Goal: Task Accomplishment & Management: Use online tool/utility

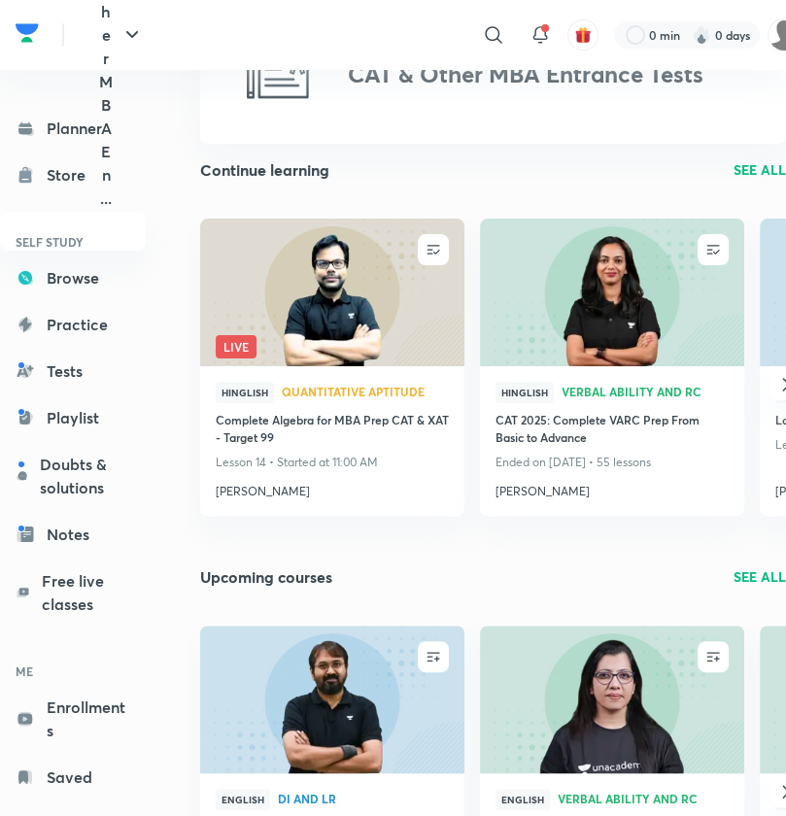
scroll to position [66, 0]
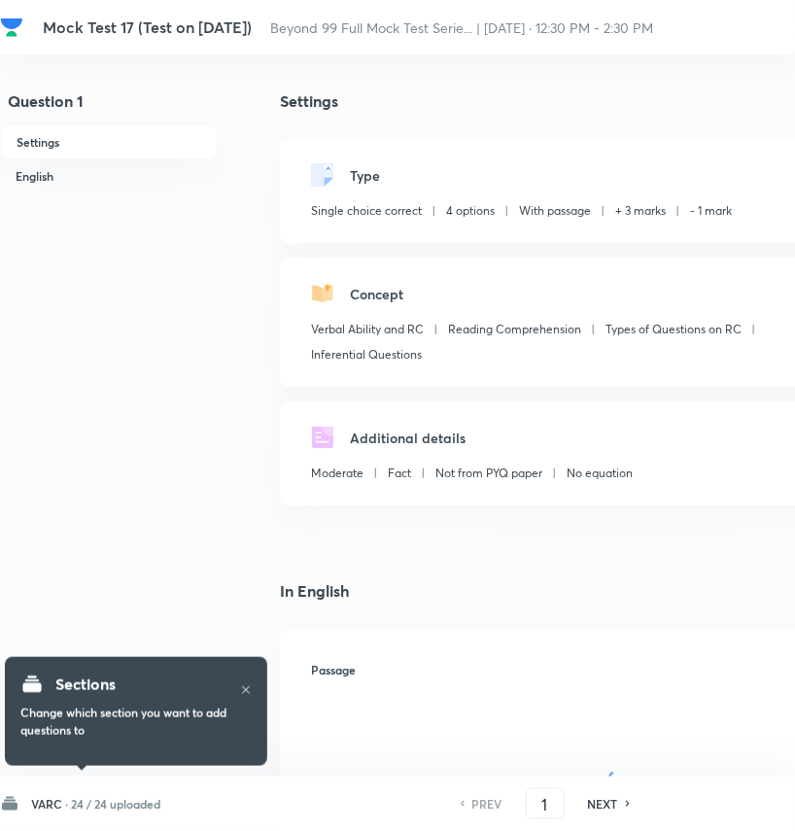
checkbox input "true"
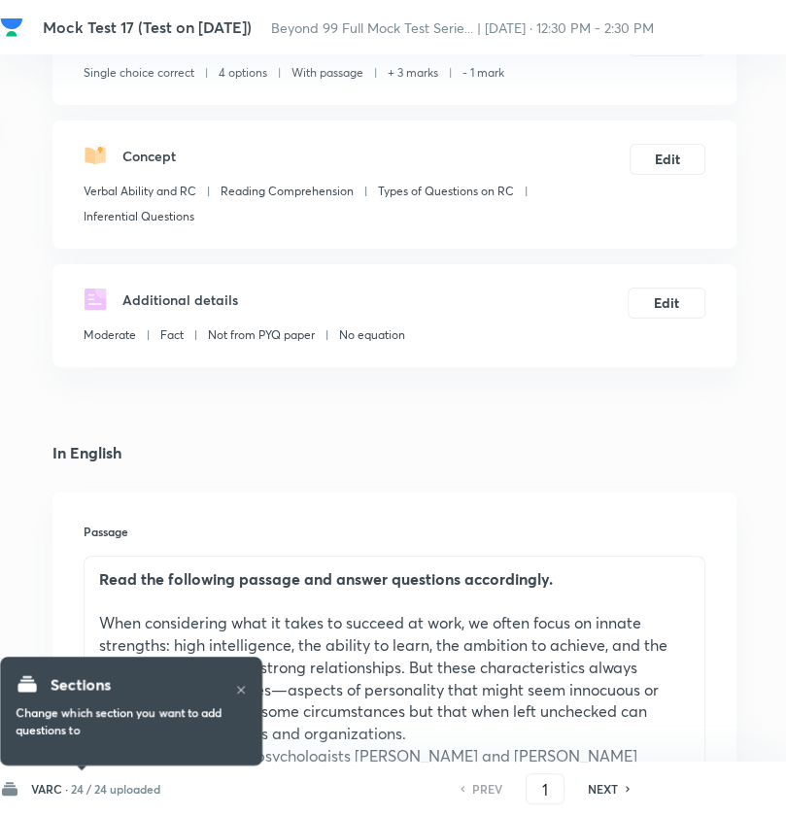
scroll to position [143, 227]
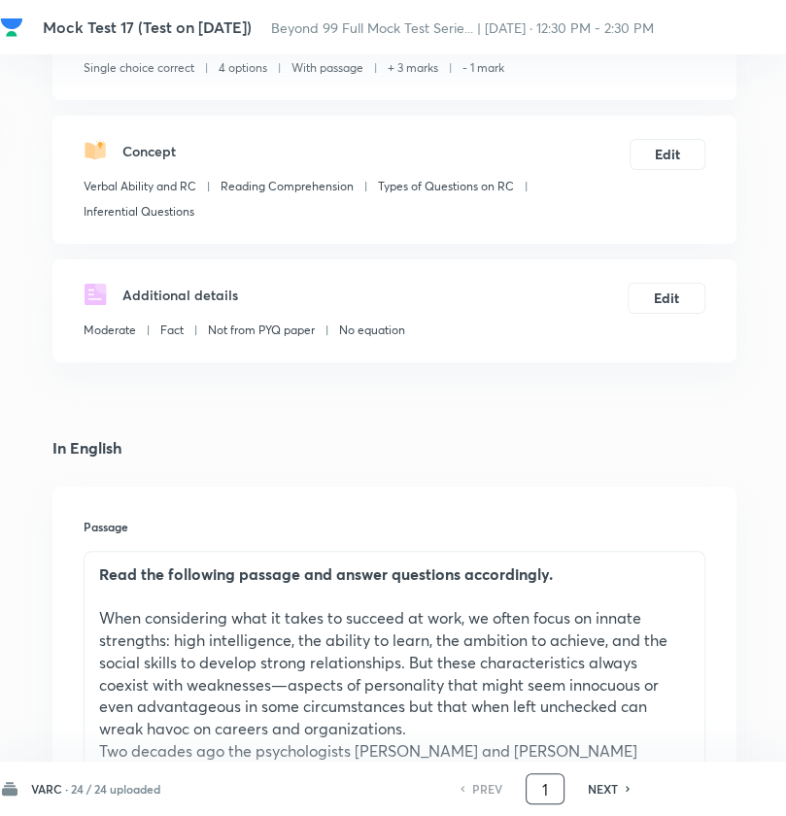
click at [556, 793] on input "1" at bounding box center [545, 789] width 37 height 34
click at [133, 795] on h6 "24 / 24 uploaded" at bounding box center [115, 788] width 89 height 17
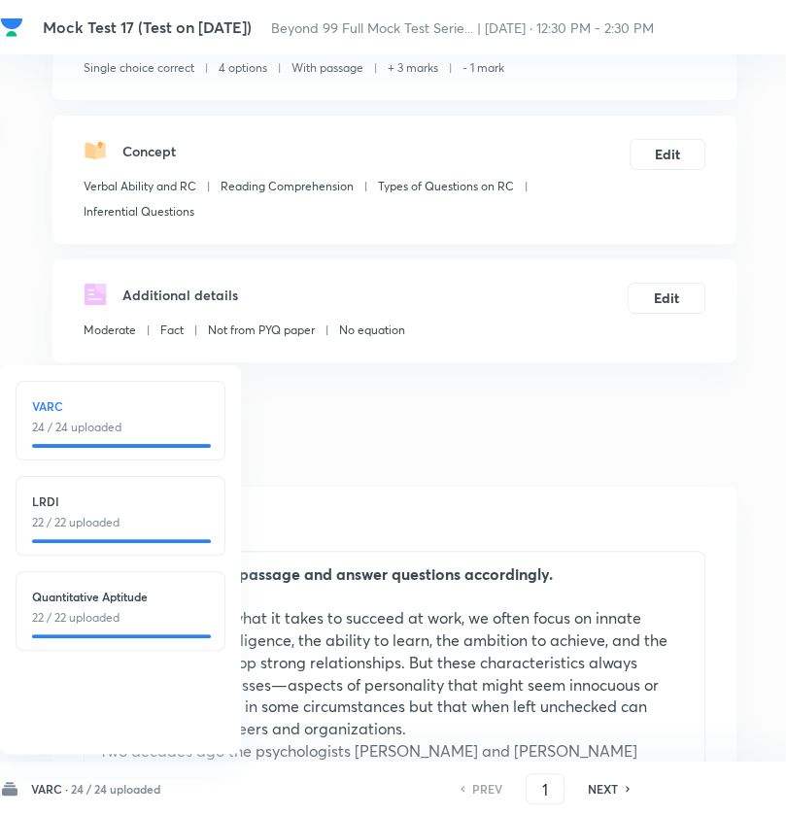
click at [179, 512] on div "LRDI 22 / 22 uploaded" at bounding box center [120, 512] width 177 height 39
type input "25"
checkbox input "true"
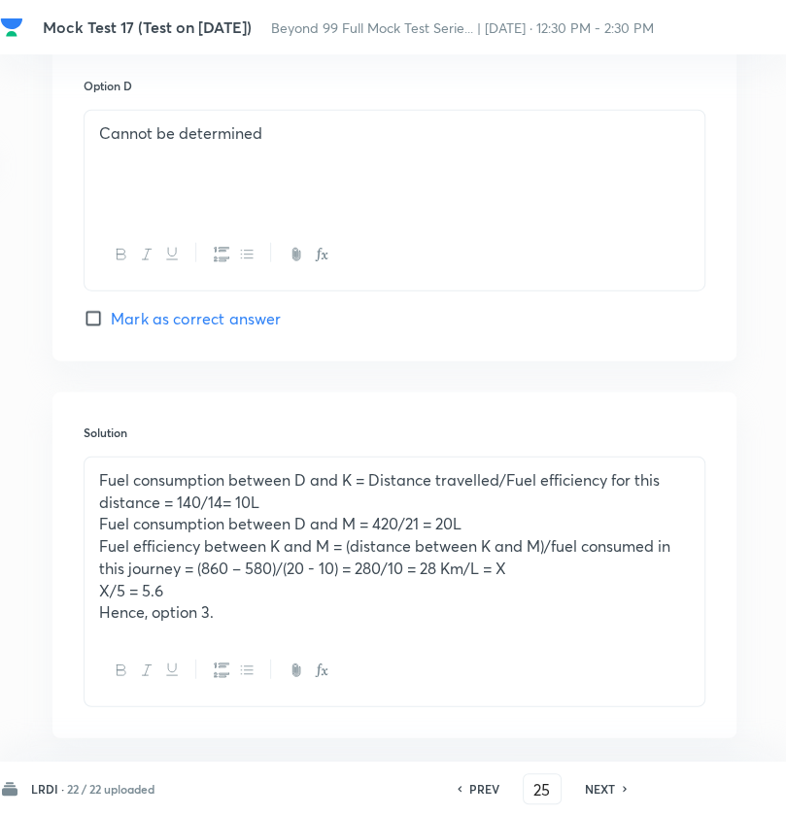
scroll to position [2507, 227]
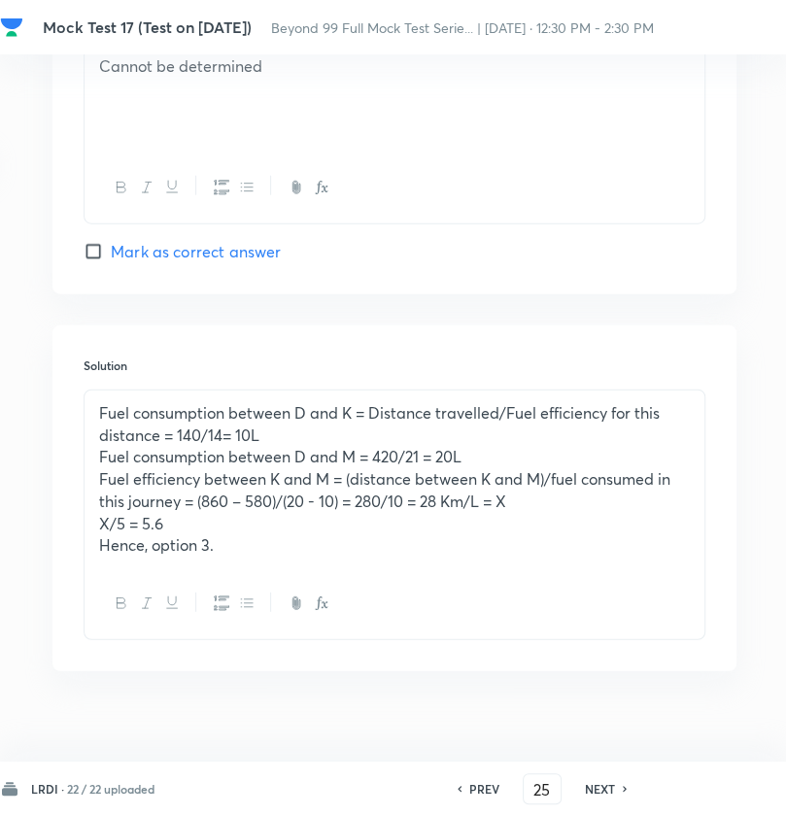
click at [596, 796] on h6 "NEXT" at bounding box center [600, 788] width 30 height 17
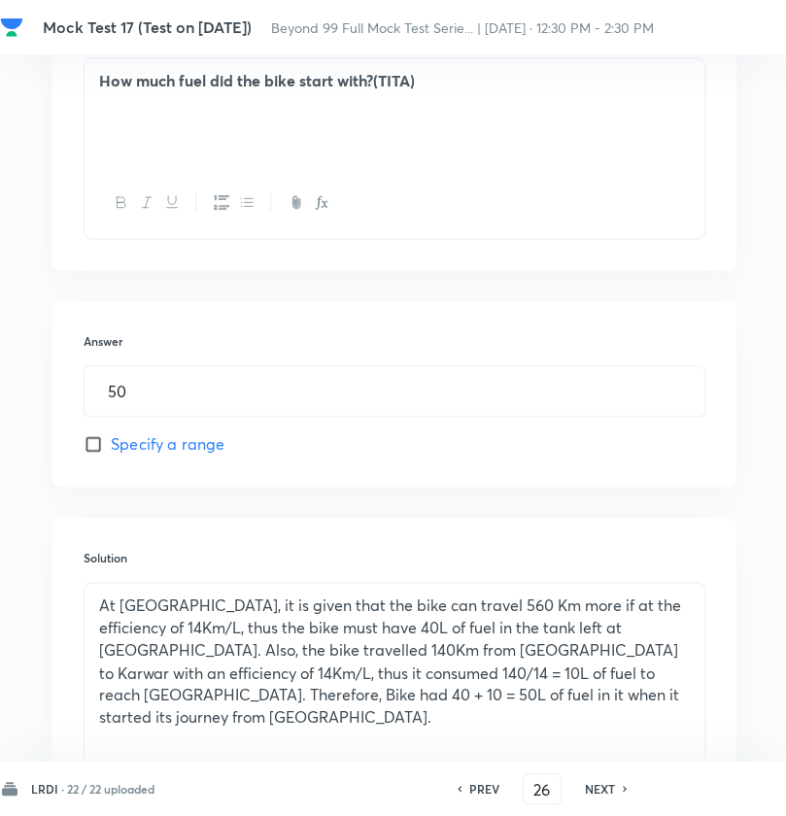
scroll to position [1351, 227]
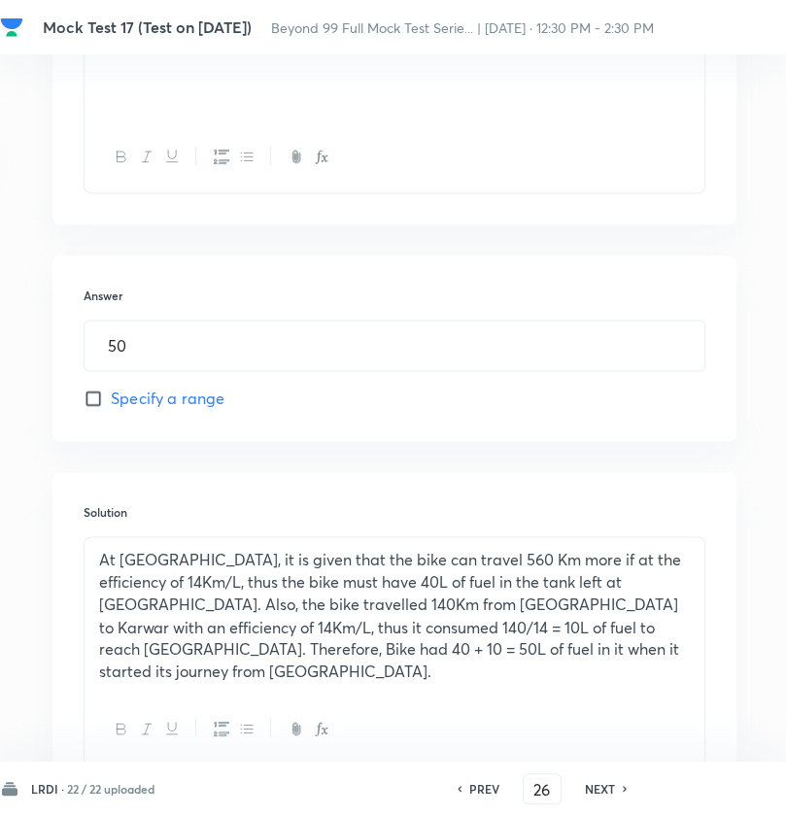
click at [597, 786] on h6 "NEXT" at bounding box center [600, 788] width 30 height 17
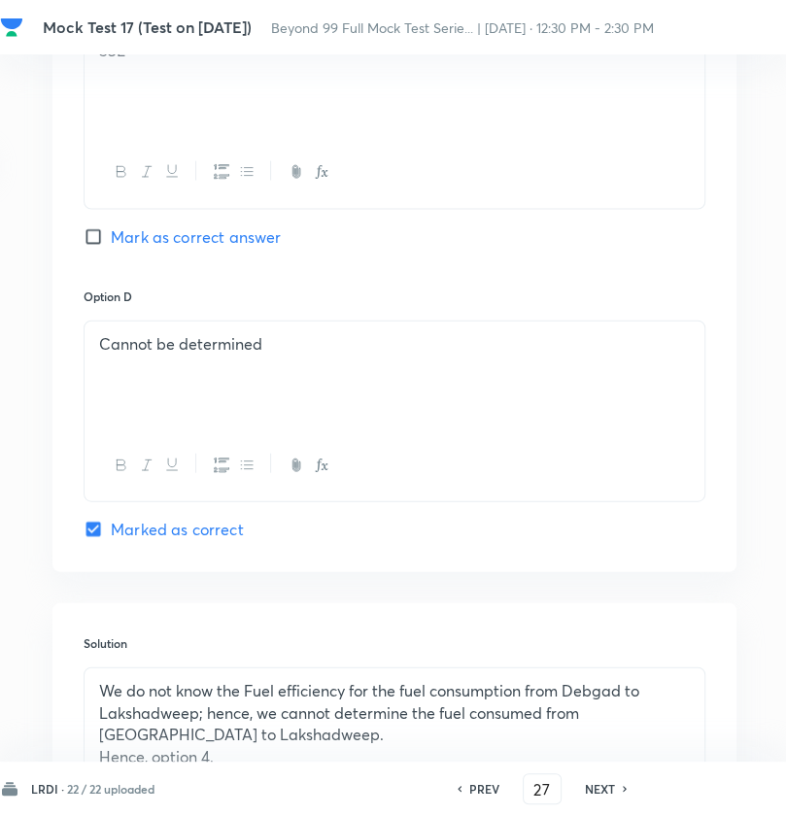
scroll to position [2441, 227]
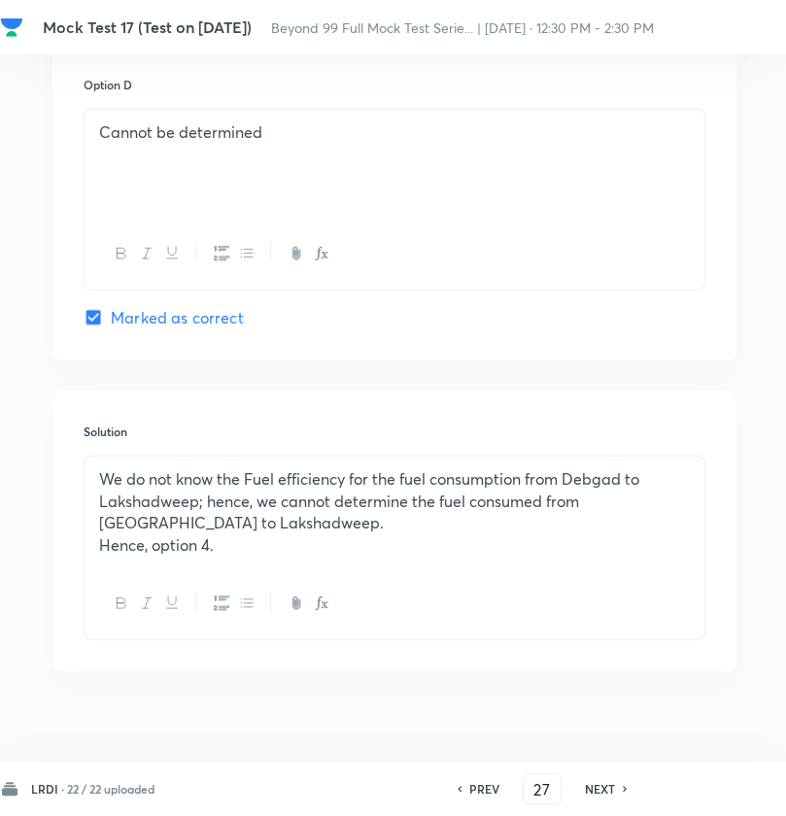
click at [624, 794] on div "NEXT" at bounding box center [602, 788] width 51 height 17
type input "28"
checkbox input "false"
checkbox input "true"
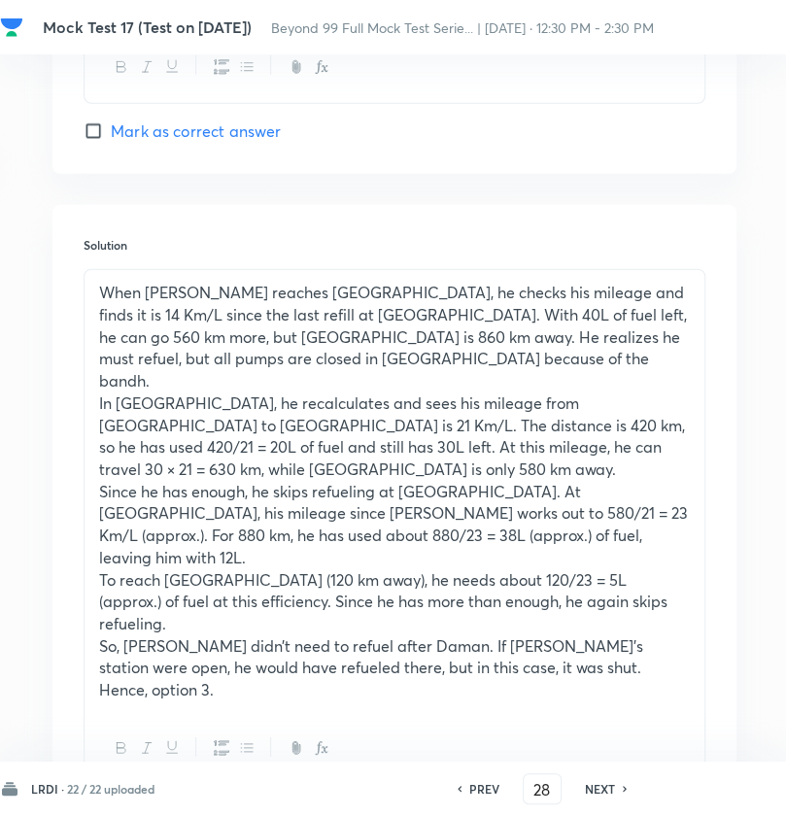
scroll to position [2819, 227]
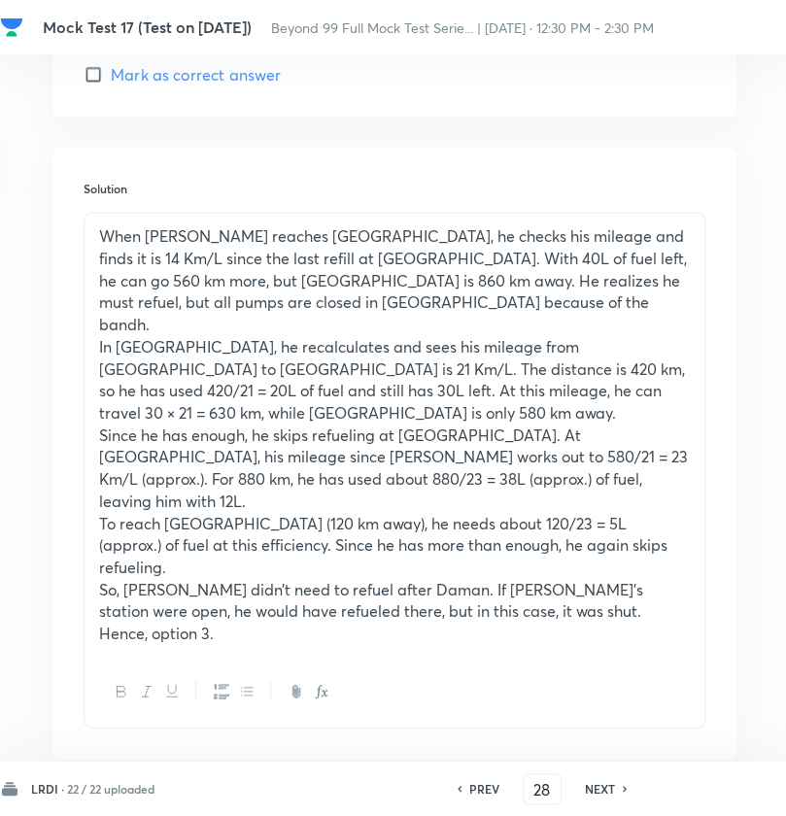
click at [627, 785] on icon at bounding box center [626, 789] width 6 height 10
type input "29"
checkbox input "false"
checkbox input "true"
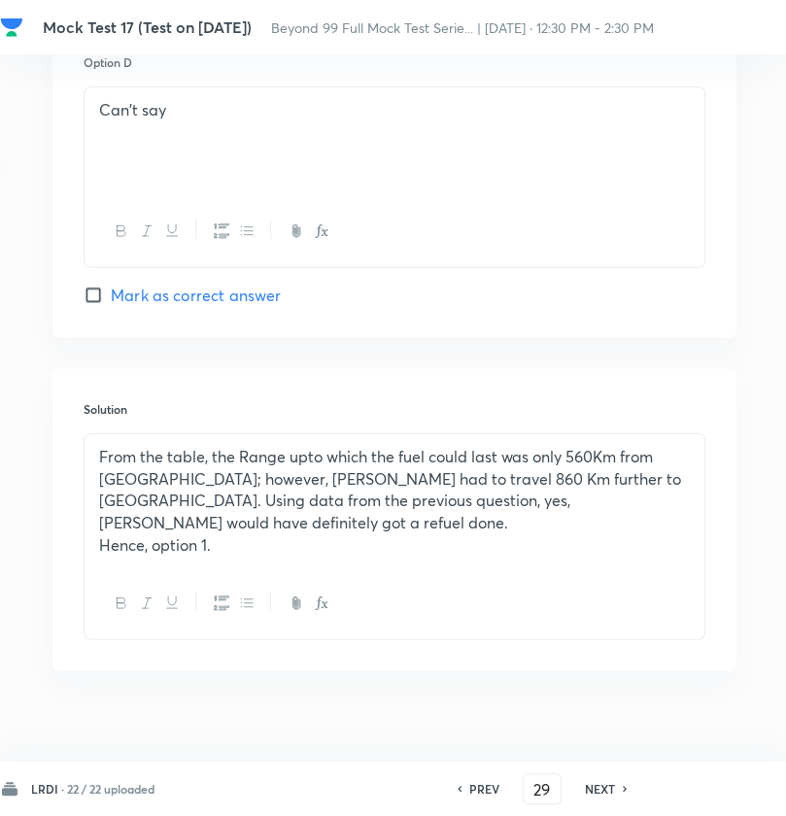
click at [627, 785] on icon at bounding box center [626, 789] width 6 height 10
type input "30"
checkbox input "false"
checkbox input "true"
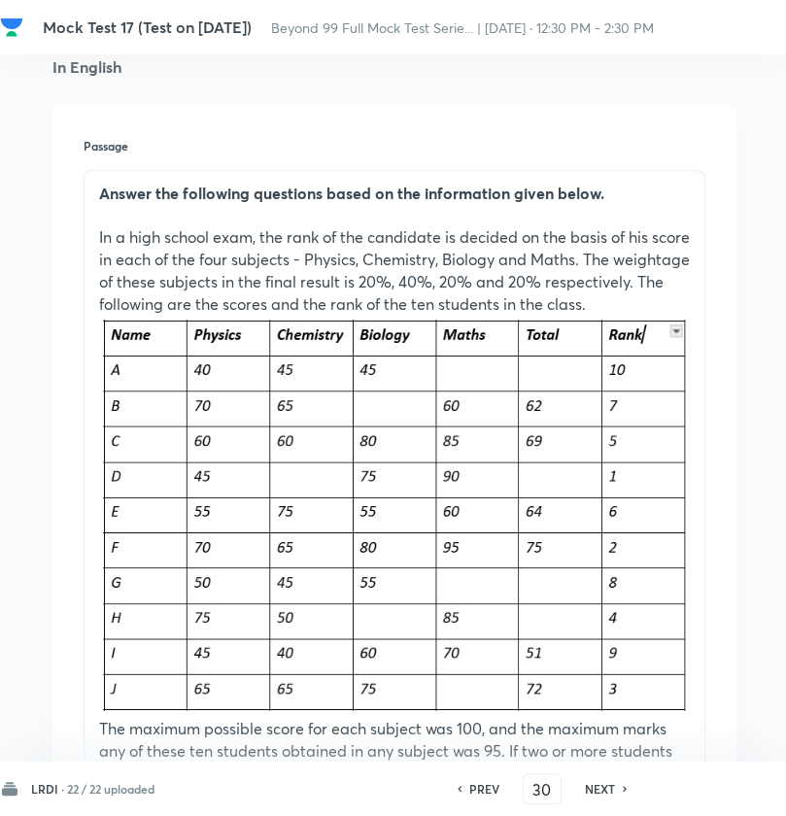
scroll to position [494, 227]
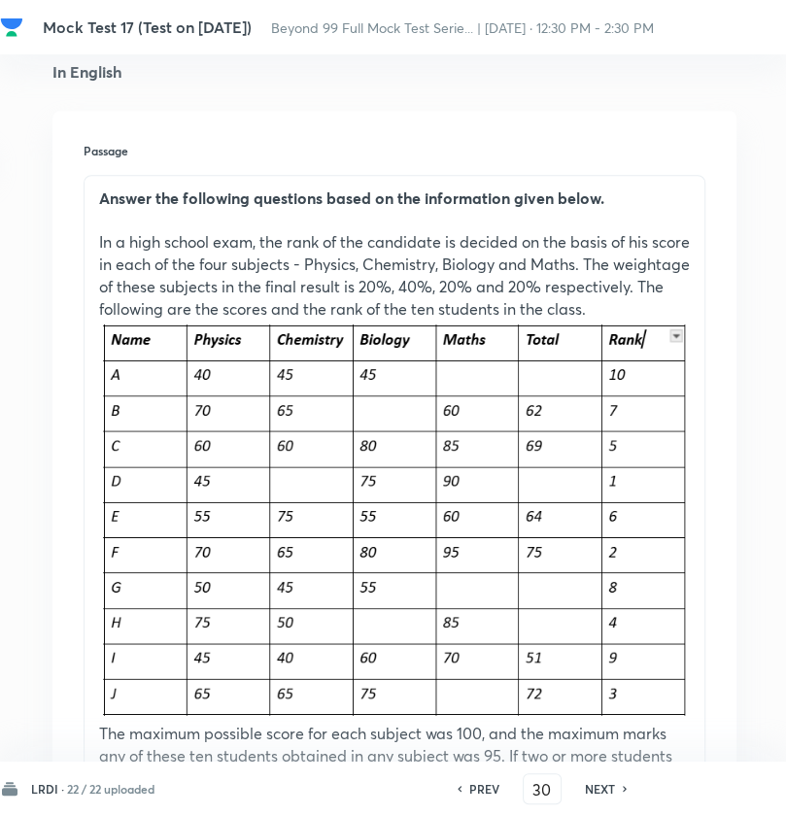
click at [488, 788] on h6 "PREV" at bounding box center [484, 788] width 30 height 17
type input "29"
checkbox input "false"
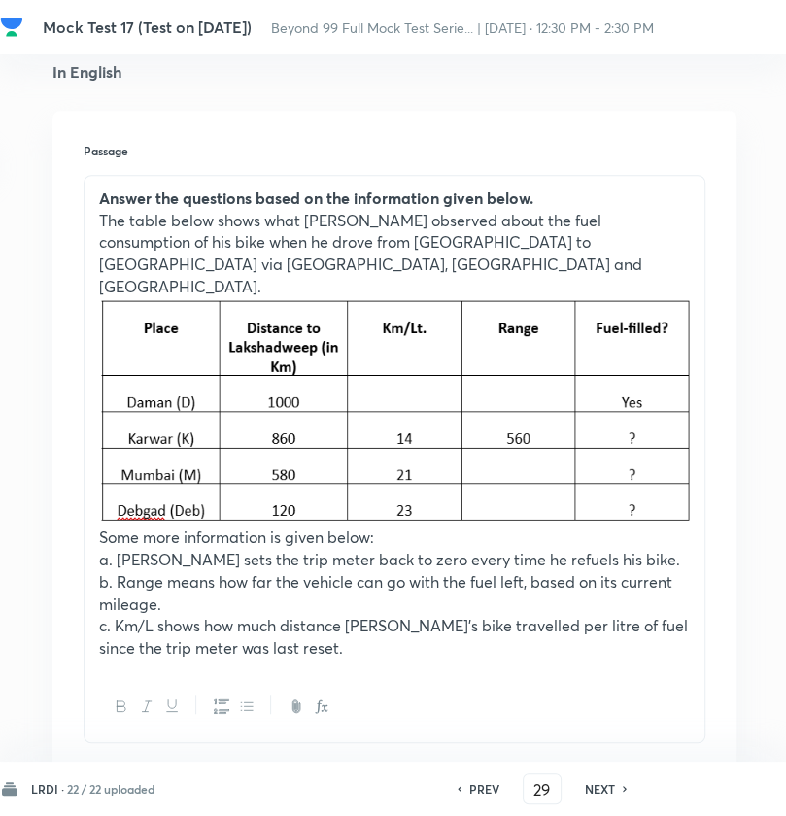
checkbox input "true"
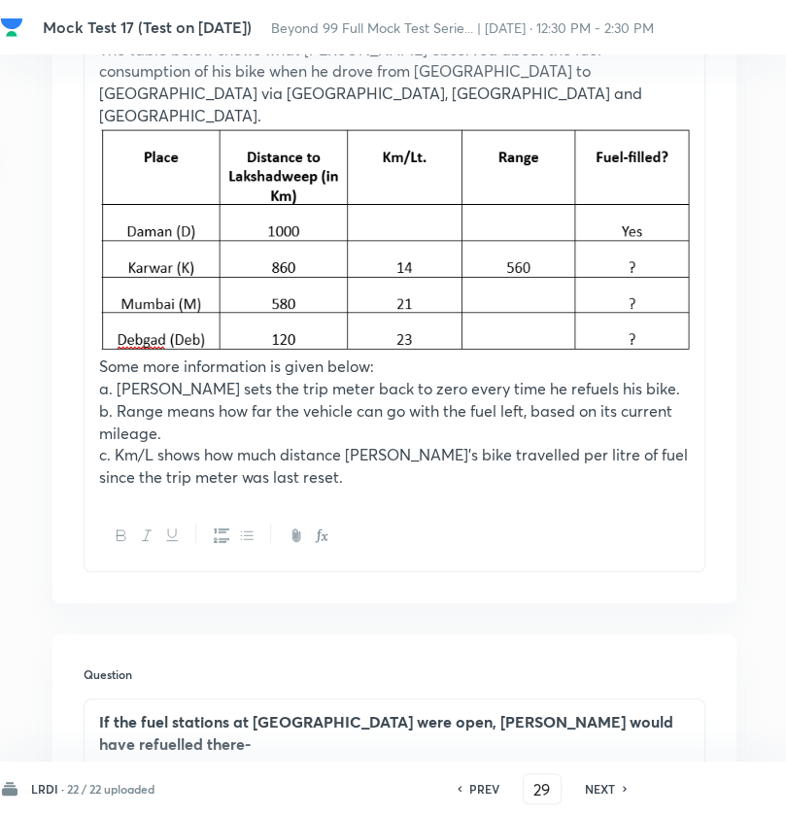
scroll to position [665, 227]
click at [119, 800] on div "LRDI · 22 / 22 uploaded PREV 29 ​ NEXT Remove Save" at bounding box center [552, 789] width 1104 height 54
click at [119, 797] on h6 "22 / 22 uploaded" at bounding box center [110, 788] width 87 height 17
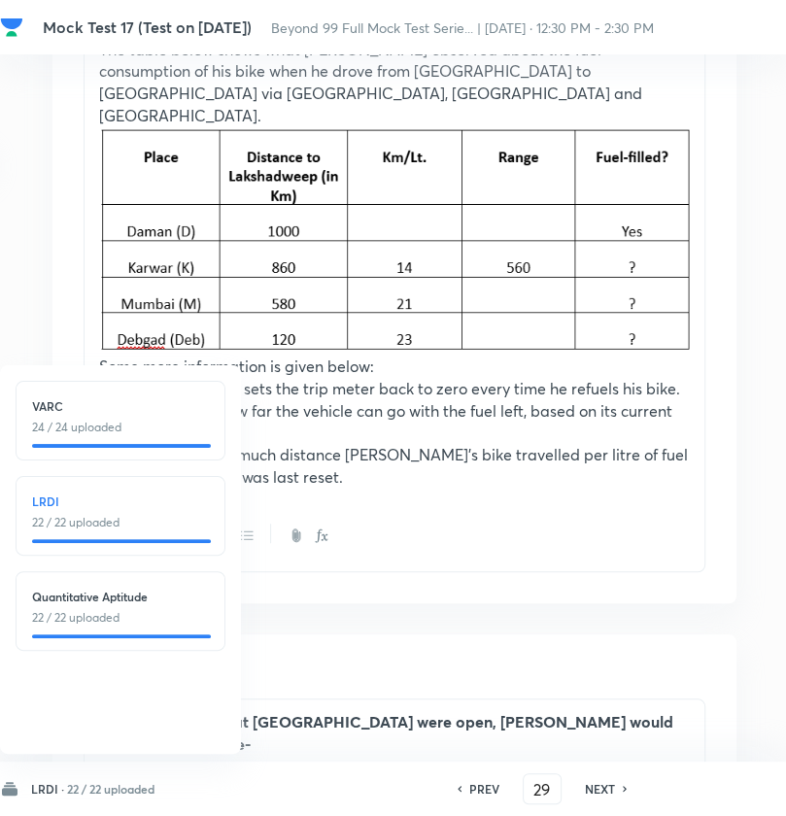
click at [122, 531] on div "LRDI 22 / 22 uploaded" at bounding box center [121, 516] width 210 height 80
type input "25"
checkbox input "false"
checkbox input "true"
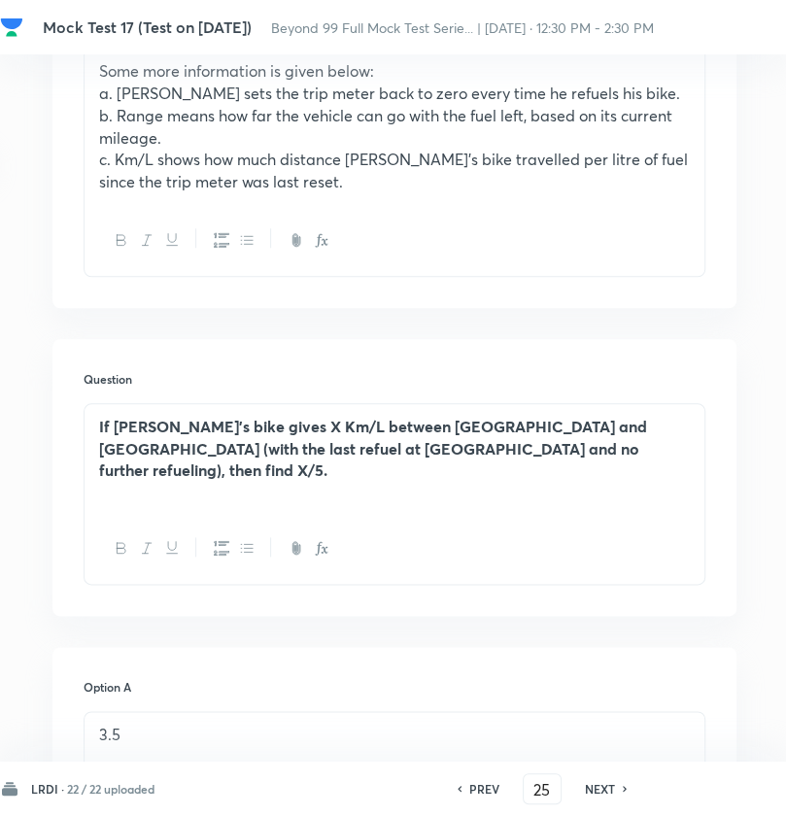
scroll to position [961, 227]
click at [603, 792] on h6 "NEXT" at bounding box center [600, 788] width 30 height 17
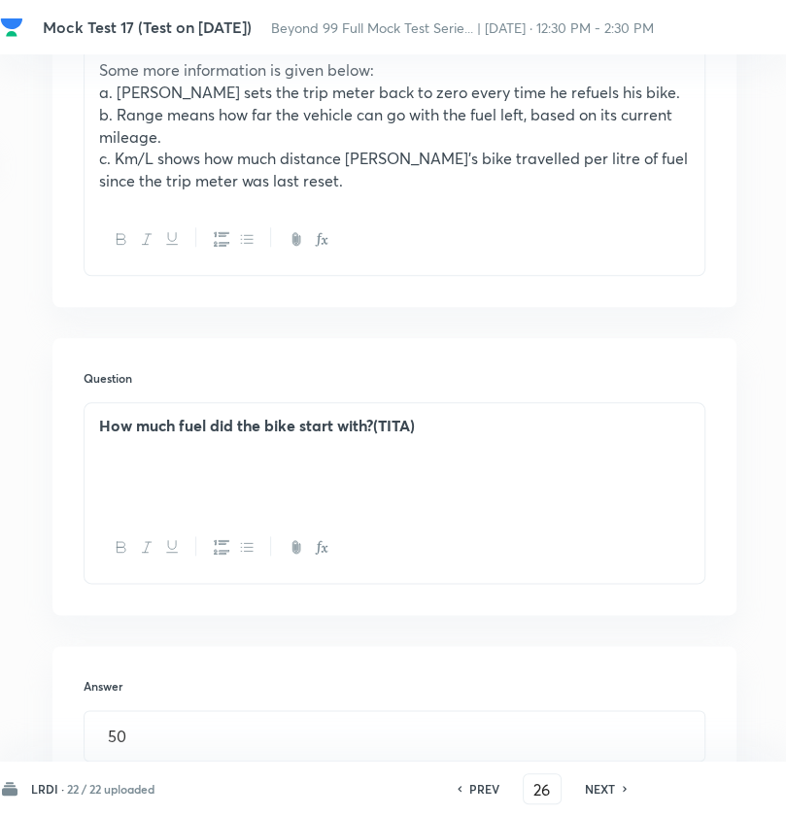
click at [603, 792] on h6 "NEXT" at bounding box center [600, 788] width 30 height 17
type input "27"
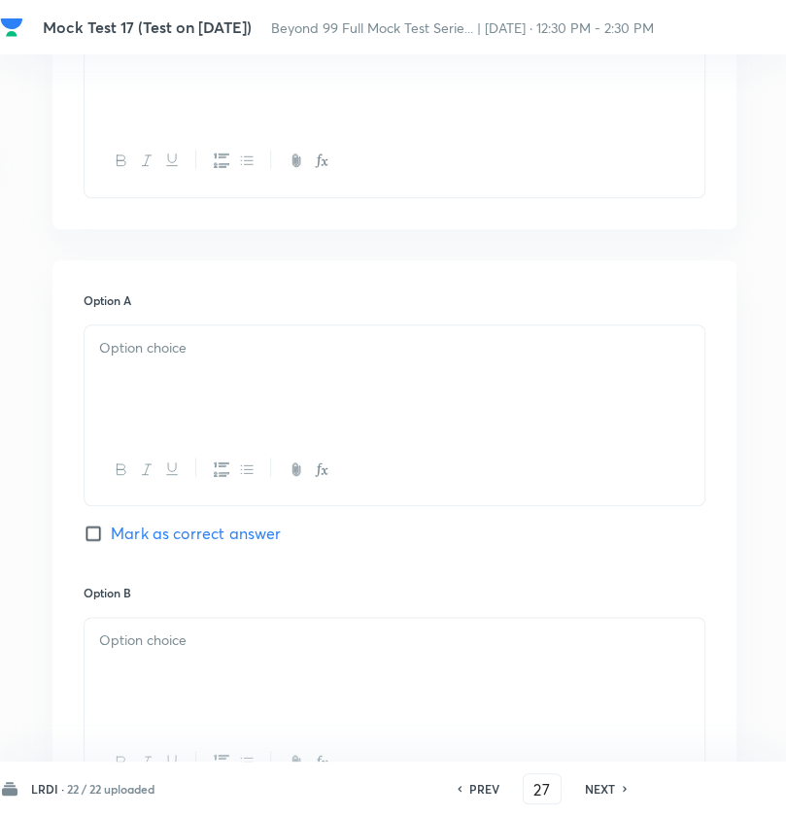
checkbox input "true"
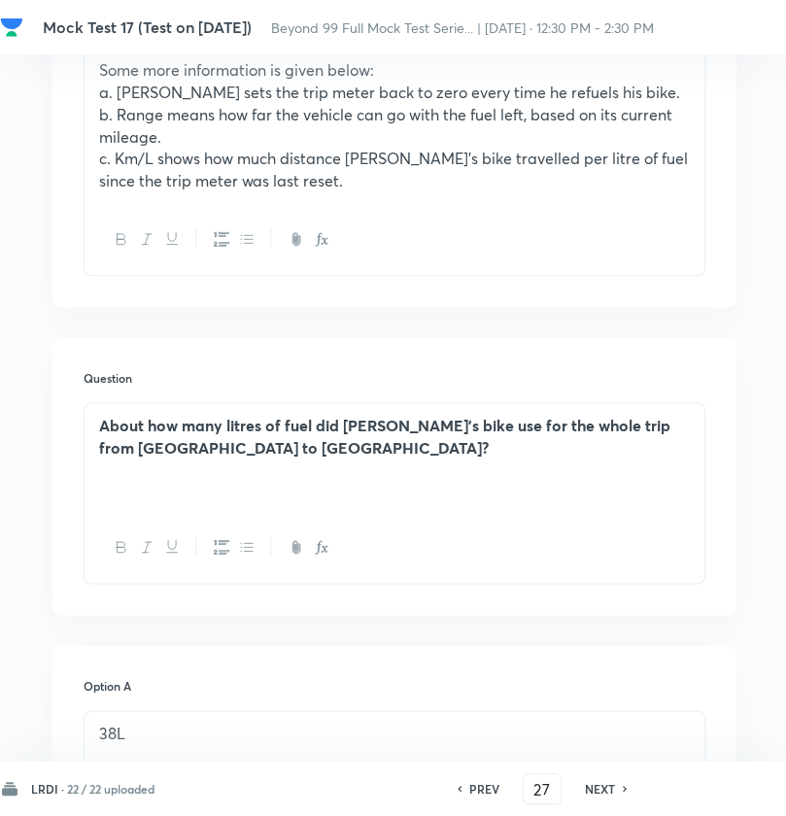
click at [479, 787] on h6 "PREV" at bounding box center [484, 788] width 30 height 17
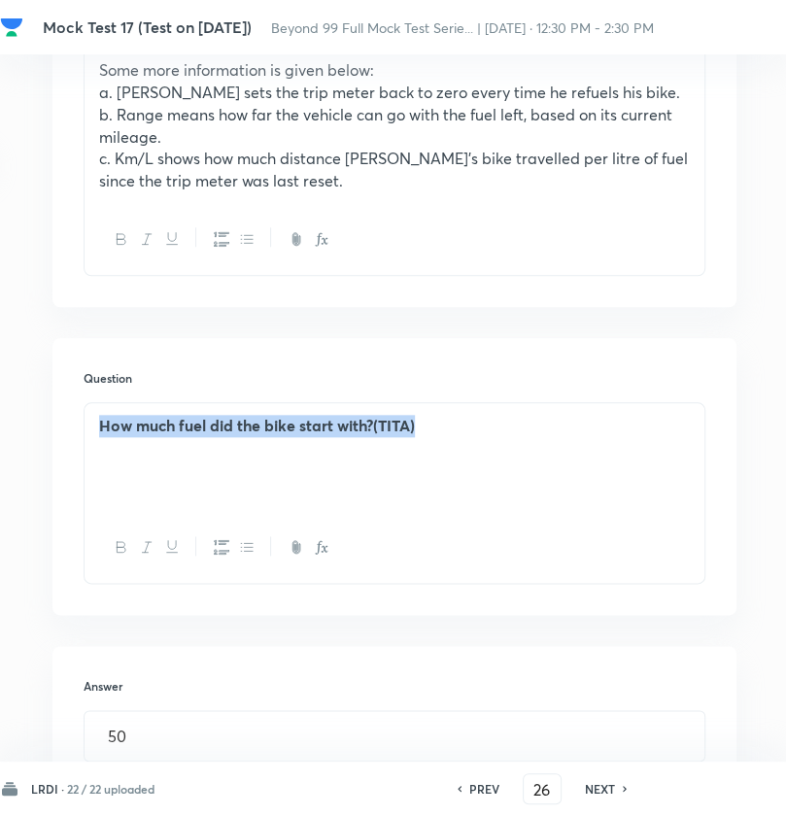
drag, startPoint x: 101, startPoint y: 399, endPoint x: 431, endPoint y: 401, distance: 330.3
click at [431, 415] on p "How much fuel did the bike start with?(TITA)" at bounding box center [394, 426] width 591 height 22
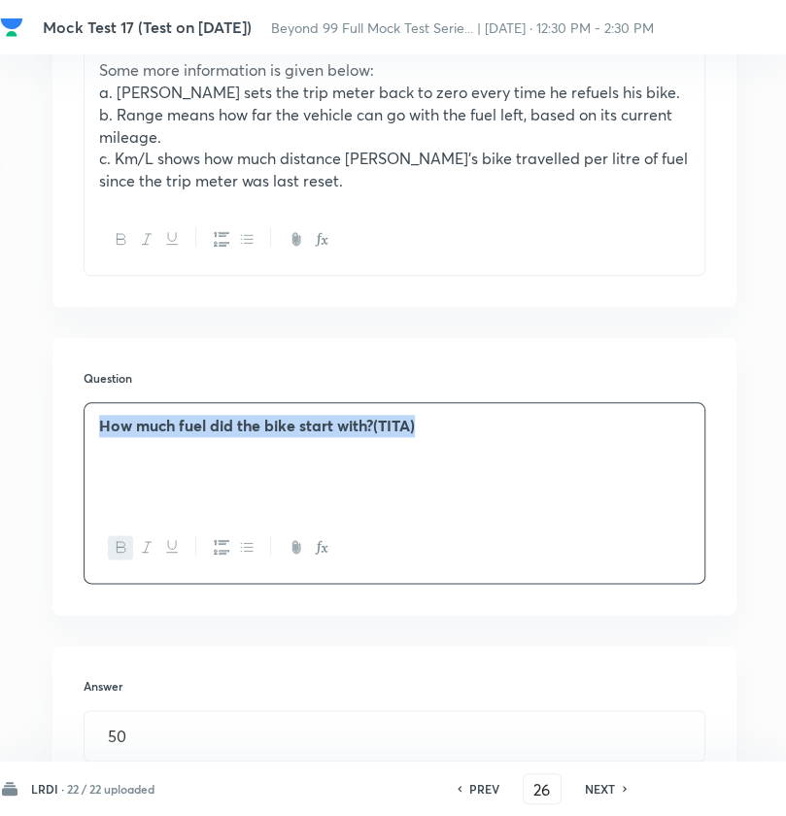
copy strong "How much fuel did the bike start with?(TITA)"
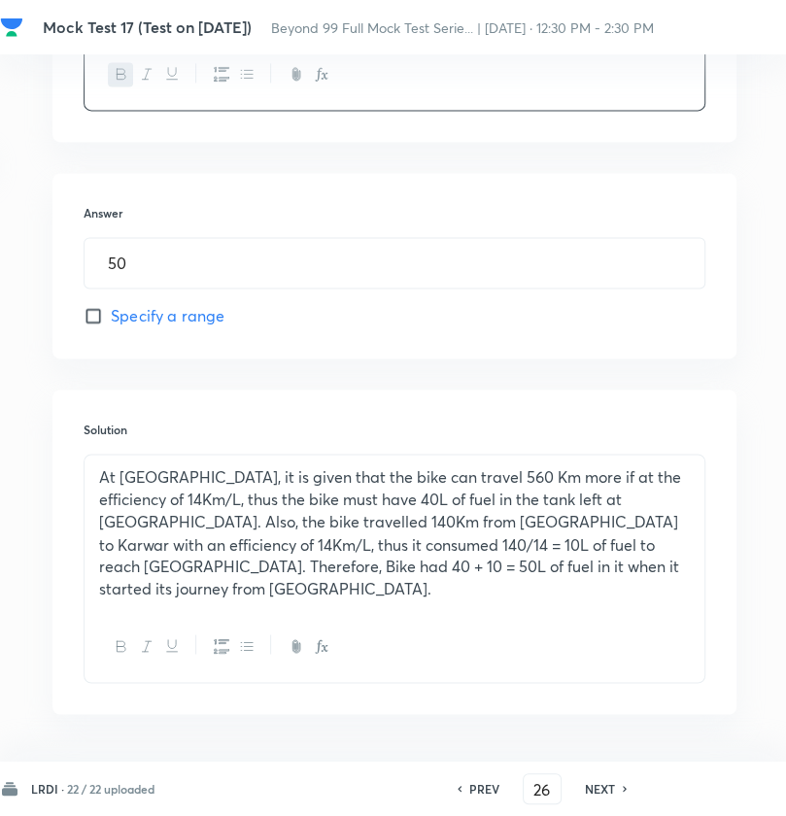
scroll to position [1442, 227]
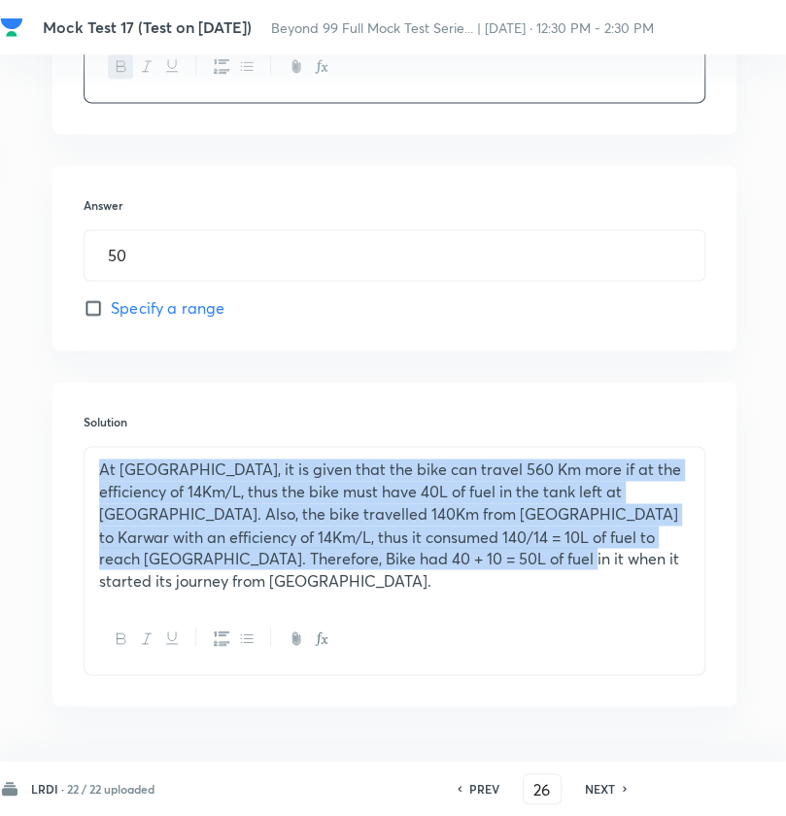
drag, startPoint x: 509, startPoint y: 544, endPoint x: 101, endPoint y: 443, distance: 420.4
click at [79, 437] on div "Solution At Karwar, it is given that the bike can travel 560 Km more if at the …" at bounding box center [394, 544] width 684 height 324
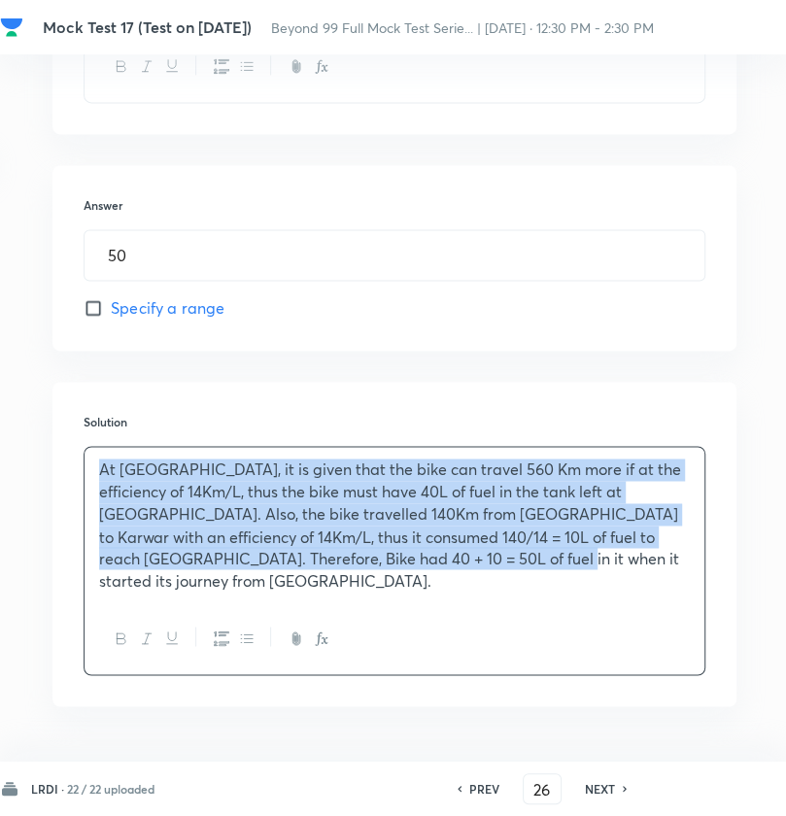
copy p "At Karwar, it is given that the bike can travel 560 Km more if at the efficienc…"
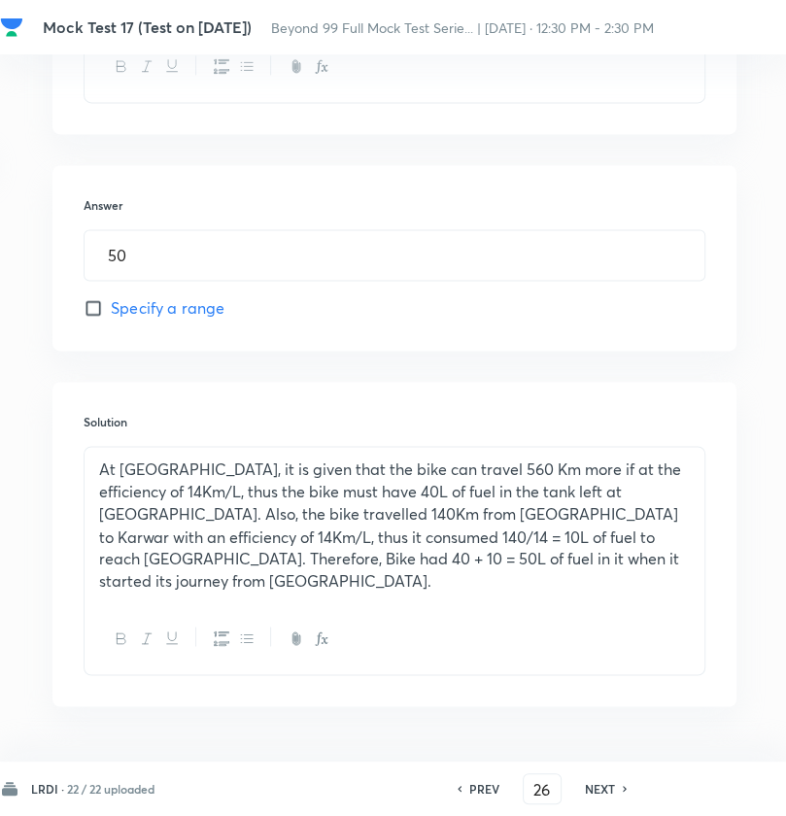
click at [593, 792] on h6 "NEXT" at bounding box center [600, 788] width 30 height 17
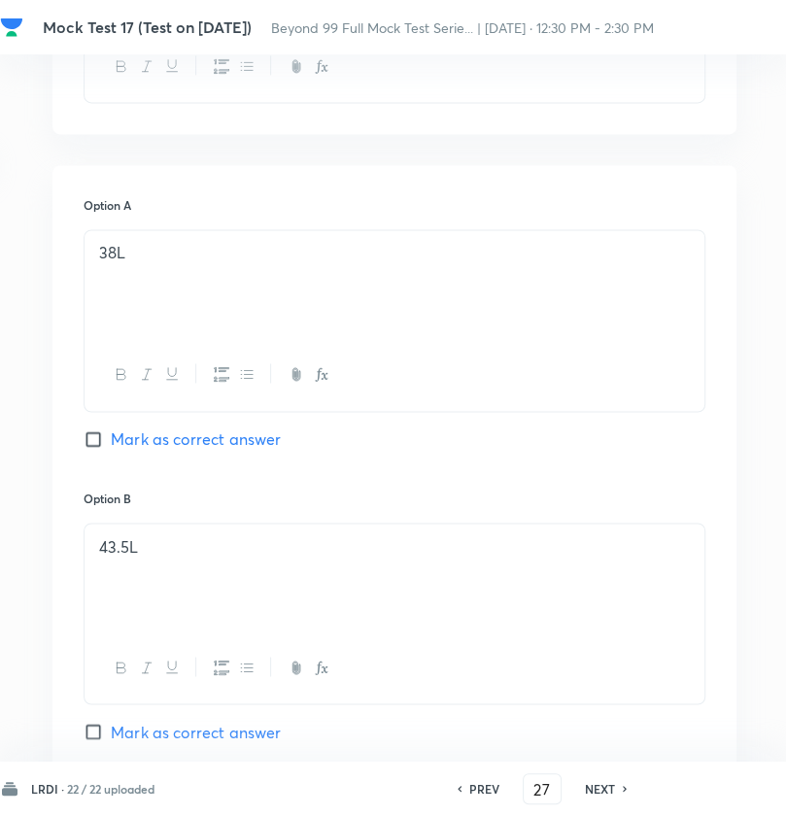
click at [593, 792] on h6 "NEXT" at bounding box center [600, 788] width 30 height 17
type input "28"
checkbox input "false"
checkbox input "true"
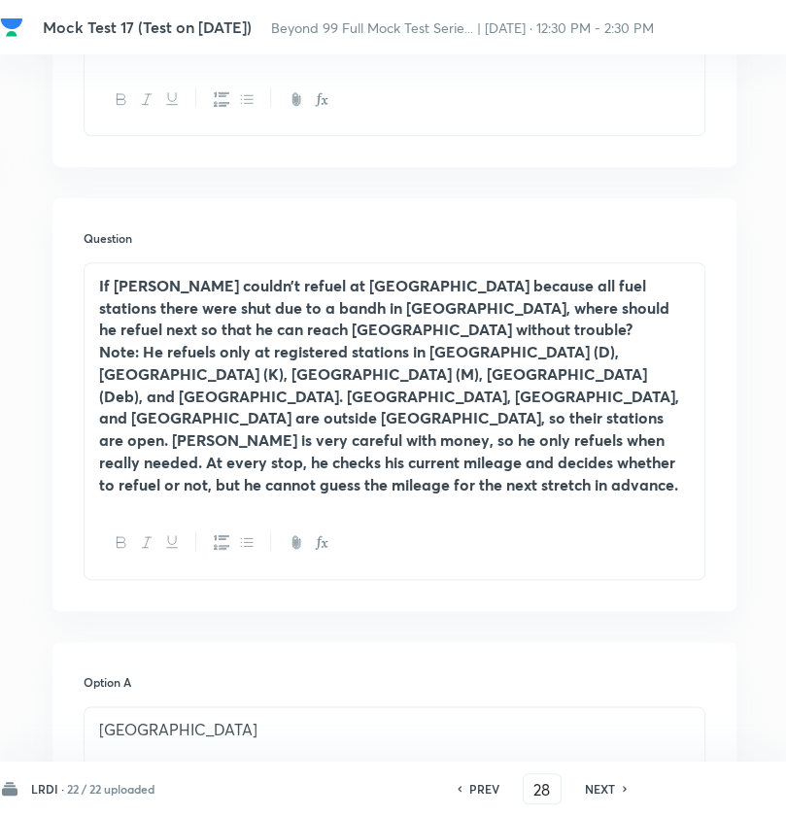
scroll to position [1092, 227]
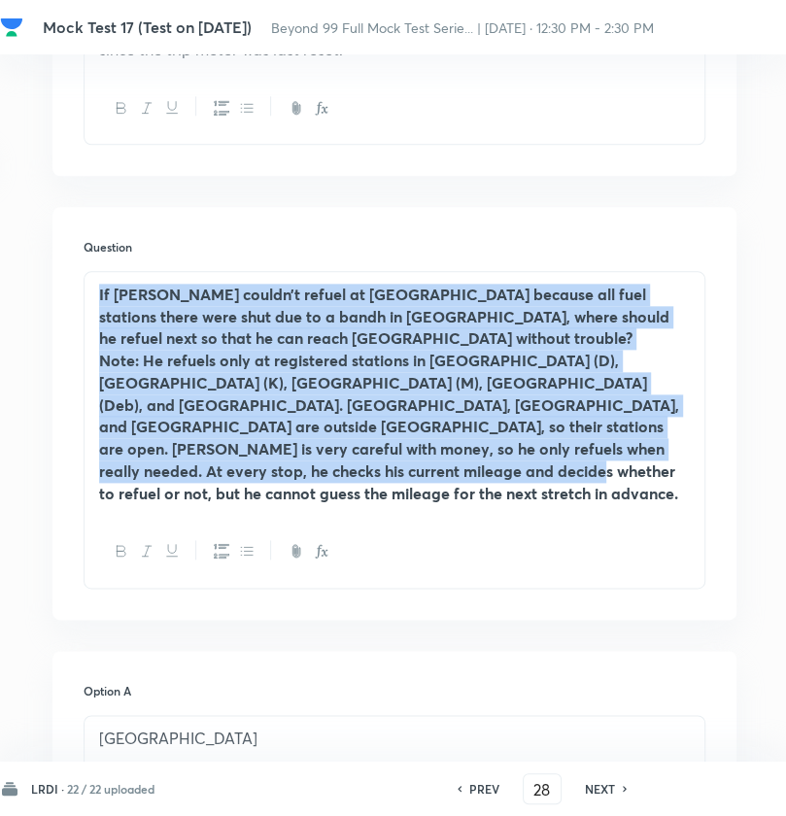
drag, startPoint x: 95, startPoint y: 270, endPoint x: 379, endPoint y: 472, distance: 348.3
click at [379, 472] on div "If Bhavesh couldn’t refuel at Karwar because all fuel stations there were shut …" at bounding box center [395, 430] width 622 height 318
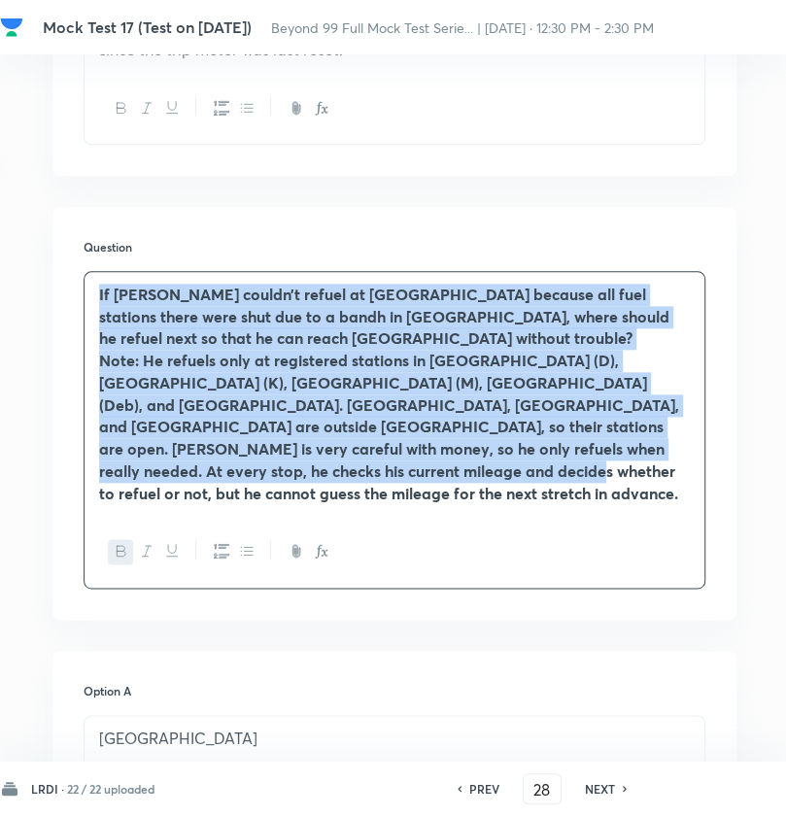
copy div "If Bhavesh couldn’t refuel at Karwar because all fuel stations there were shut …"
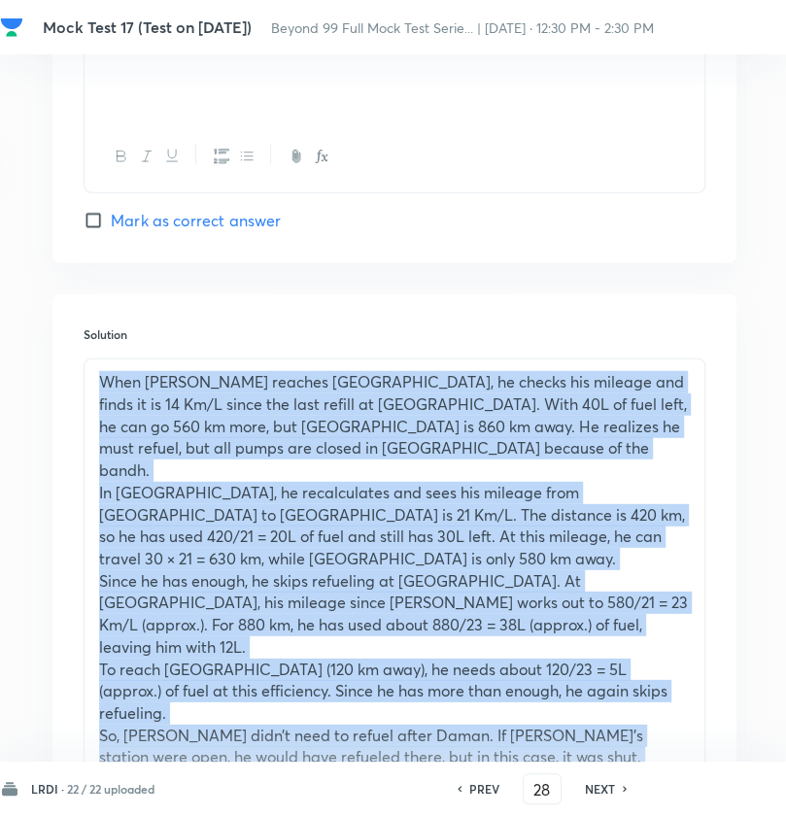
scroll to position [2720, 227]
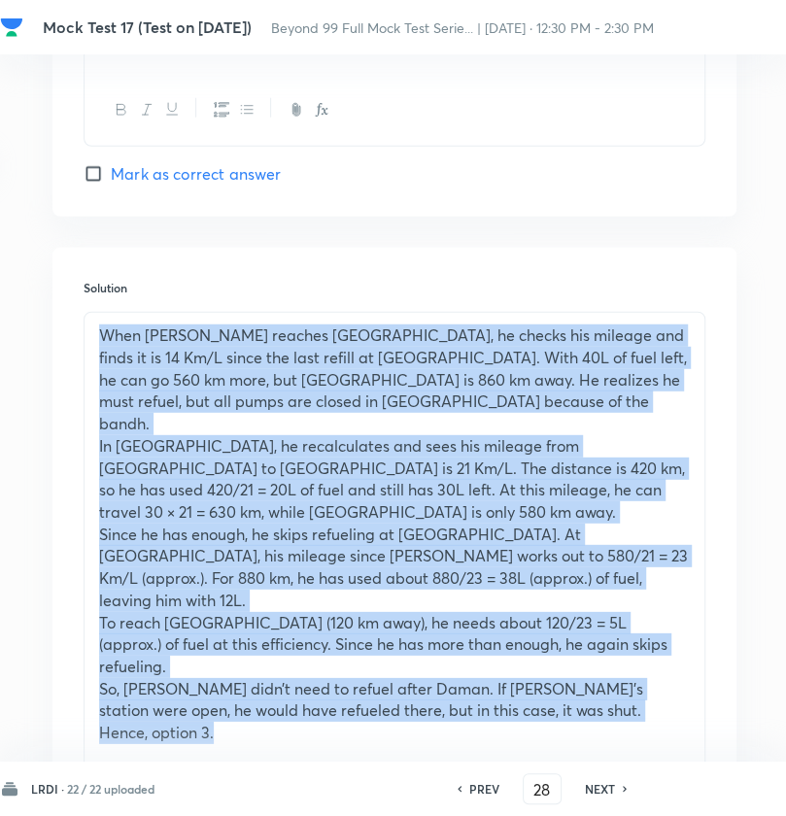
drag, startPoint x: 94, startPoint y: 379, endPoint x: 307, endPoint y: 556, distance: 276.6
click at [318, 648] on div "When Bhavesh reaches Karwar, he checks his mileage and finds it is 14 Km/L sinc…" at bounding box center [395, 570] width 622 height 516
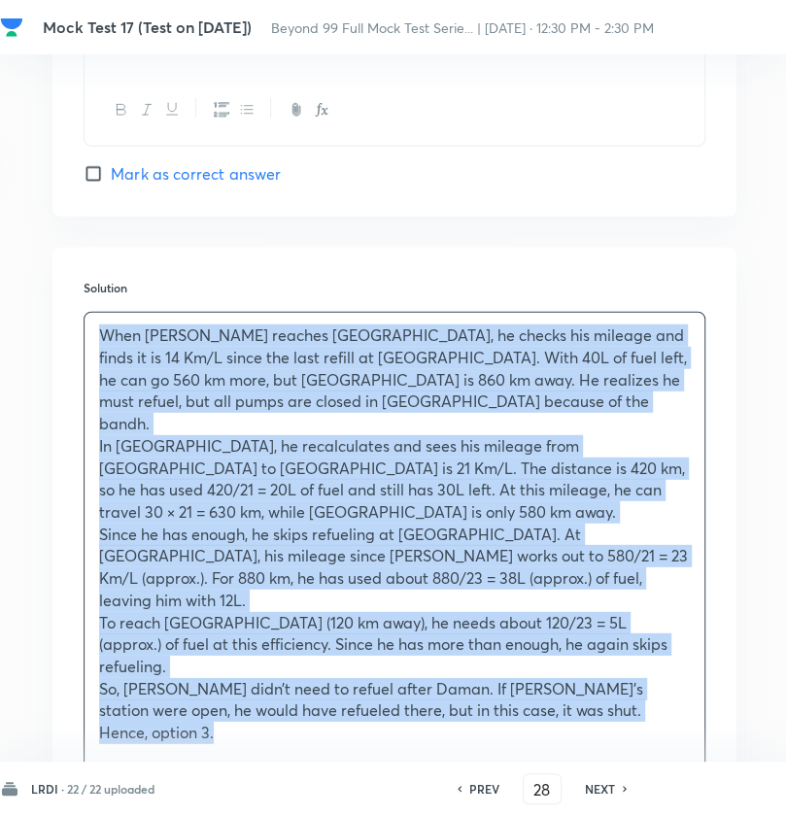
copy div "When Bhavesh reaches Karwar, he checks his mileage and finds it is 14 Km/L sinc…"
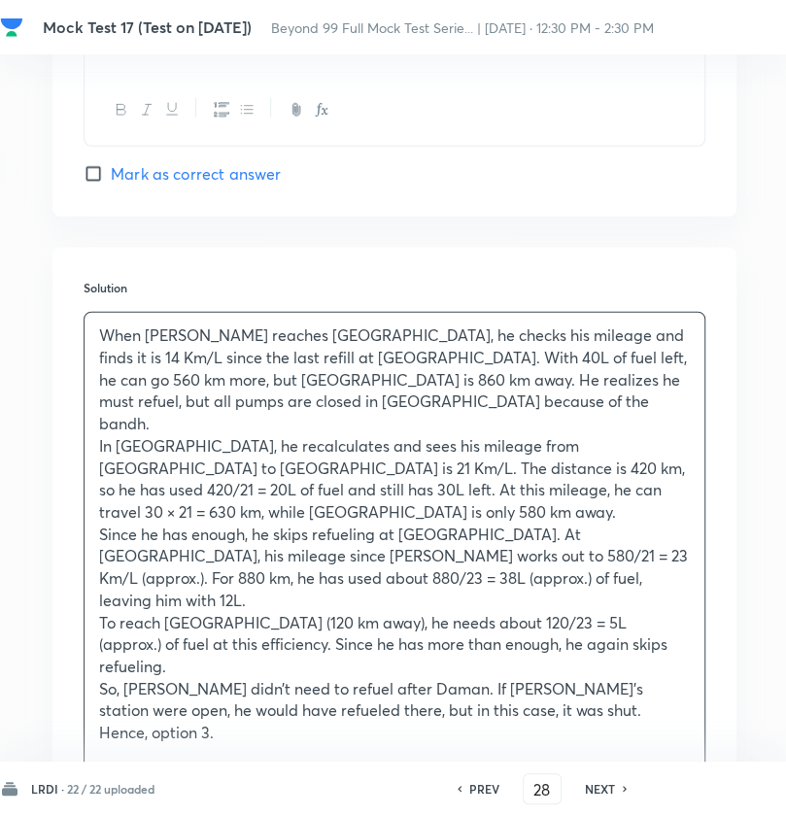
click at [595, 788] on h6 "NEXT" at bounding box center [600, 788] width 30 height 17
type input "29"
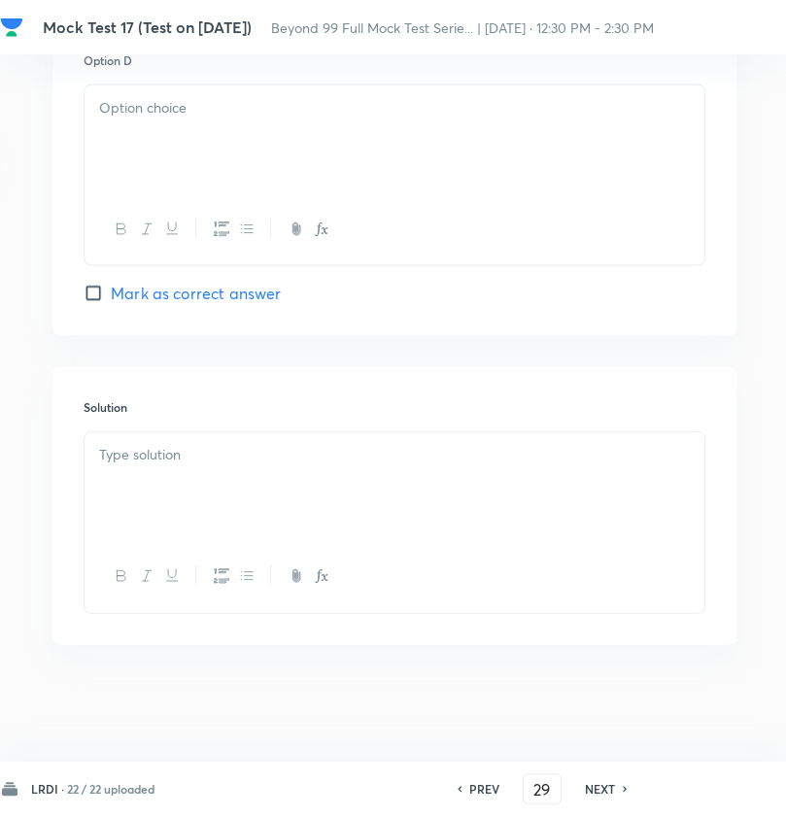
checkbox input "false"
checkbox input "true"
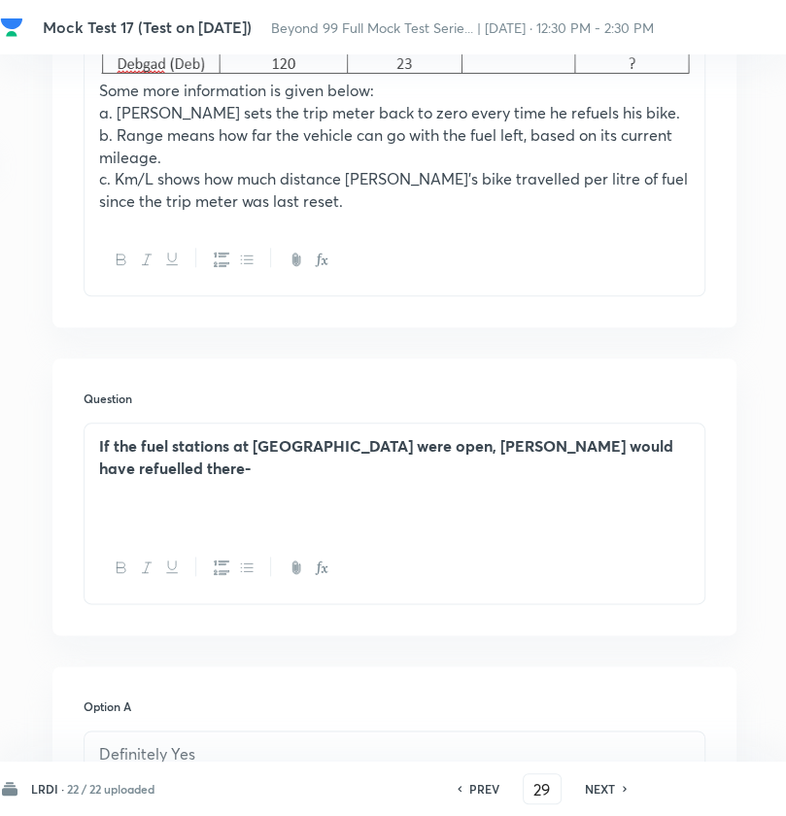
scroll to position [1104, 227]
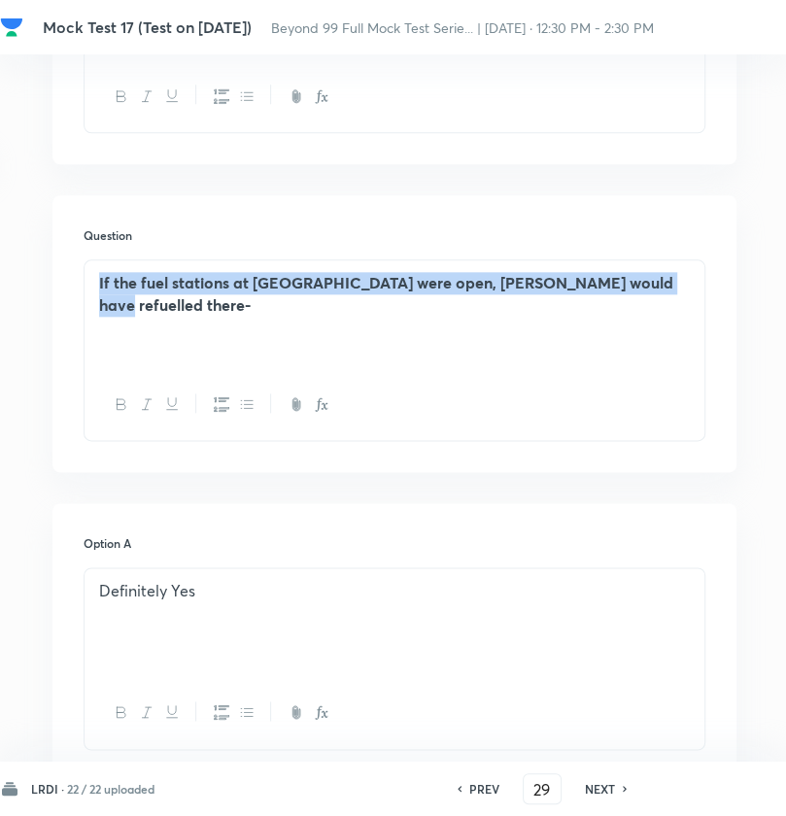
drag, startPoint x: 91, startPoint y: 253, endPoint x: 687, endPoint y: 244, distance: 595.6
click at [687, 260] on div "If the fuel stations at Karwar were open, Bhavesh would have refuelled there-" at bounding box center [395, 314] width 620 height 109
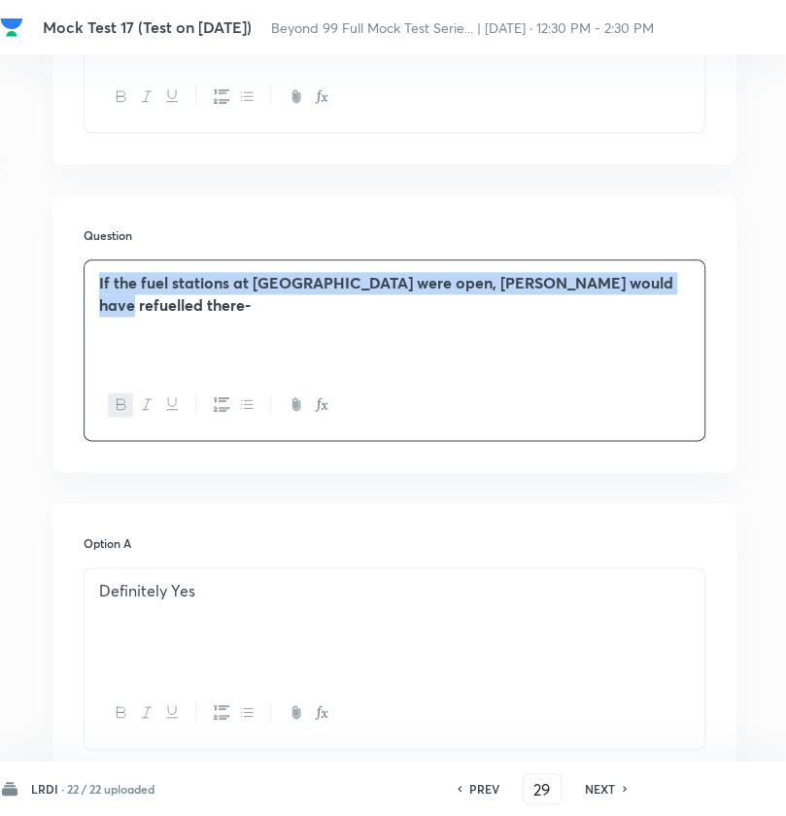
copy strong "If the fuel stations at Karwar were open, Bhavesh would have refuelled there-"
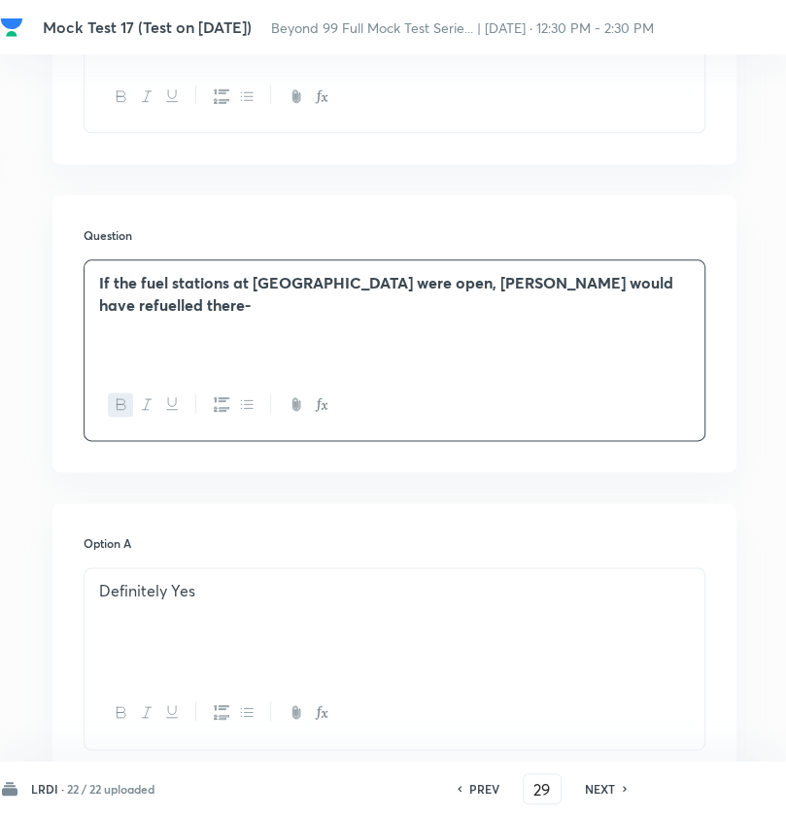
click at [549, 391] on div at bounding box center [395, 404] width 620 height 71
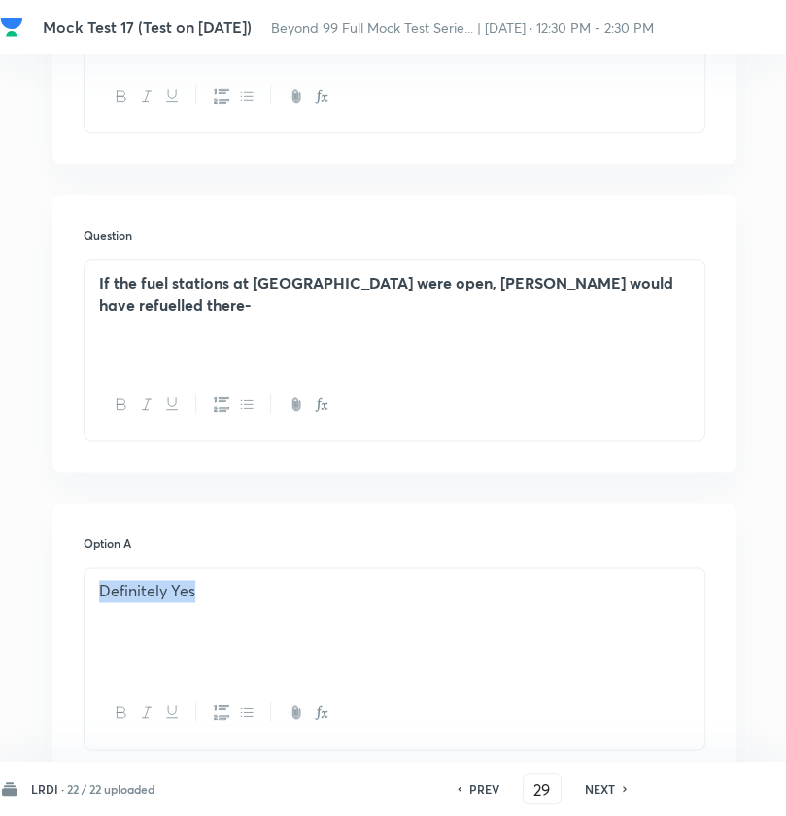
drag, startPoint x: 199, startPoint y: 576, endPoint x: 126, endPoint y: 563, distance: 73.9
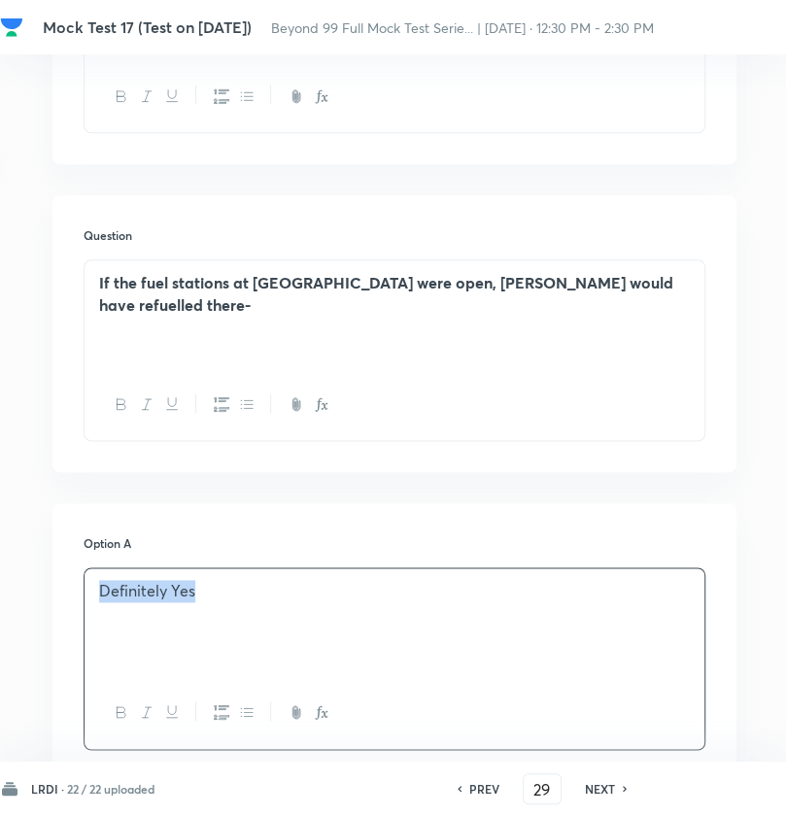
copy p "Definitely Yes"
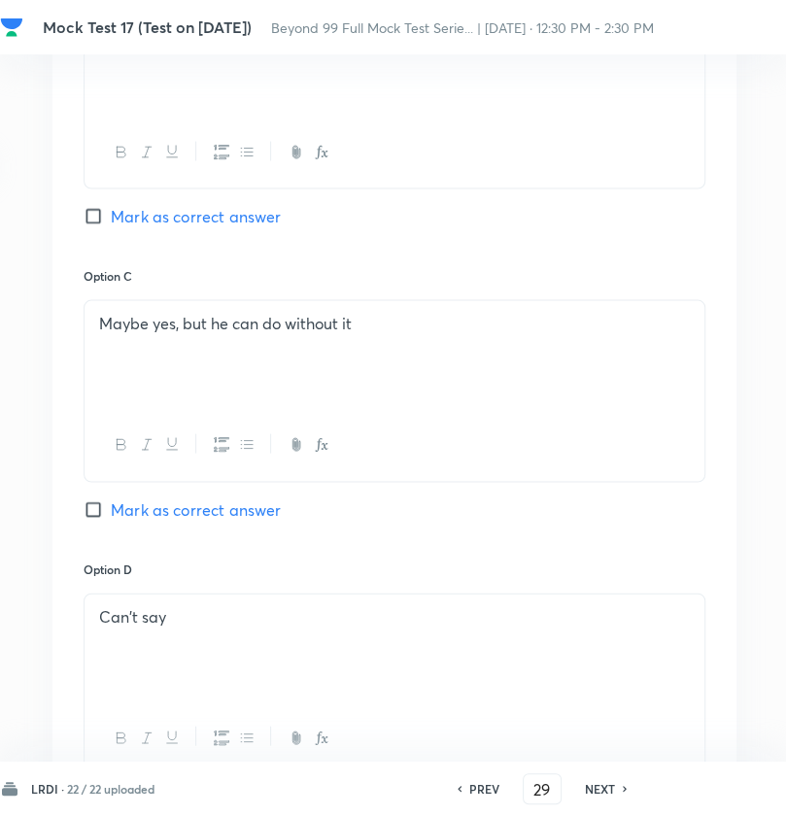
scroll to position [1978, 227]
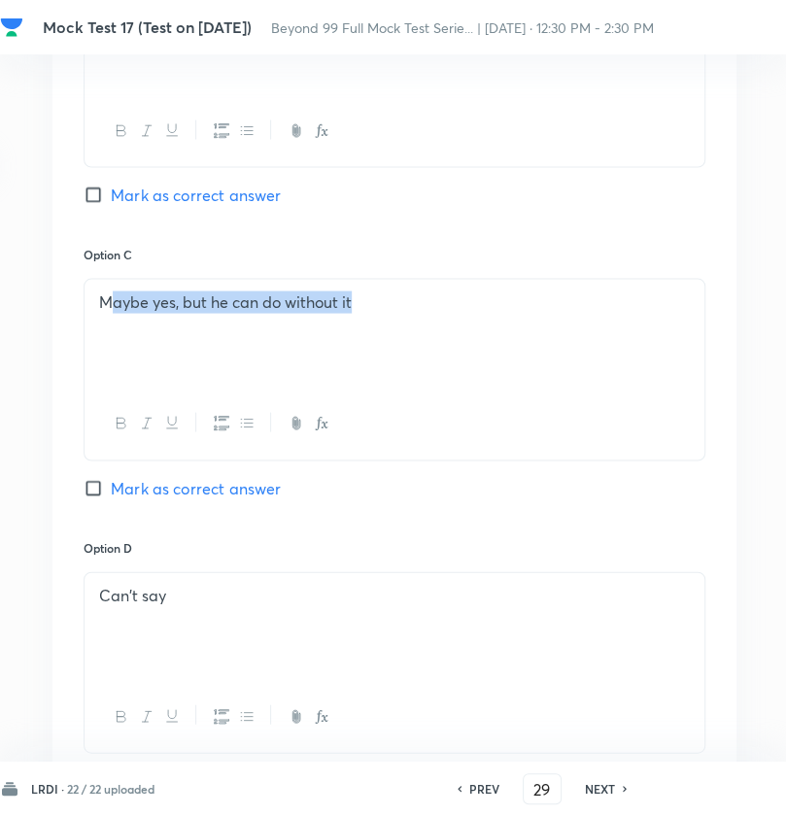
drag, startPoint x: 107, startPoint y: 288, endPoint x: 390, endPoint y: 287, distance: 282.7
click at [389, 291] on p "Maybe yes, but he can do without it" at bounding box center [394, 302] width 591 height 22
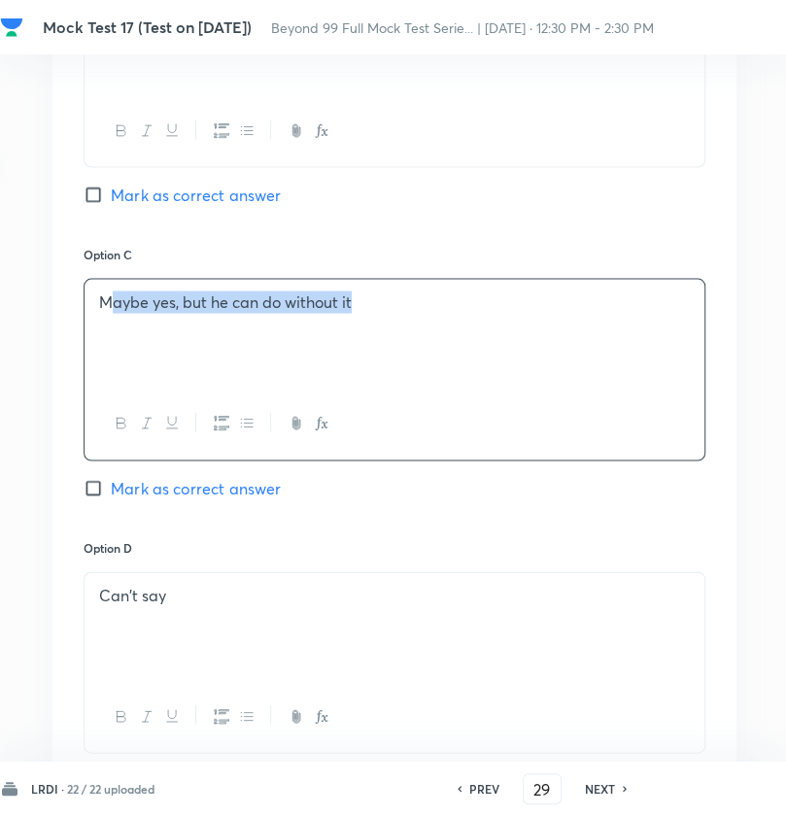
click at [392, 291] on p "Maybe yes, but he can do without it" at bounding box center [394, 302] width 591 height 22
drag, startPoint x: 392, startPoint y: 286, endPoint x: 100, endPoint y: 283, distance: 292.4
click at [100, 291] on p "Maybe yes, but he can do without it" at bounding box center [394, 302] width 591 height 22
copy p "Maybe yes, but he can do without it"
click at [569, 491] on div "Option C Maybe yes, but he can do without it Mark as correct answer" at bounding box center [395, 392] width 622 height 292
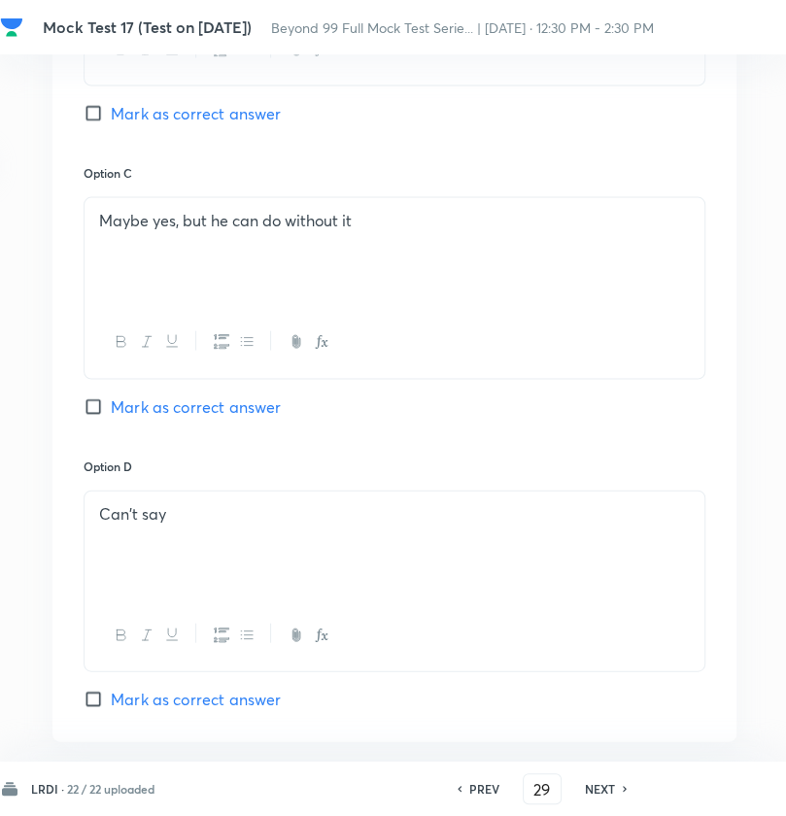
scroll to position [2464, 227]
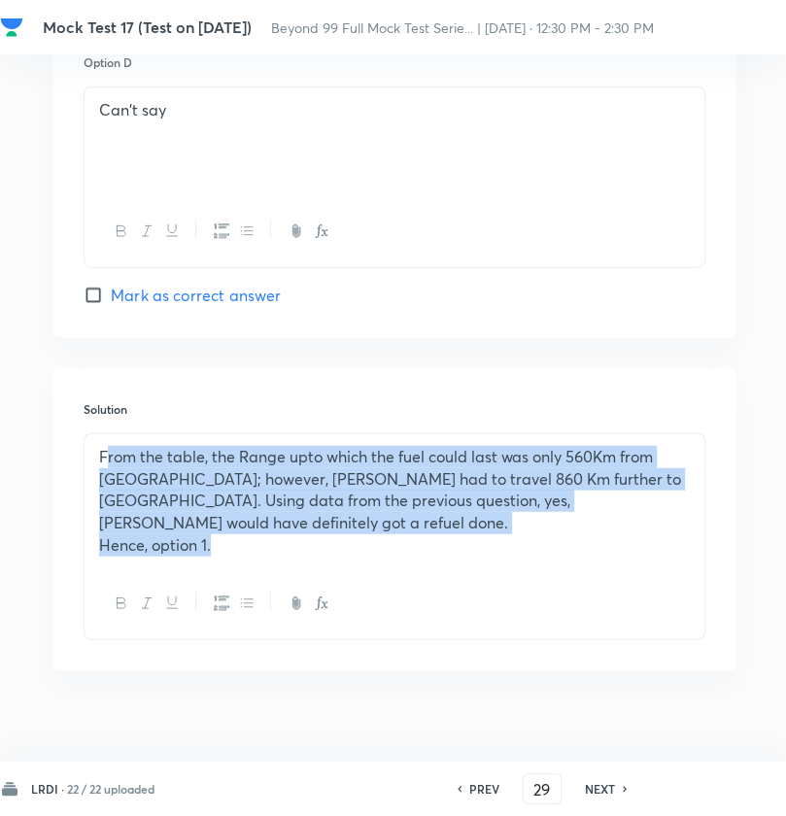
drag, startPoint x: 258, startPoint y: 528, endPoint x: 107, endPoint y: 432, distance: 179.5
click at [107, 434] on div "From the table, the Range upto which the fuel could last was only 560Km from Ka…" at bounding box center [395, 501] width 620 height 134
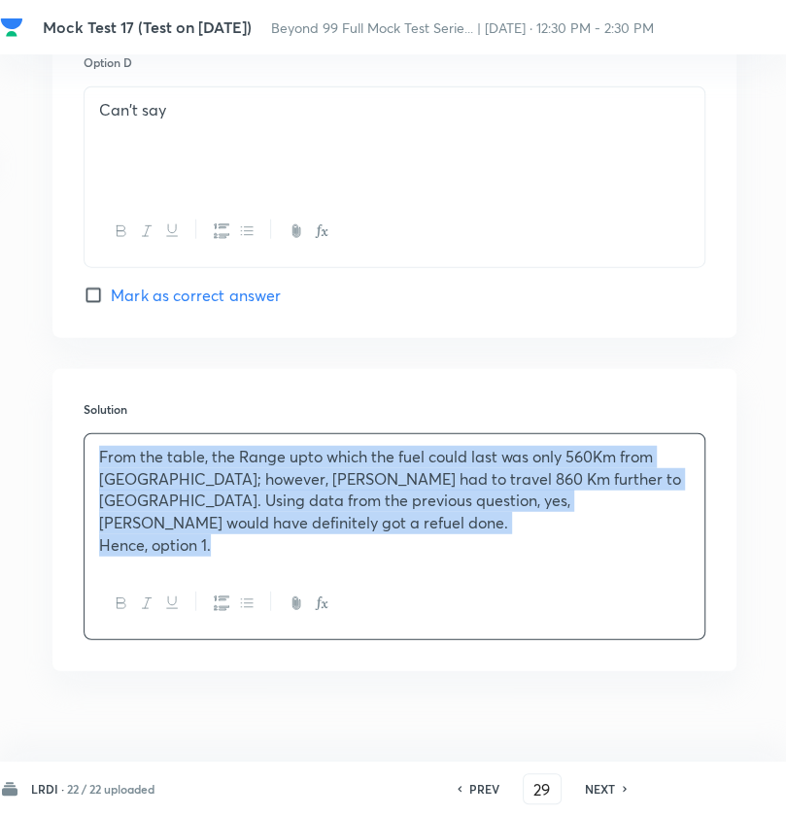
drag, startPoint x: 100, startPoint y: 428, endPoint x: 234, endPoint y: 512, distance: 158.0
click at [237, 521] on div "From the table, the Range upto which the fuel could last was only 560Km from Ka…" at bounding box center [395, 501] width 620 height 134
copy div "From the table, the Range upto which the fuel could last was only 560Km from Ka…"
click at [608, 784] on h6 "NEXT" at bounding box center [600, 788] width 30 height 17
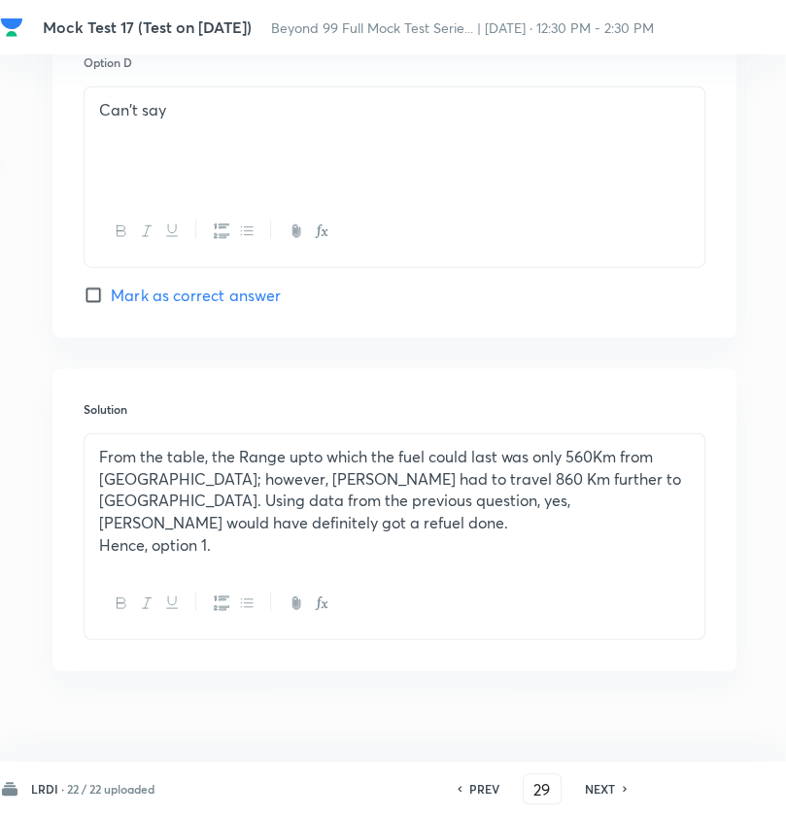
type input "30"
checkbox input "false"
checkbox input "true"
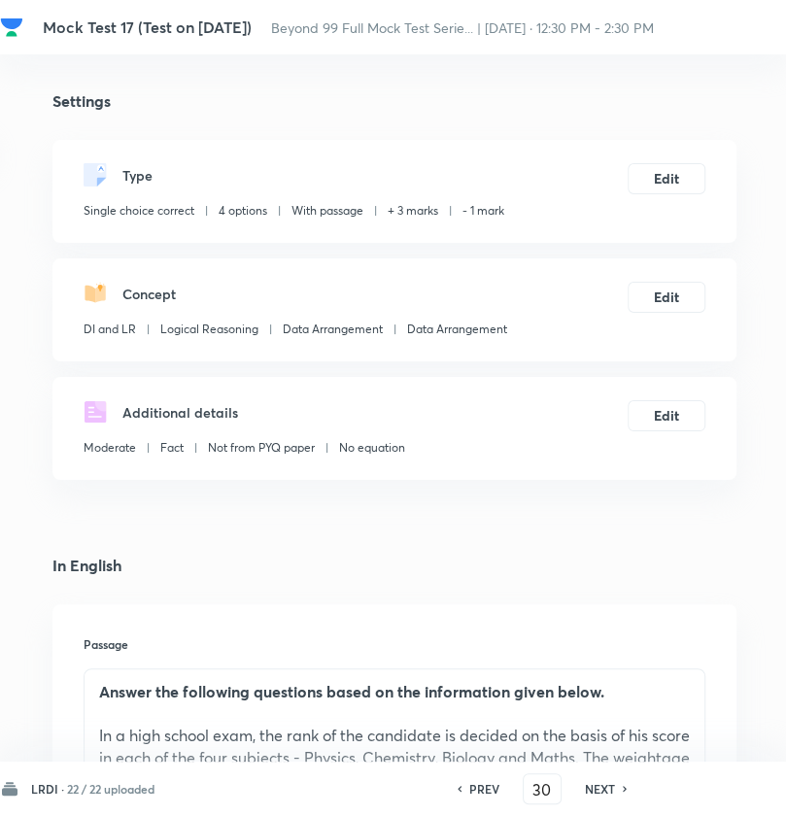
scroll to position [583, 227]
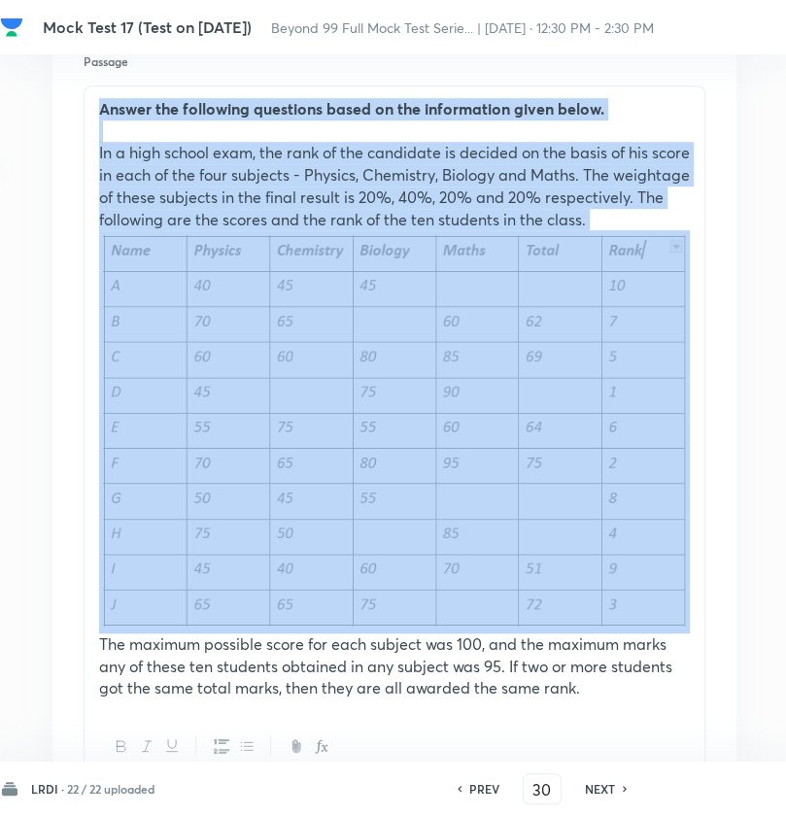
drag, startPoint x: 98, startPoint y: 108, endPoint x: 563, endPoint y: 597, distance: 675.5
click at [563, 608] on div "Answer the following questions based on the information given below. In a high …" at bounding box center [395, 398] width 620 height 625
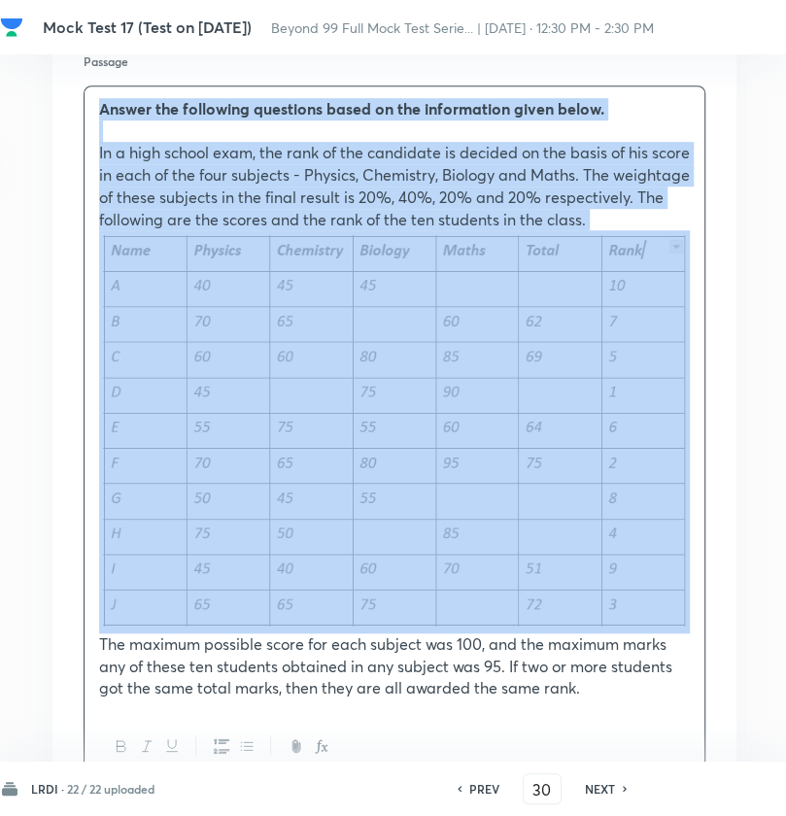
click at [560, 149] on p "In a high school exam, the rank of the candidate is decided on the basis of his…" at bounding box center [394, 186] width 591 height 88
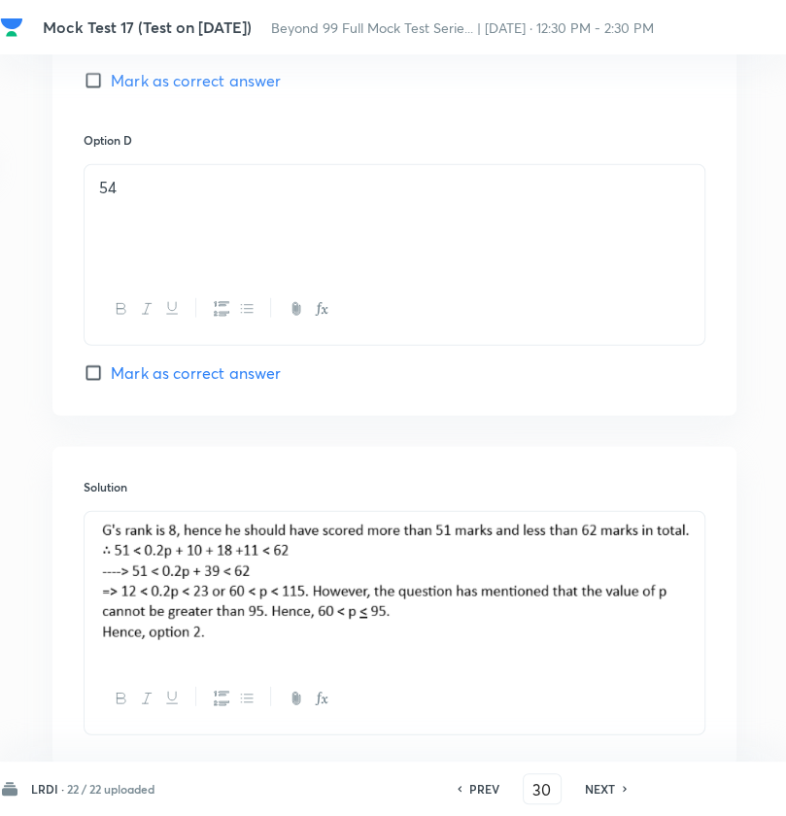
scroll to position [2654, 227]
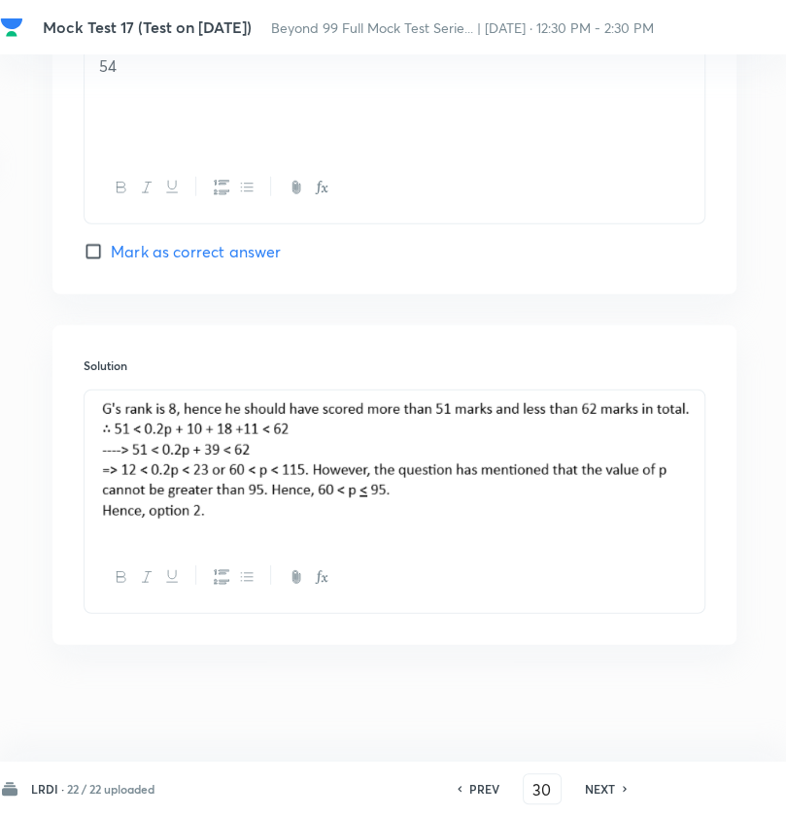
click at [588, 783] on h6 "NEXT" at bounding box center [600, 788] width 30 height 17
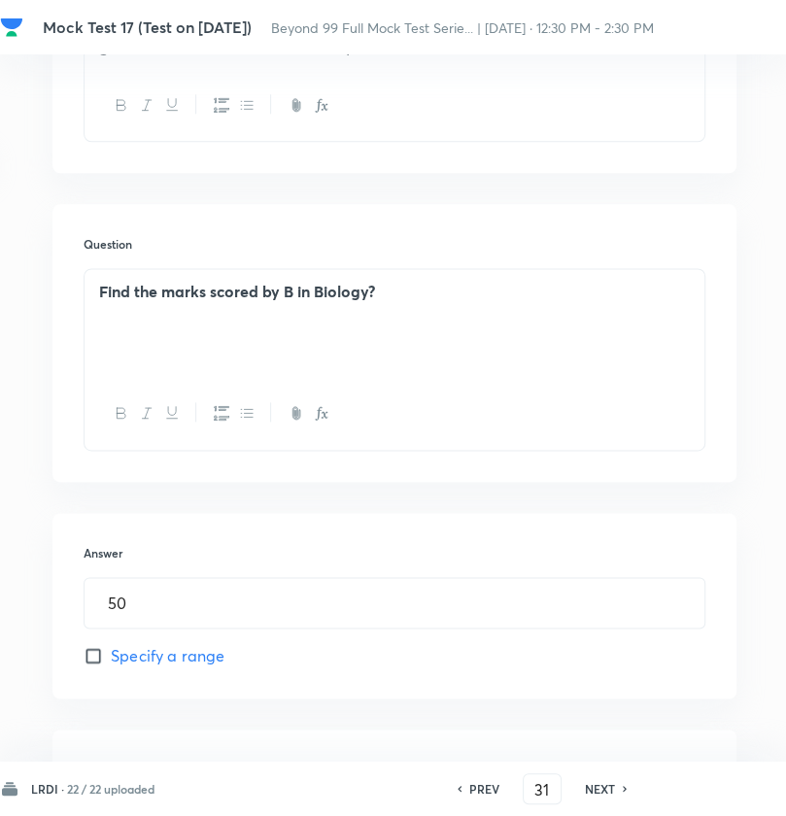
scroll to position [1694, 227]
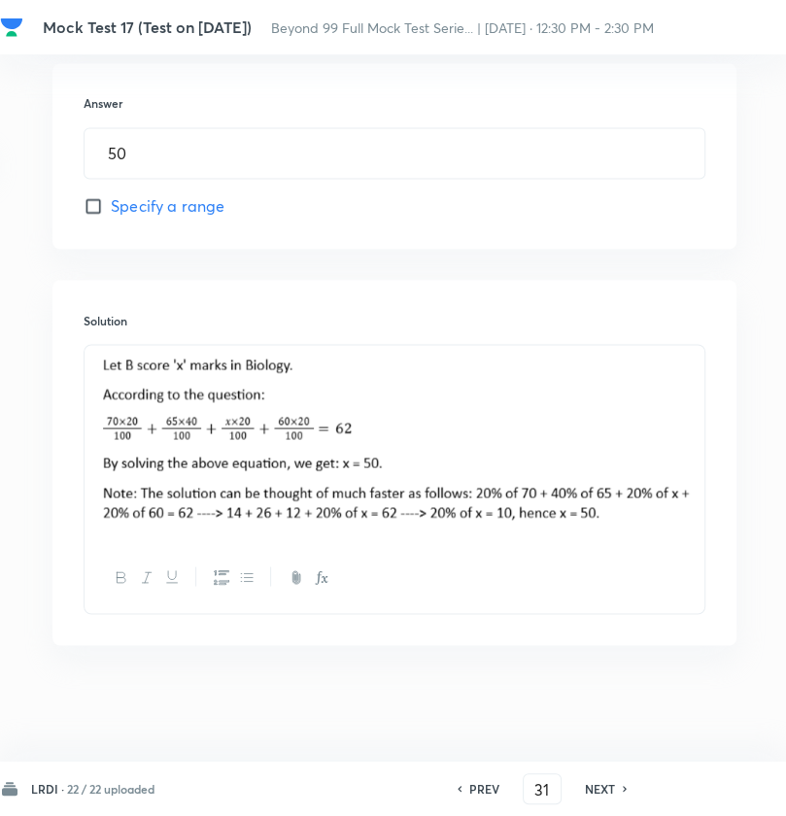
click at [114, 378] on img at bounding box center [394, 441] width 591 height 168
drag, startPoint x: 99, startPoint y: 363, endPoint x: 331, endPoint y: 463, distance: 252.8
click at [330, 463] on img at bounding box center [394, 441] width 591 height 168
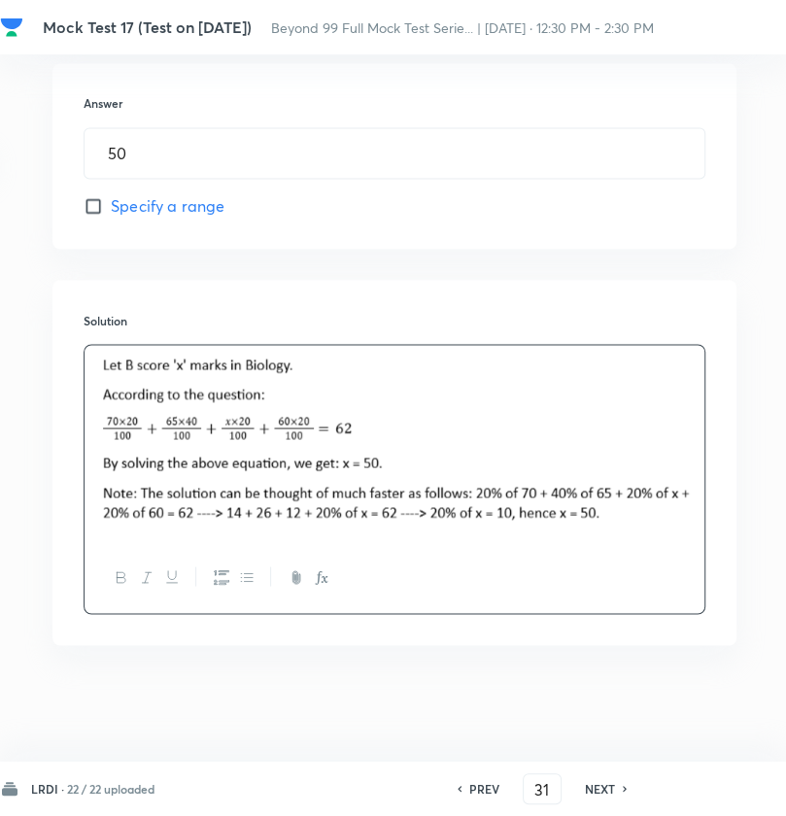
click at [496, 788] on h6 "PREV" at bounding box center [484, 788] width 30 height 17
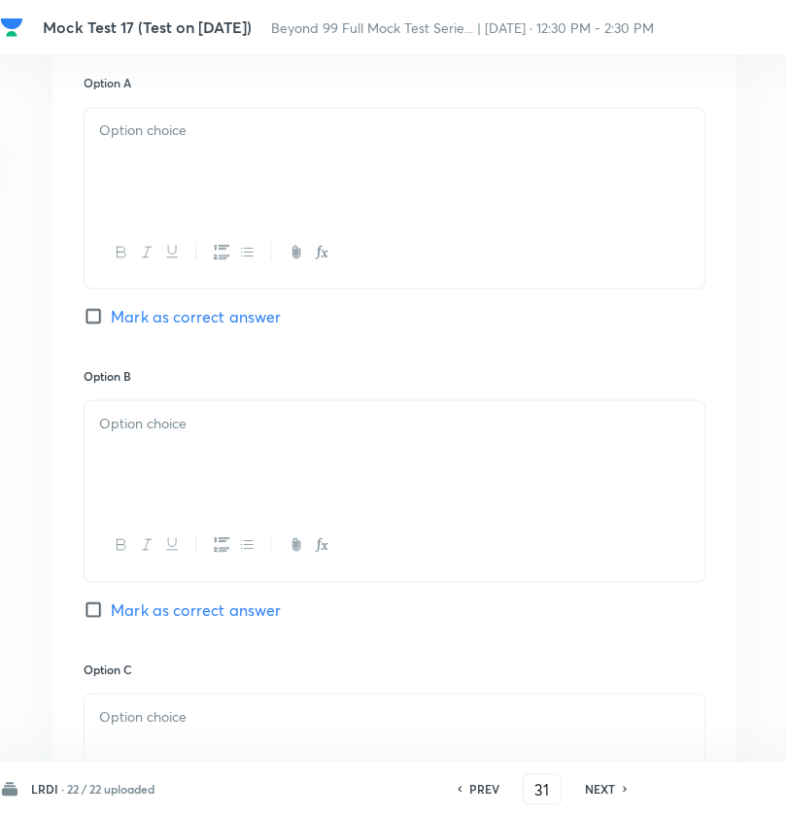
type input "30"
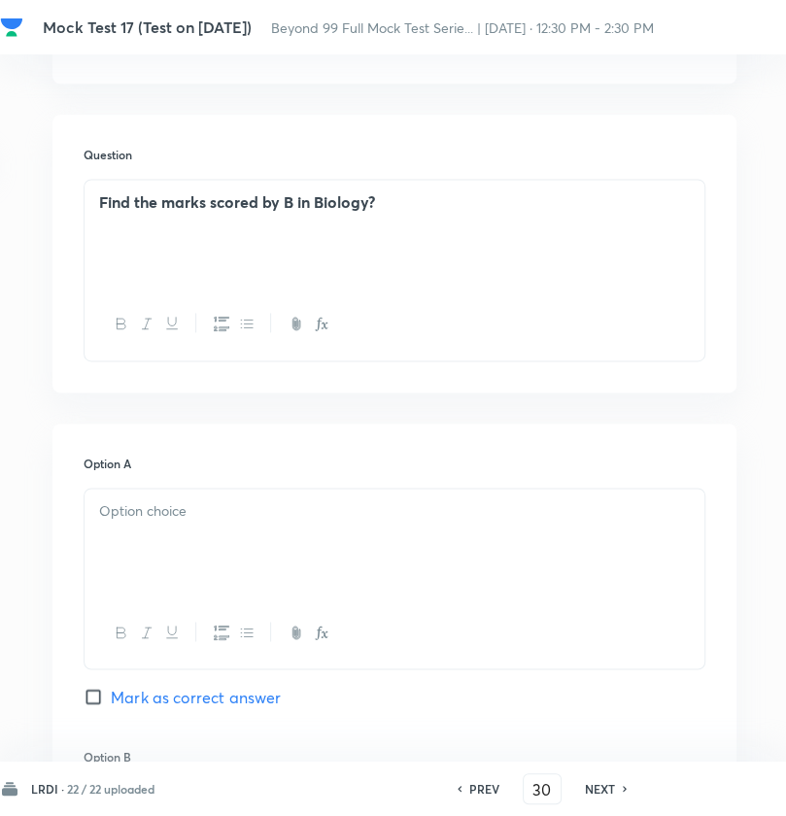
checkbox input "true"
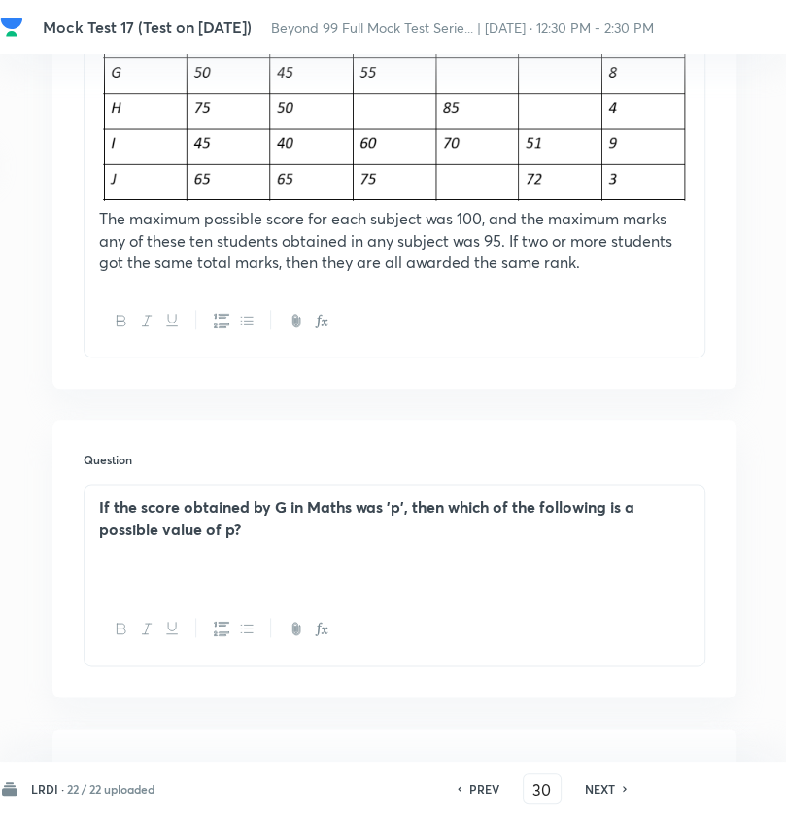
scroll to position [1209, 227]
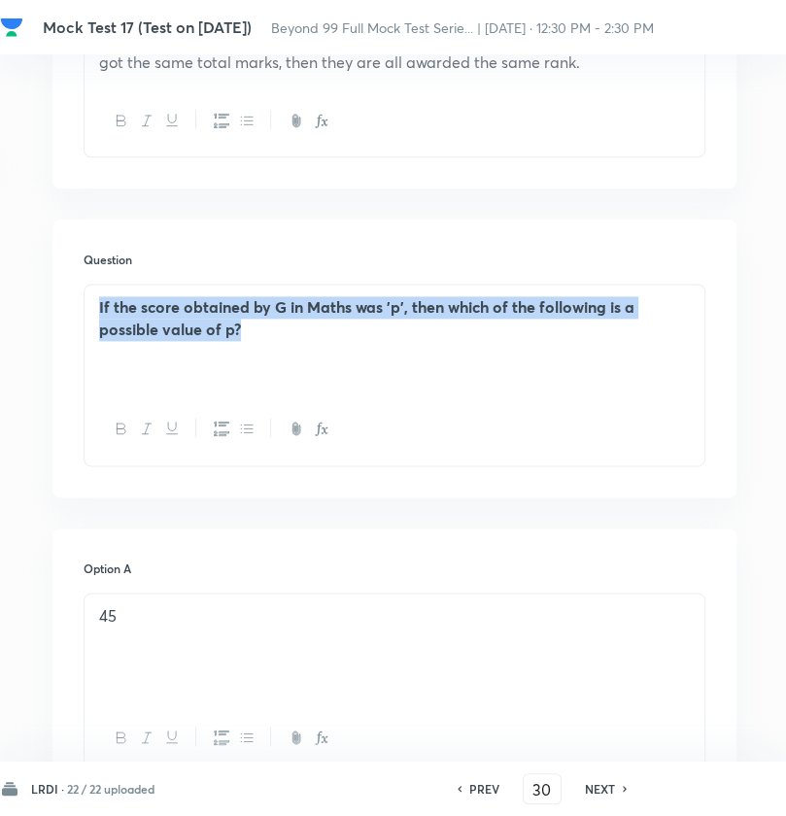
drag, startPoint x: 97, startPoint y: 324, endPoint x: 331, endPoint y: 360, distance: 236.9
click at [331, 360] on div "If the score obtained by G in Maths was 'p', then which of the following is a p…" at bounding box center [395, 339] width 620 height 109
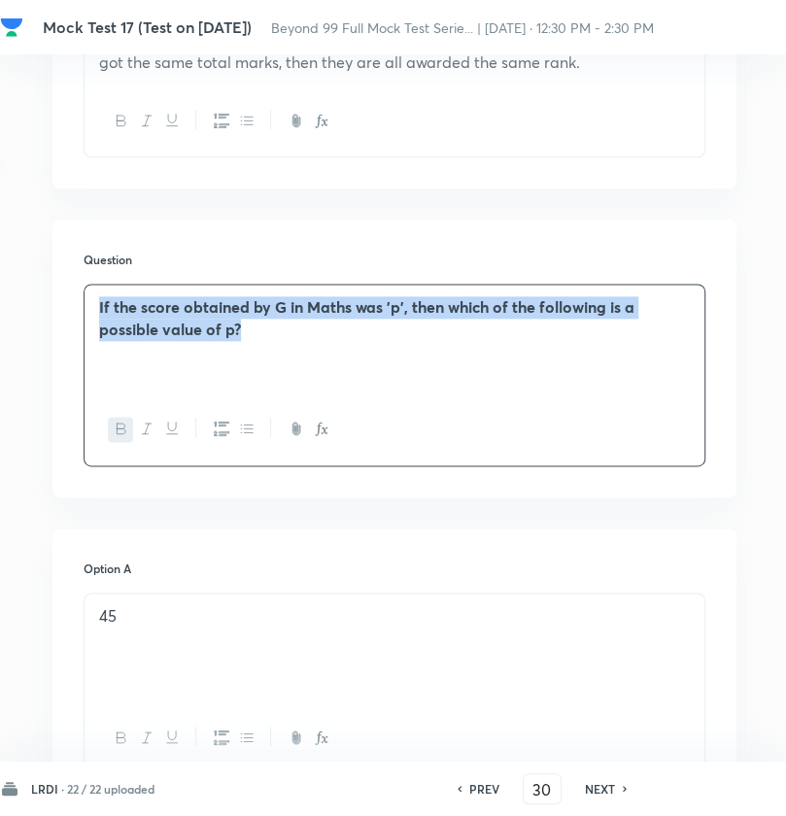
copy strong "If the score obtained by G in Maths was 'p', then which of the following is a p…"
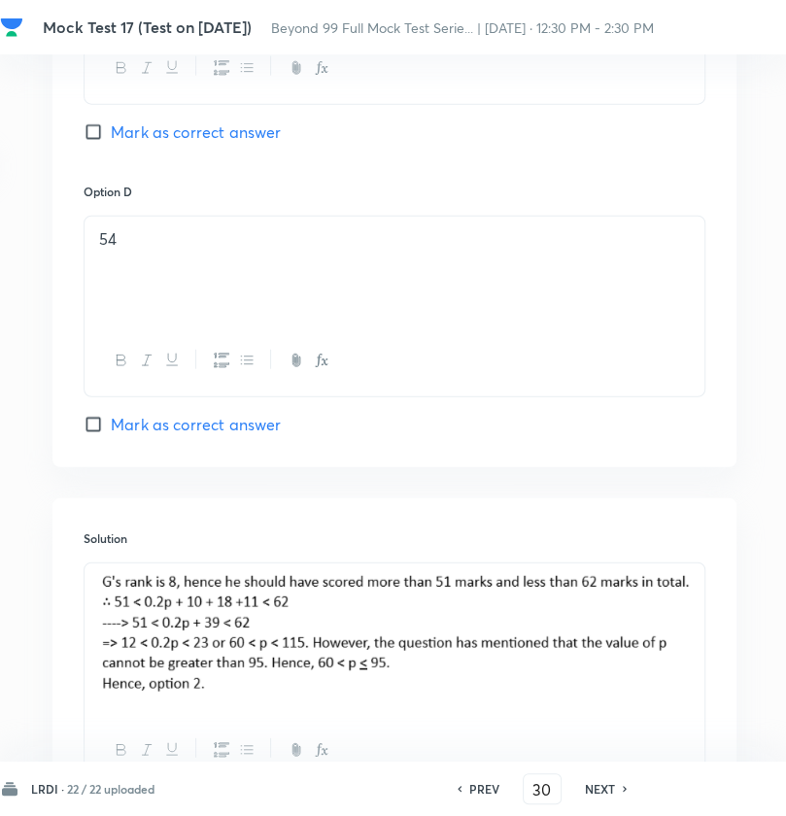
scroll to position [2654, 227]
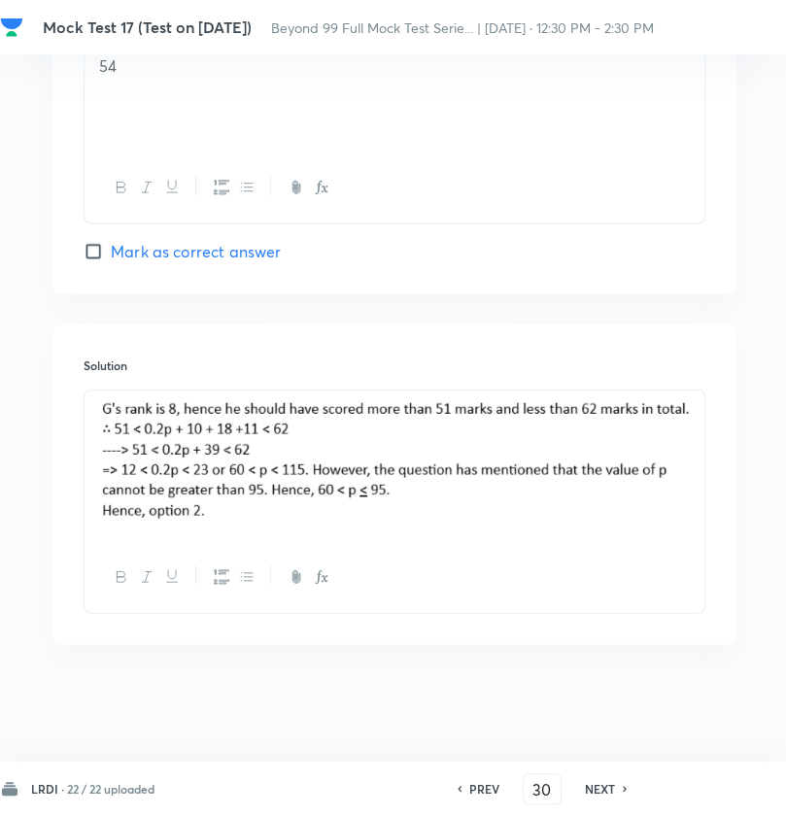
click at [222, 469] on img at bounding box center [394, 462] width 591 height 121
drag, startPoint x: 556, startPoint y: 531, endPoint x: 560, endPoint y: 503, distance: 28.4
click at [563, 504] on div at bounding box center [395, 466] width 620 height 151
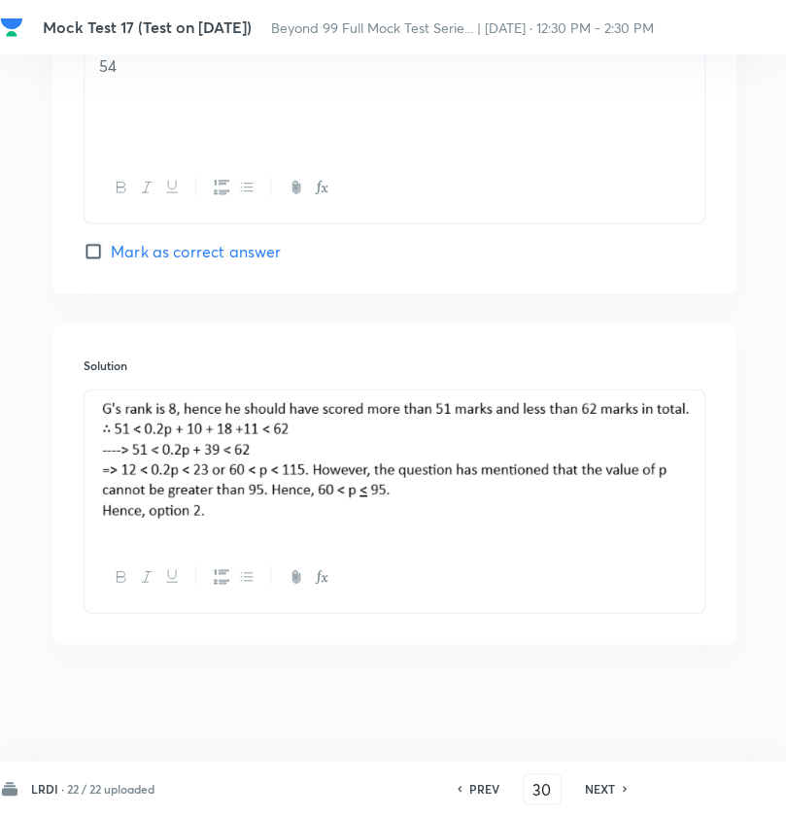
click at [623, 784] on div "NEXT" at bounding box center [602, 788] width 51 height 17
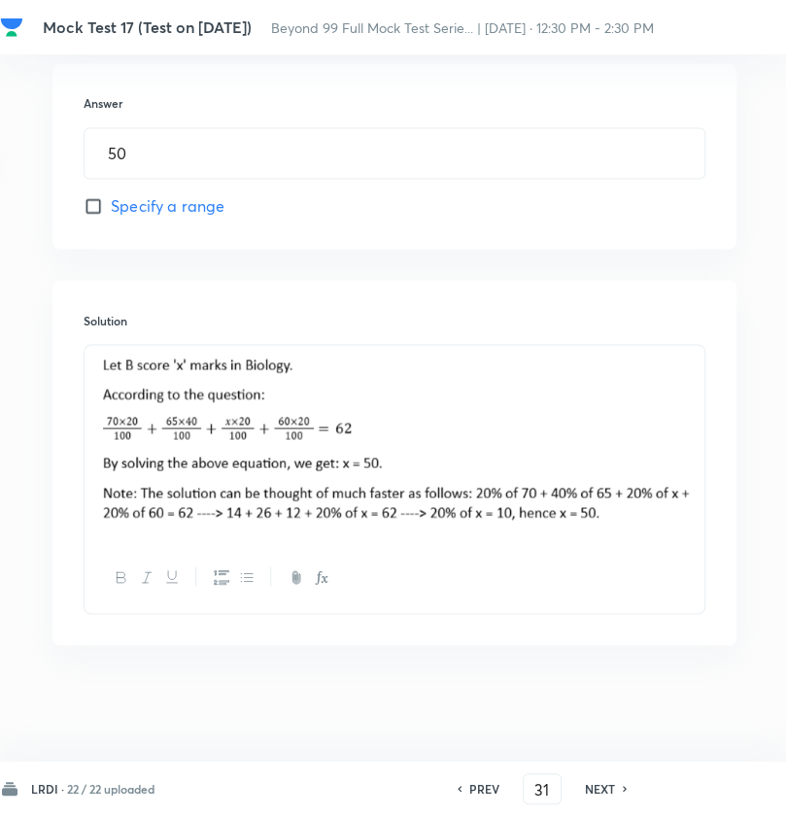
click at [623, 784] on div "NEXT" at bounding box center [602, 788] width 51 height 17
type input "32"
type input "9"
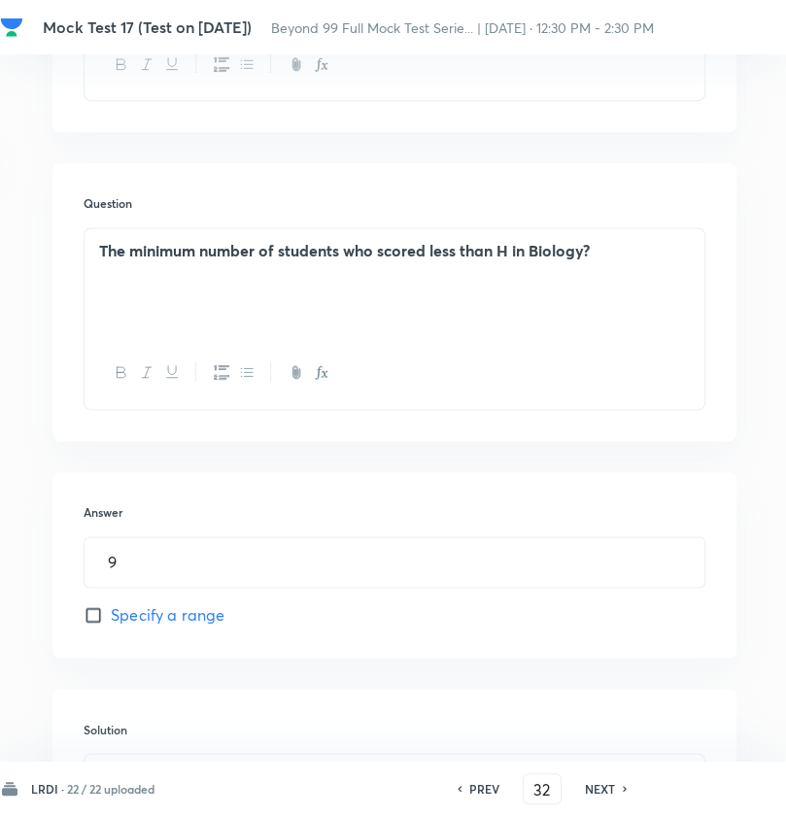
scroll to position [1251, 227]
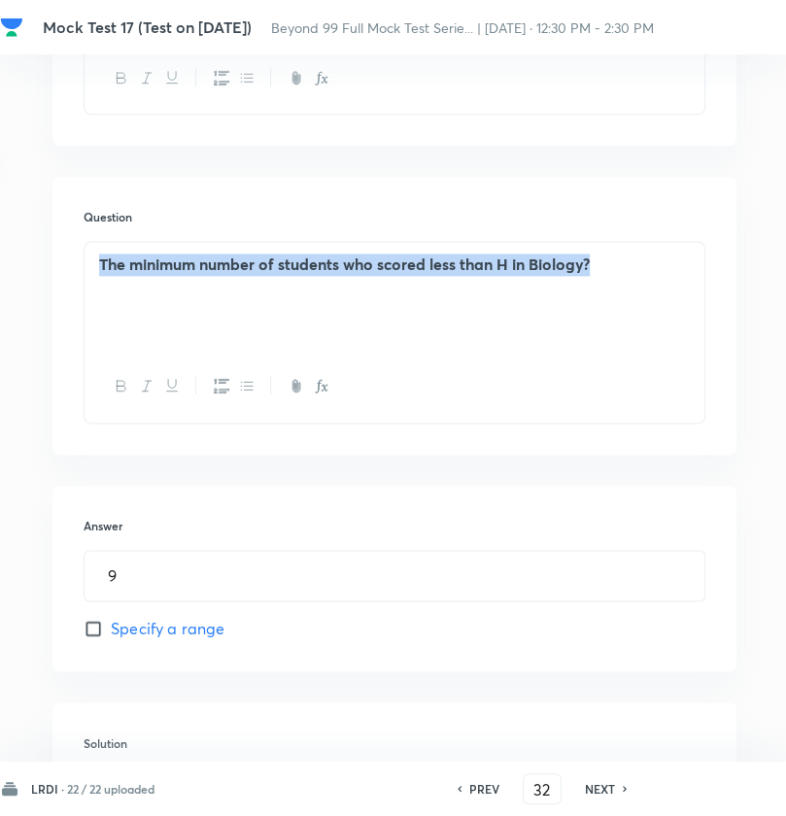
drag, startPoint x: 92, startPoint y: 293, endPoint x: 634, endPoint y: 300, distance: 542.1
click at [642, 300] on div "The minimum number of students who scored less than H in Biology?" at bounding box center [395, 296] width 620 height 109
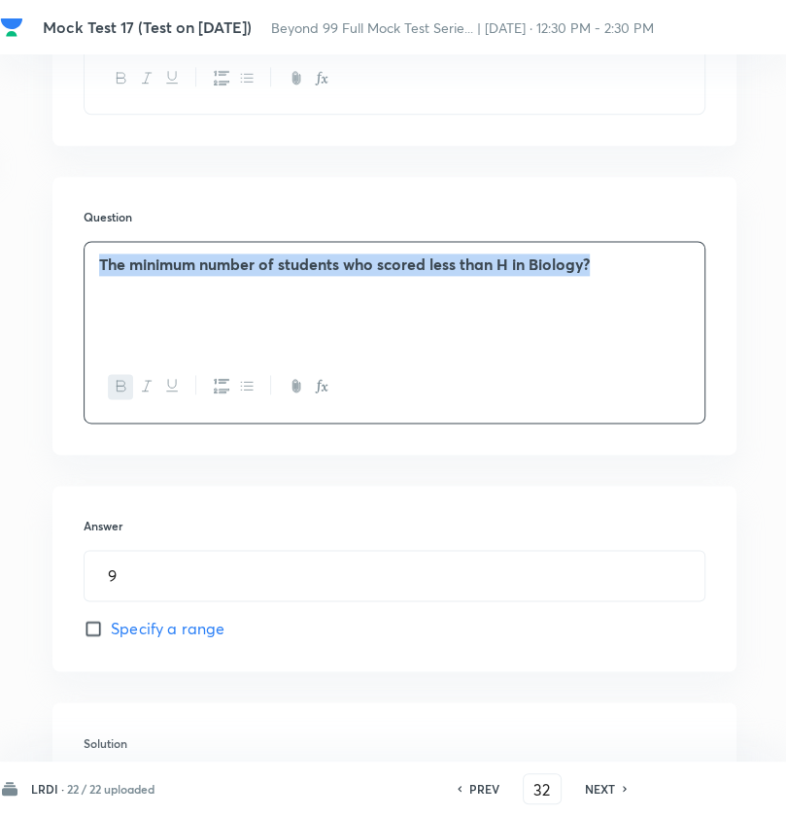
copy strong "The minimum number of students who scored less than H in Biology?"
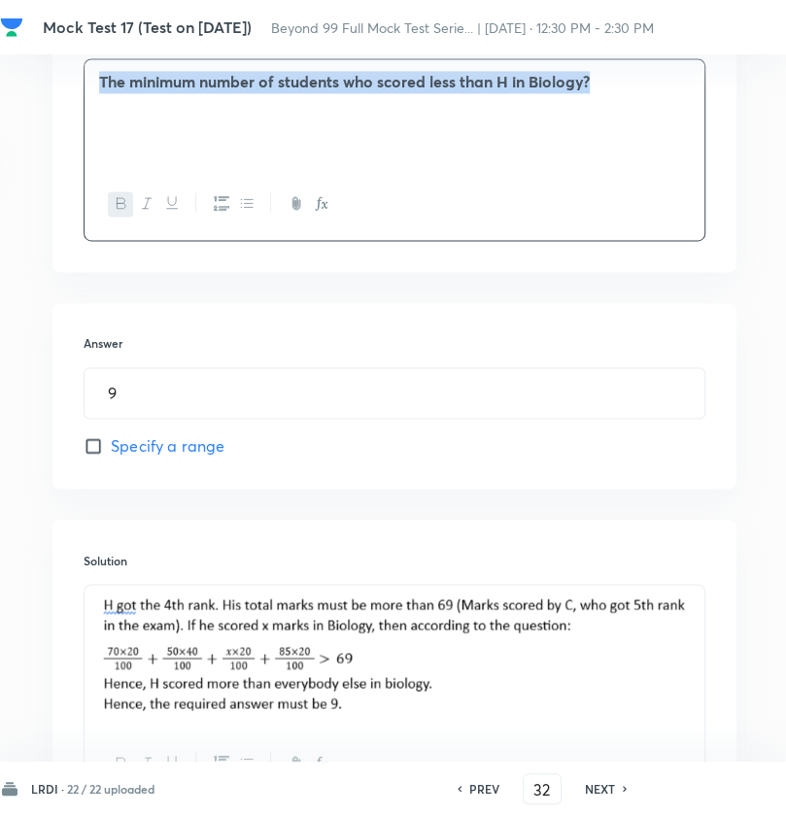
scroll to position [1446, 227]
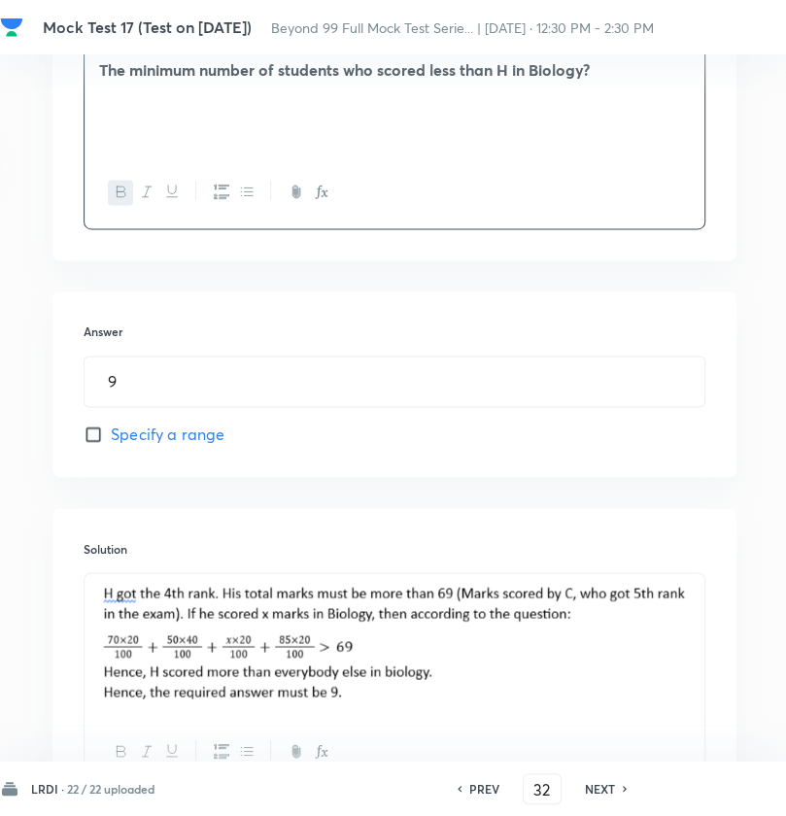
drag, startPoint x: 423, startPoint y: 727, endPoint x: 164, endPoint y: 661, distance: 266.7
click at [164, 661] on div at bounding box center [395, 644] width 620 height 143
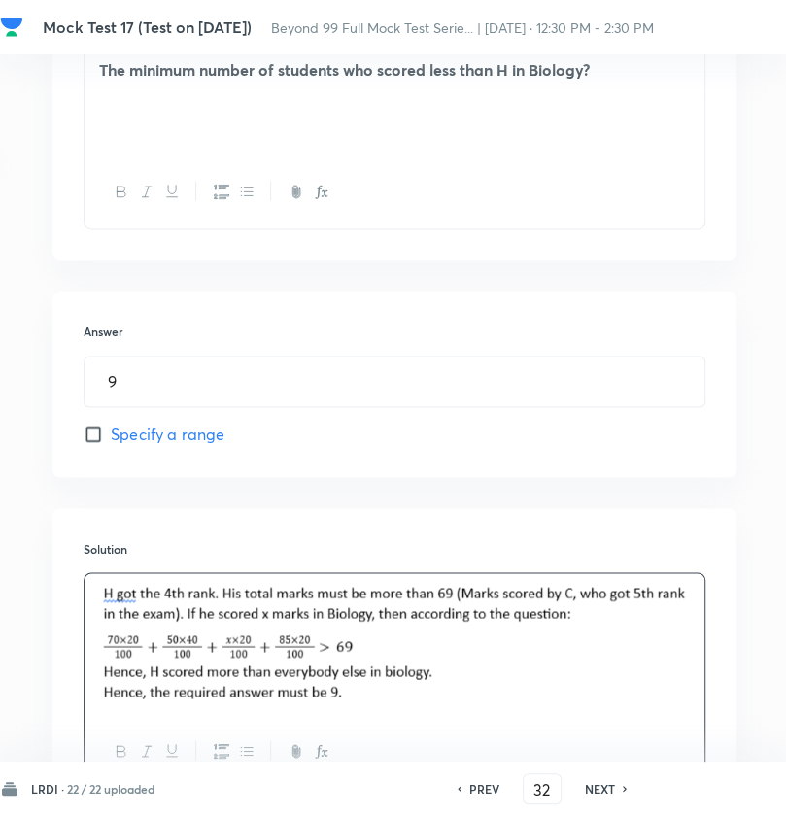
drag, startPoint x: 98, startPoint y: 604, endPoint x: 468, endPoint y: 715, distance: 386.4
click at [468, 699] on img at bounding box center [394, 642] width 591 height 114
drag, startPoint x: 464, startPoint y: 715, endPoint x: 245, endPoint y: 671, distance: 223.9
click at [245, 671] on img at bounding box center [394, 642] width 591 height 114
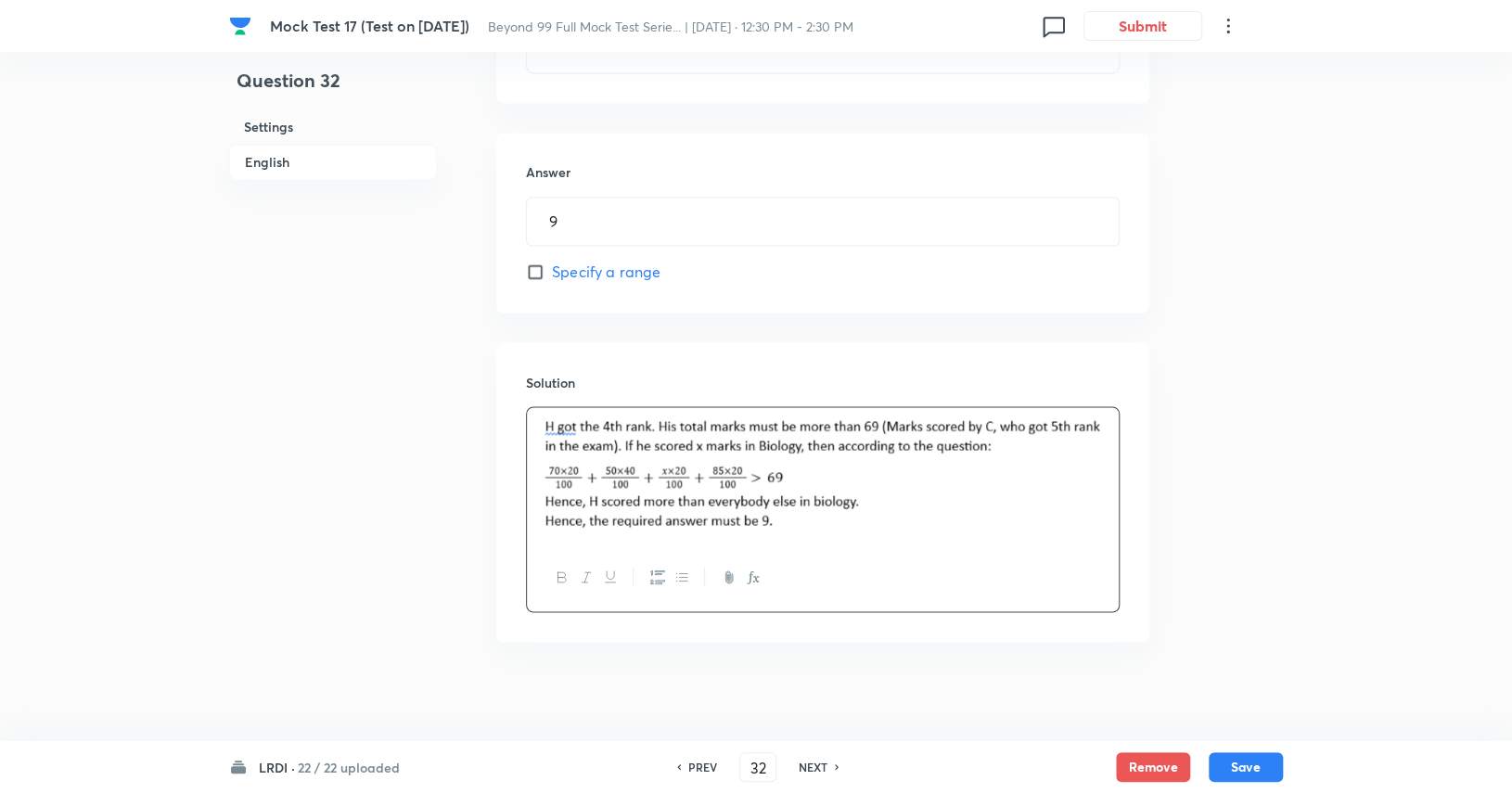
scroll to position [1587, 0]
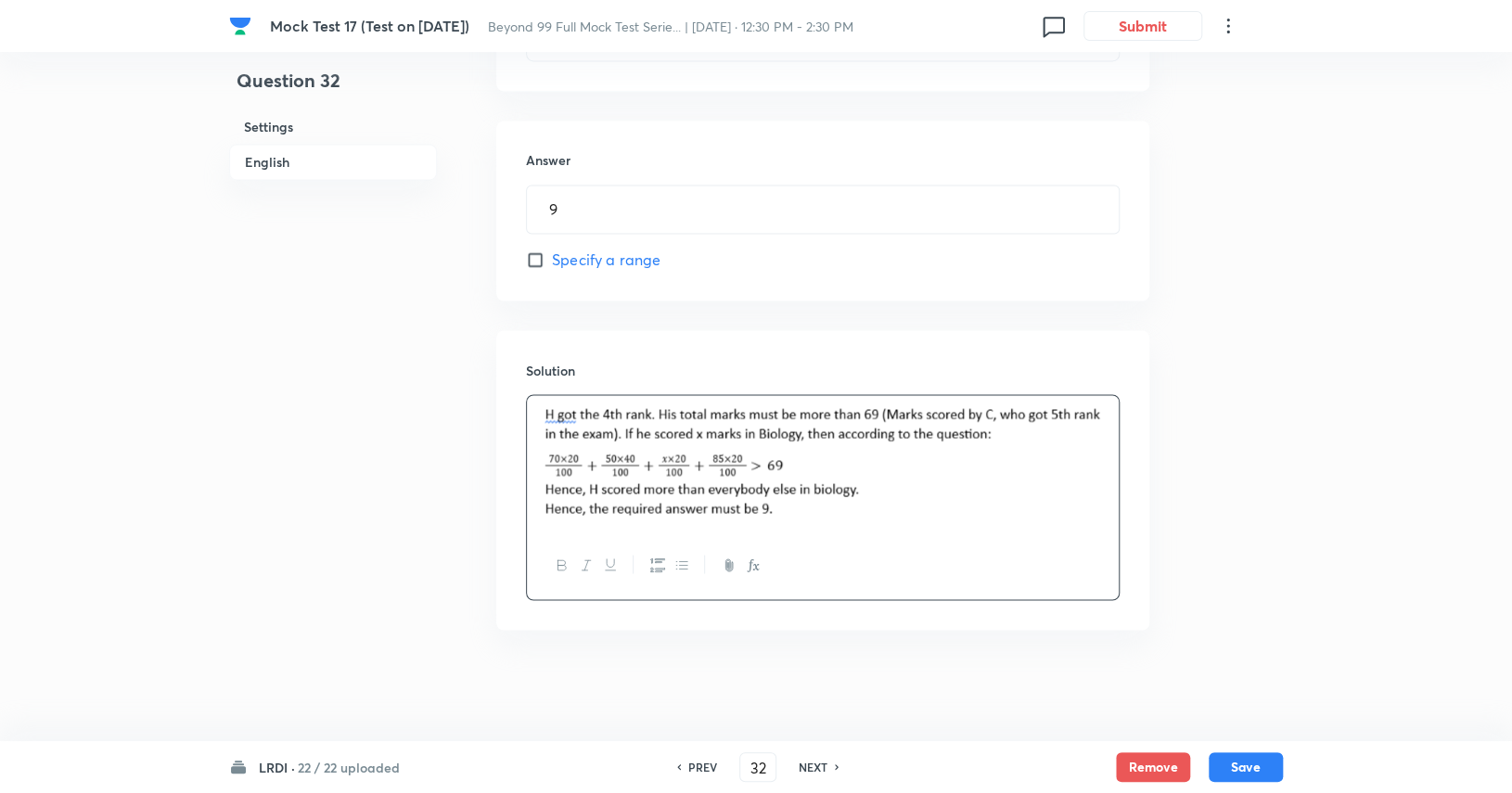
click at [758, 762] on h6 "NEXT" at bounding box center [812, 766] width 29 height 16
type input "33"
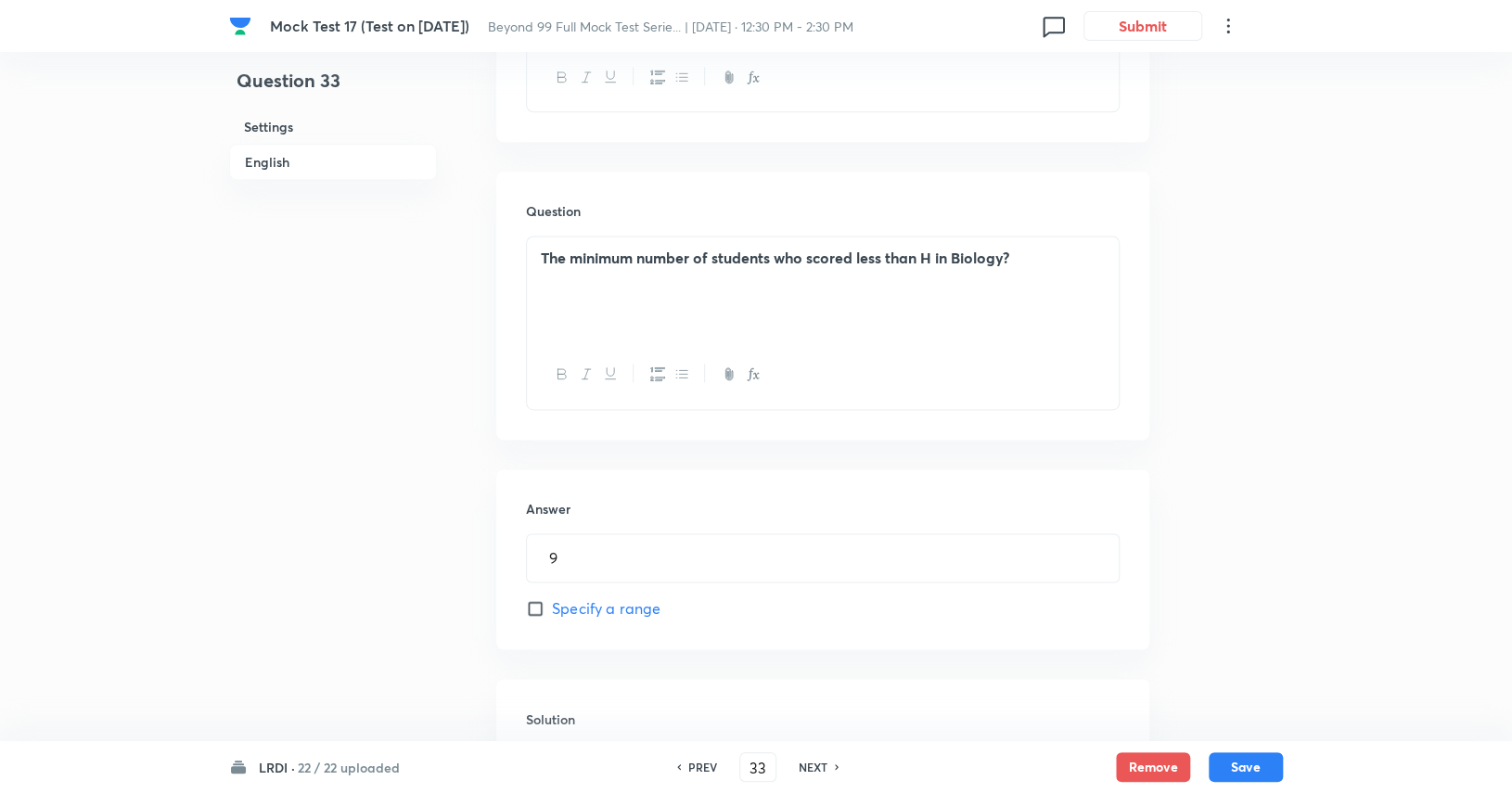
type input "80"
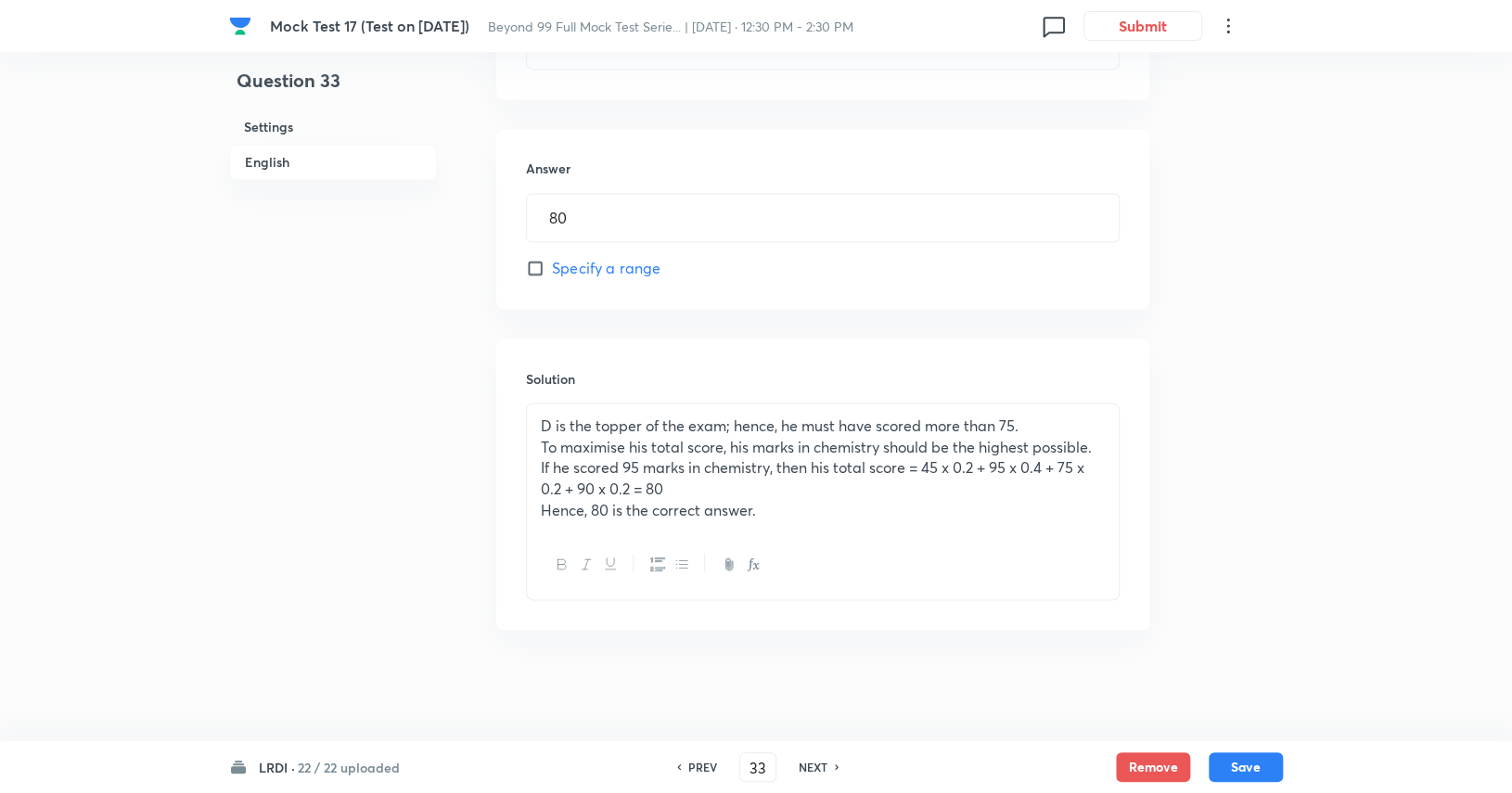
click at [758, 762] on h6 "NEXT" at bounding box center [812, 766] width 29 height 16
type input "34"
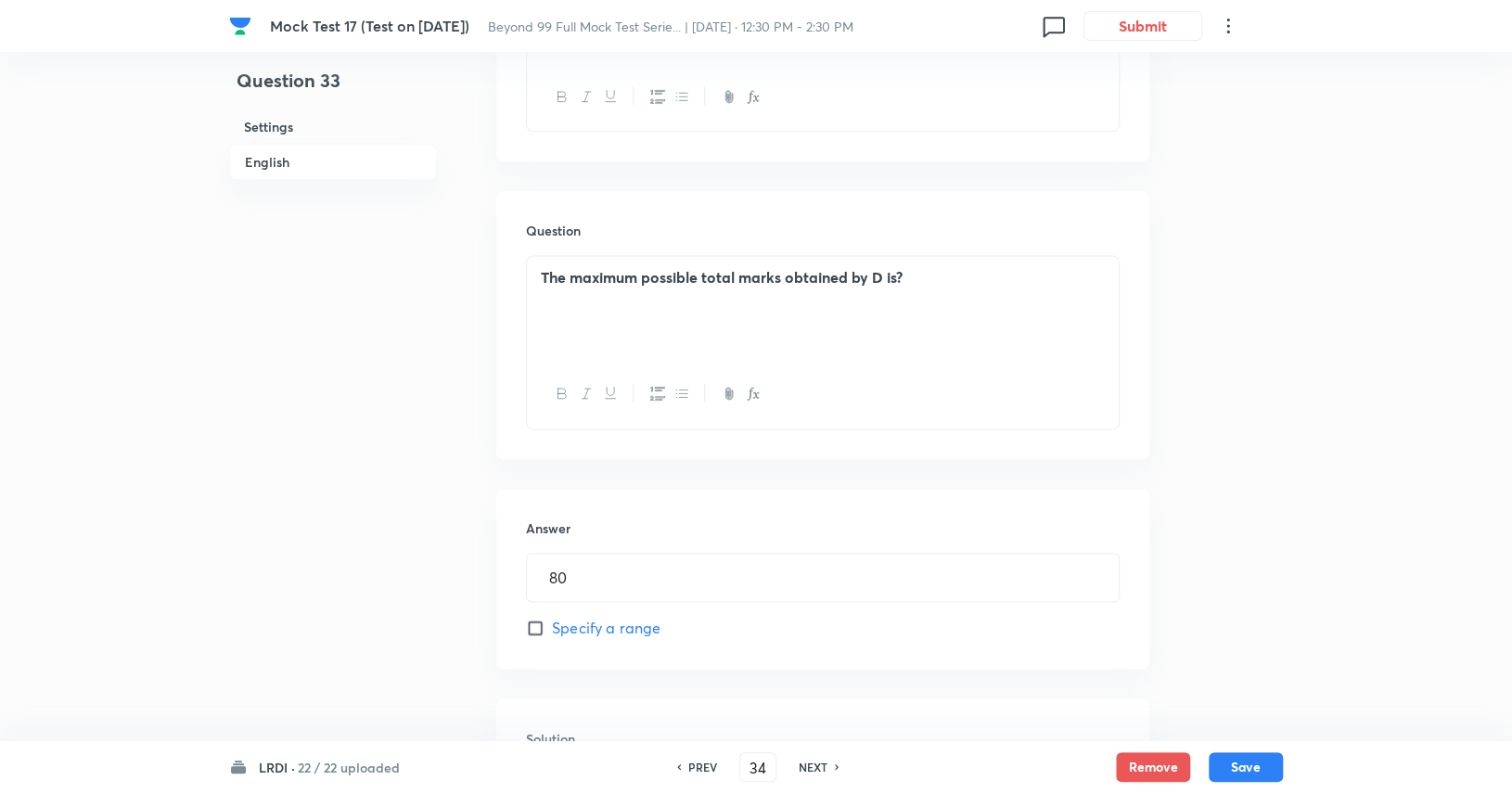
type input "5"
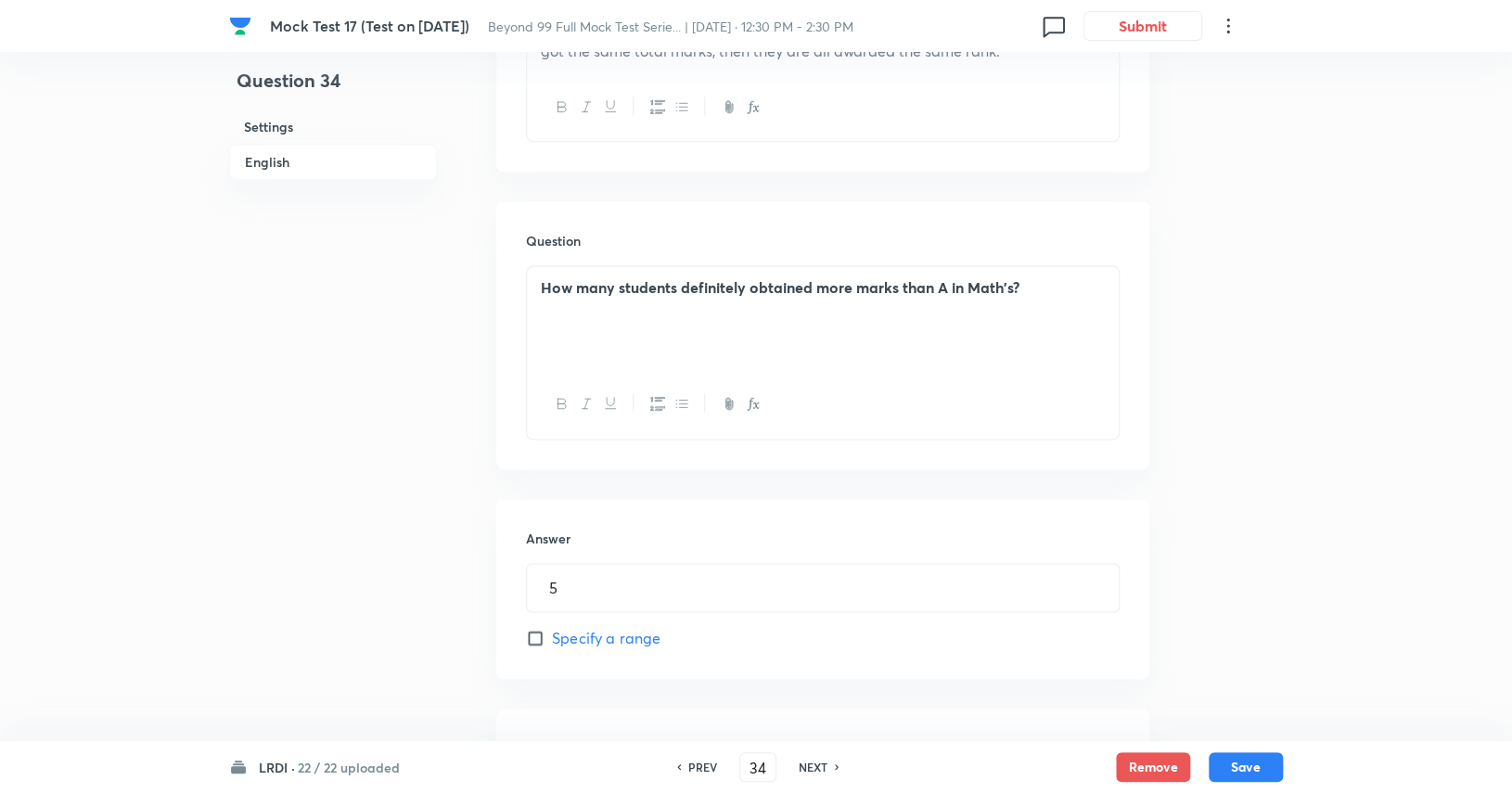
scroll to position [1127, 0]
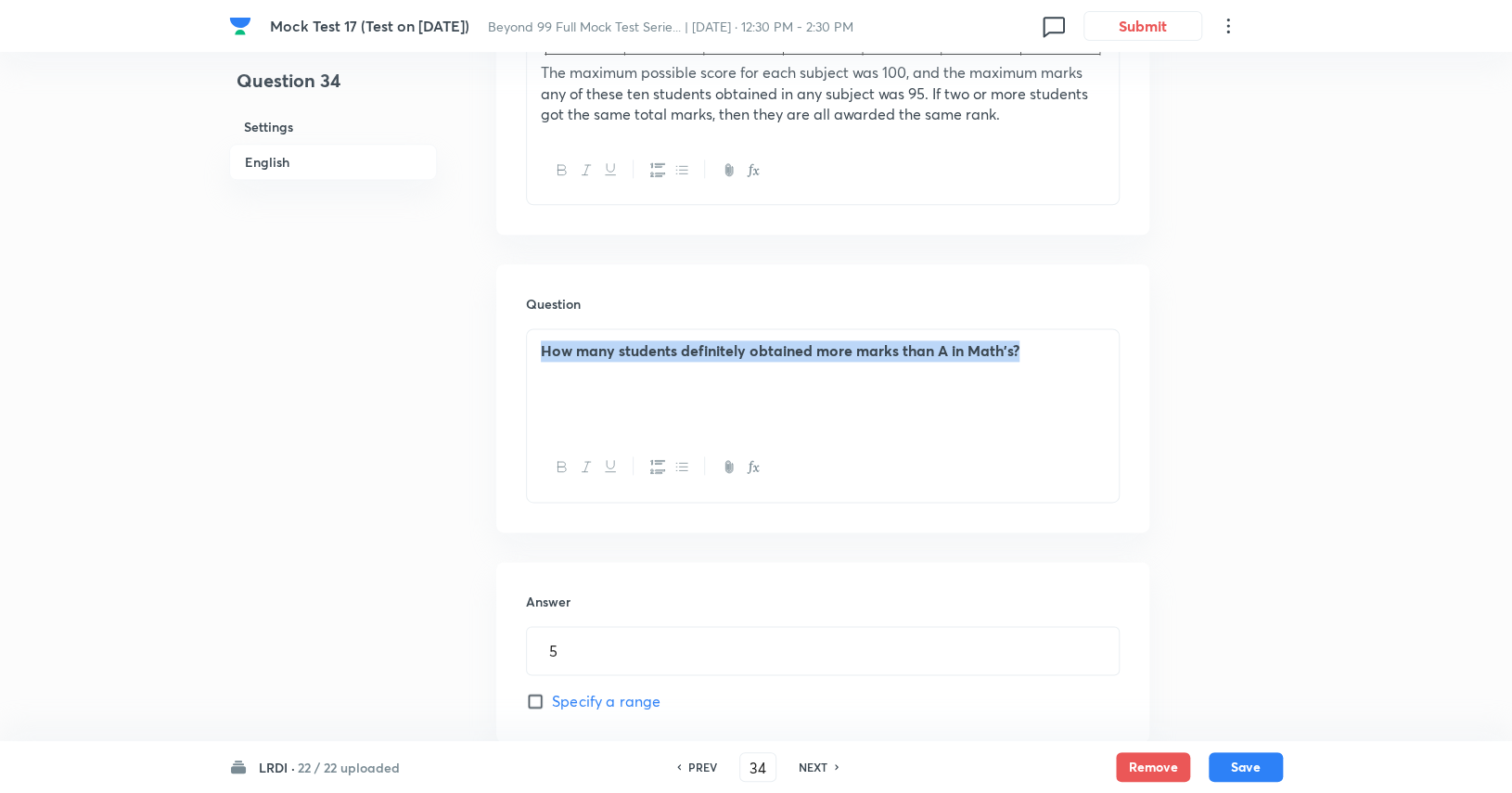
drag, startPoint x: 1038, startPoint y: 366, endPoint x: 523, endPoint y: 366, distance: 515.0
click at [473, 368] on div "Question 34 Settings English Settings Type Integer With passage + 3 marks - 0 m…" at bounding box center [756, 55] width 1054 height 2187
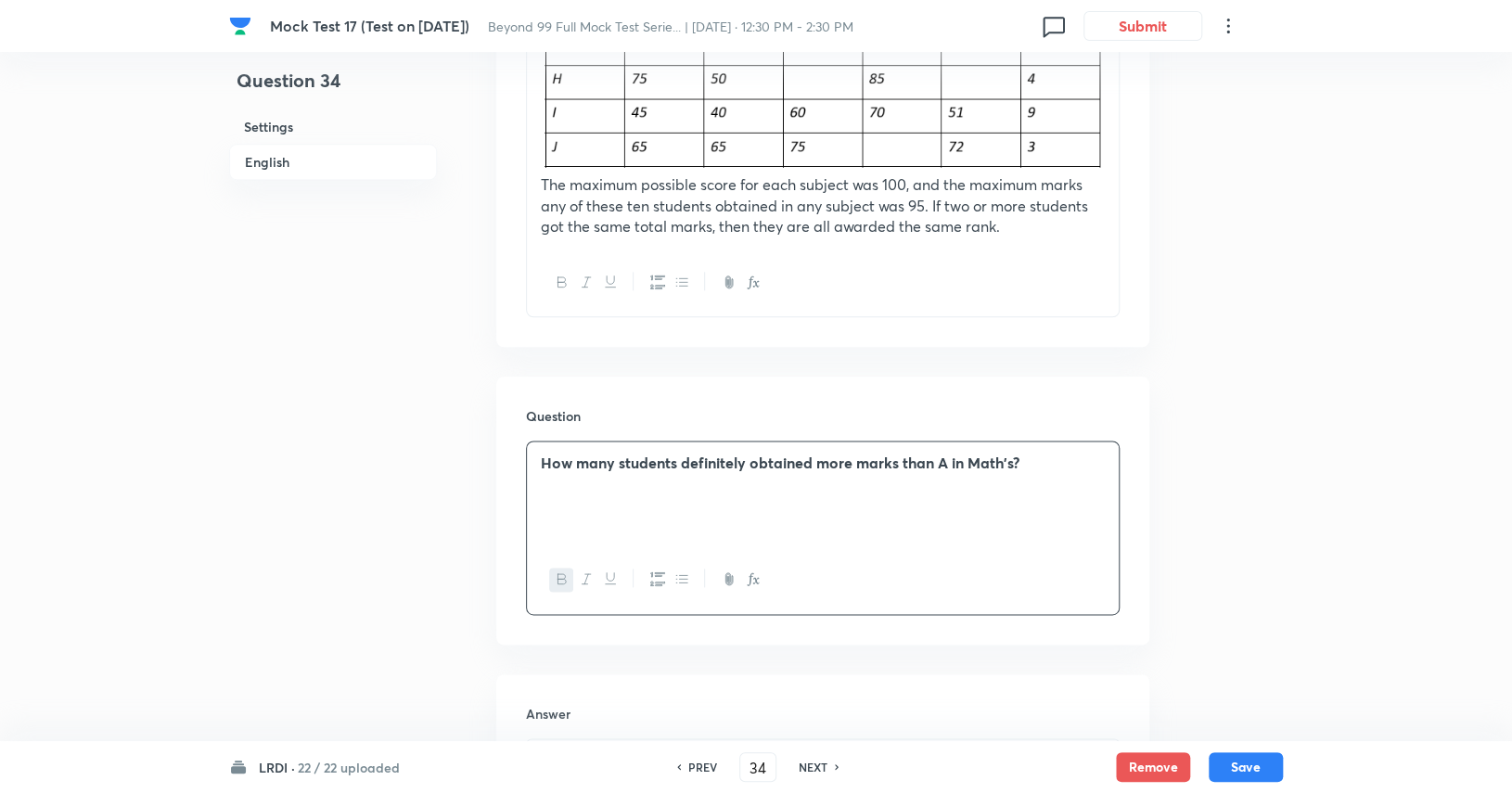
scroll to position [942, 0]
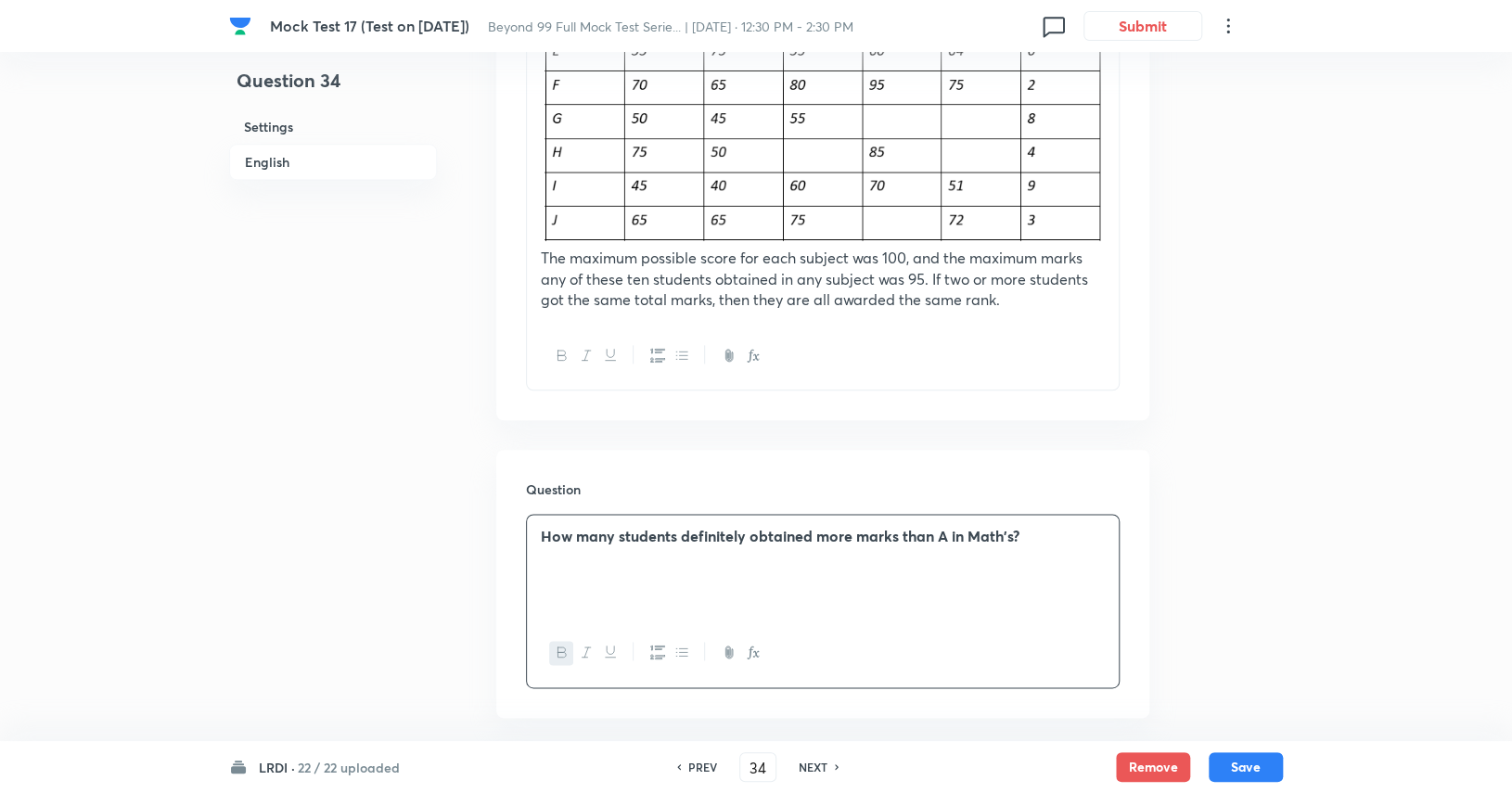
click at [758, 772] on h6 "NEXT" at bounding box center [812, 766] width 29 height 16
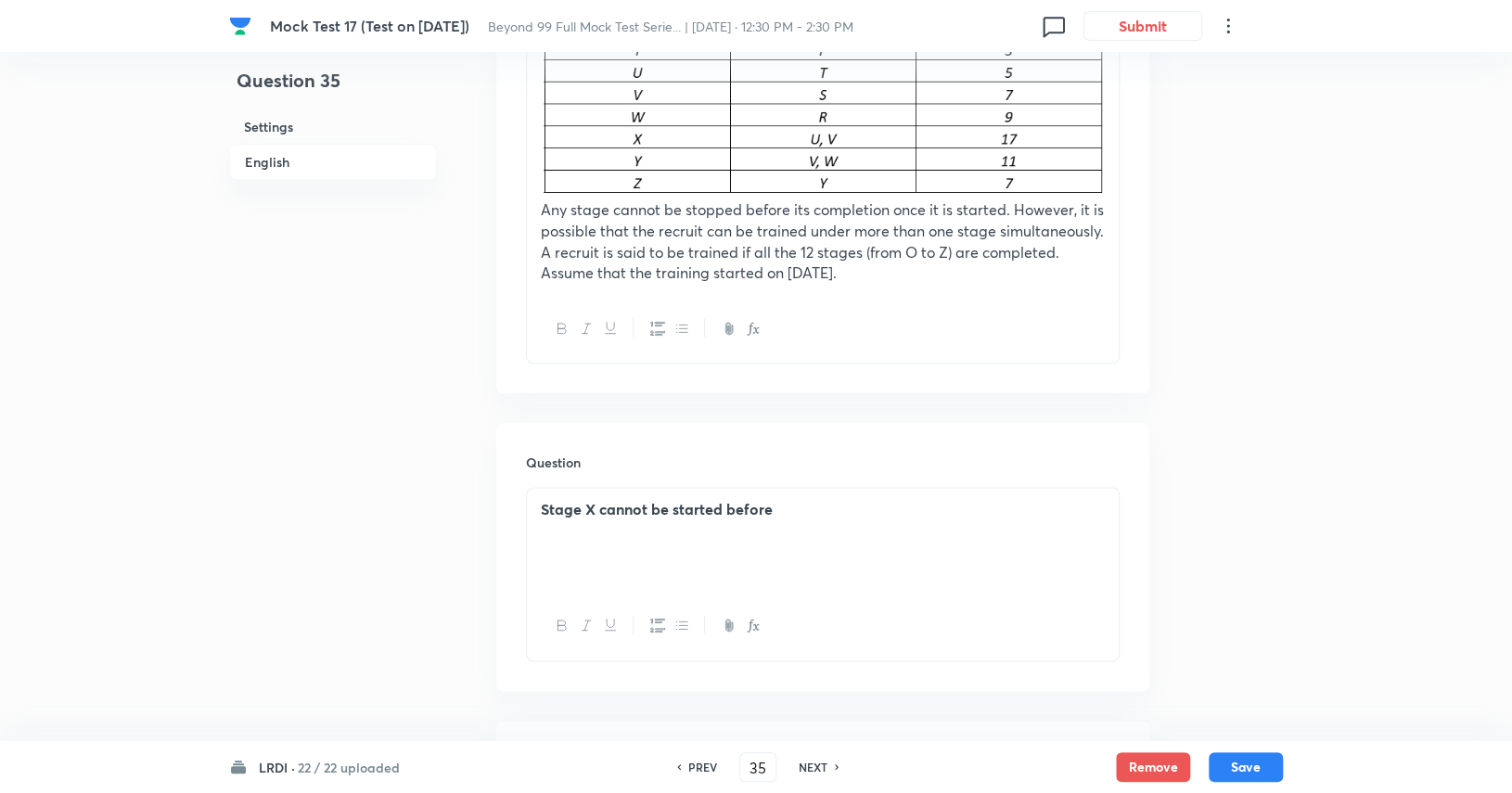
drag, startPoint x: 535, startPoint y: 311, endPoint x: 916, endPoint y: 313, distance: 381.0
click at [758, 320] on div "Answer the following questions based on the information given below. During com…" at bounding box center [823, 43] width 594 height 638
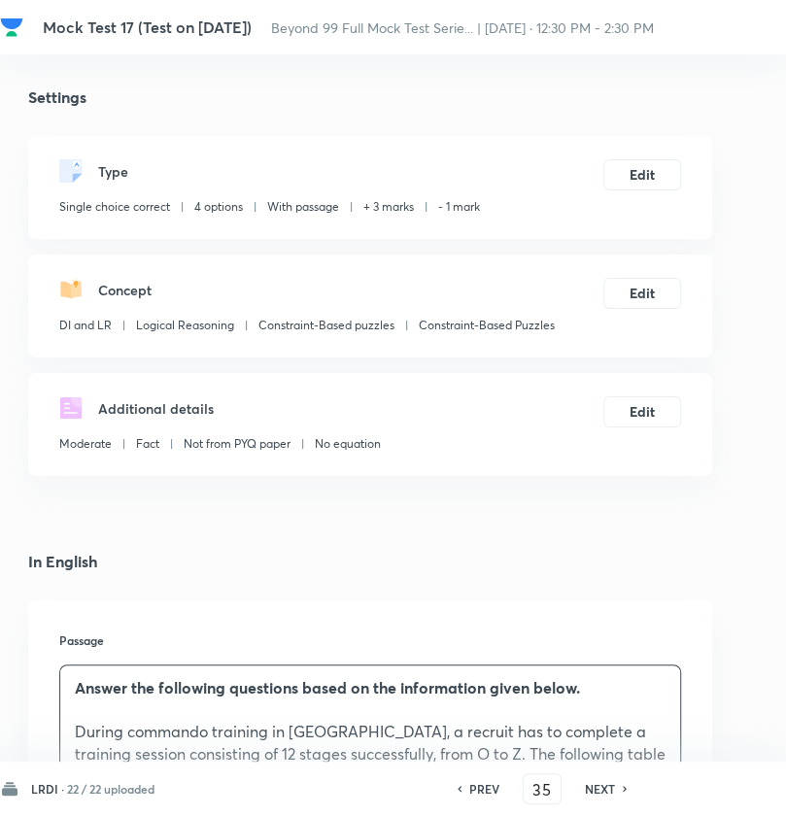
scroll to position [4, 251]
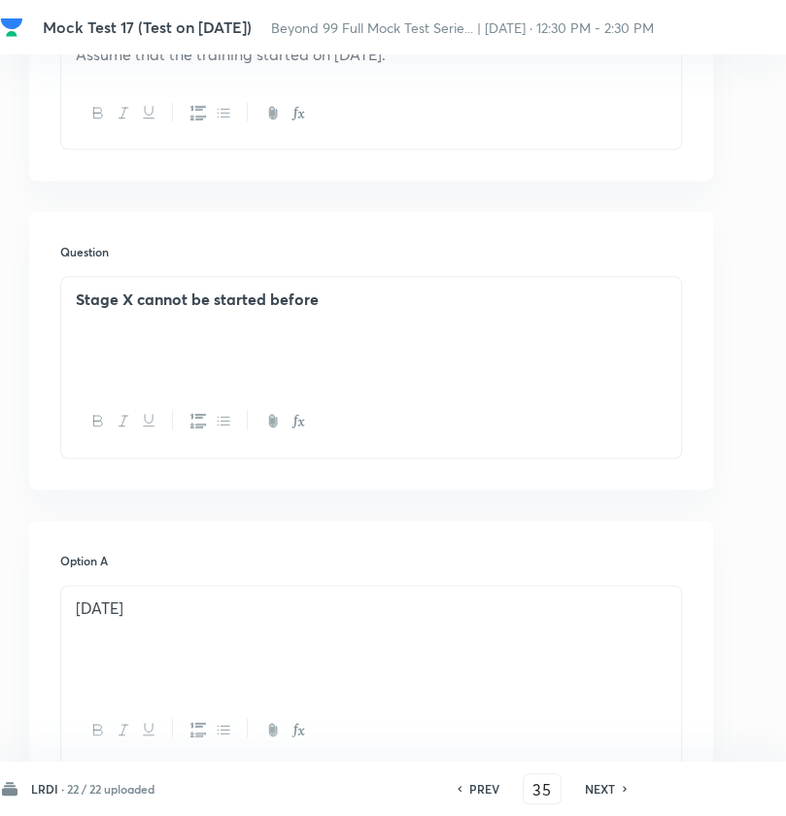
scroll to position [1189, 251]
drag, startPoint x: 76, startPoint y: 300, endPoint x: 365, endPoint y: 295, distance: 289.5
click at [365, 295] on p "Stage X cannot be started before" at bounding box center [371, 299] width 591 height 22
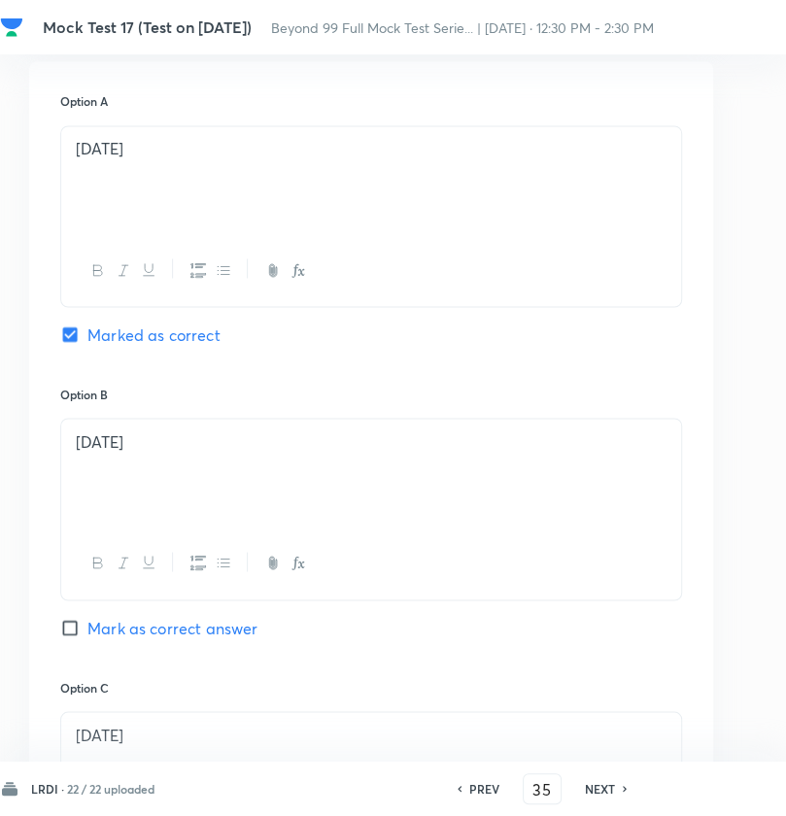
scroll to position [1652, 251]
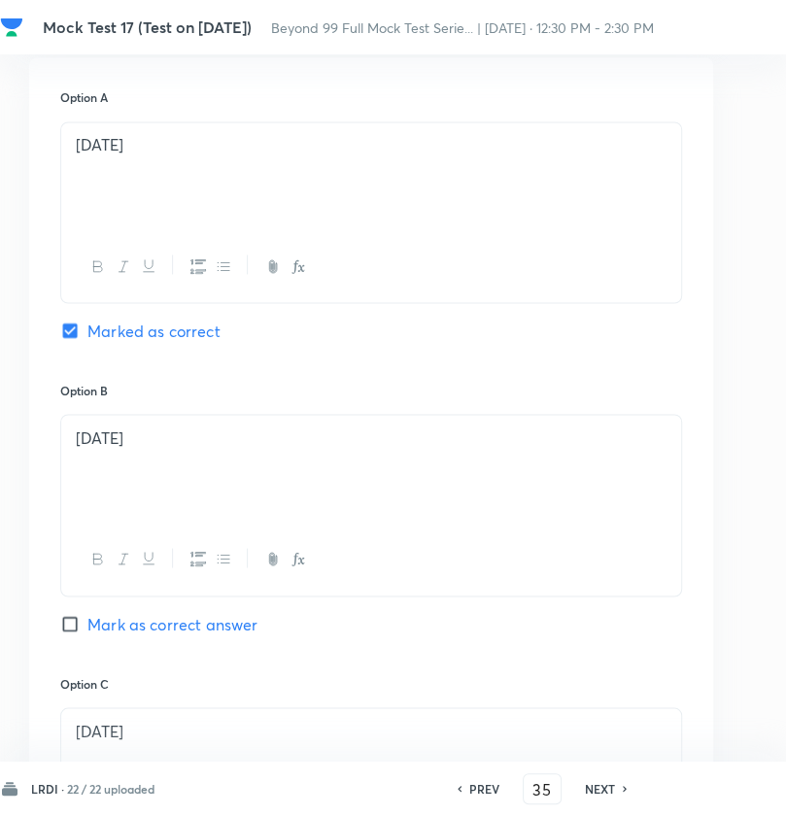
drag, startPoint x: 242, startPoint y: 158, endPoint x: 62, endPoint y: 129, distance: 182.1
click at [62, 129] on div "November, 2024" at bounding box center [371, 176] width 620 height 109
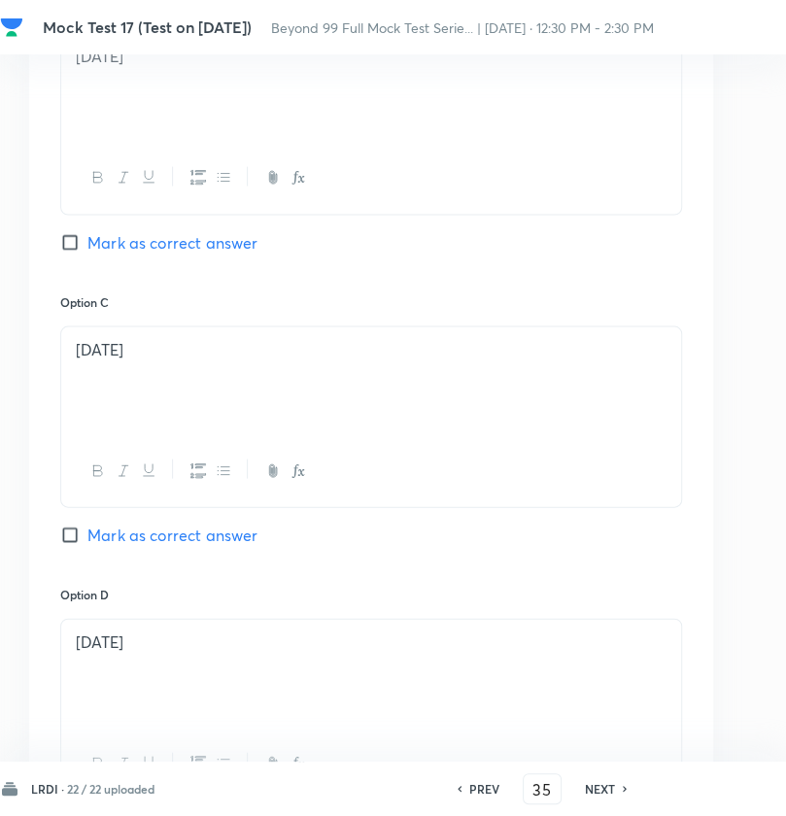
scroll to position [2054, 251]
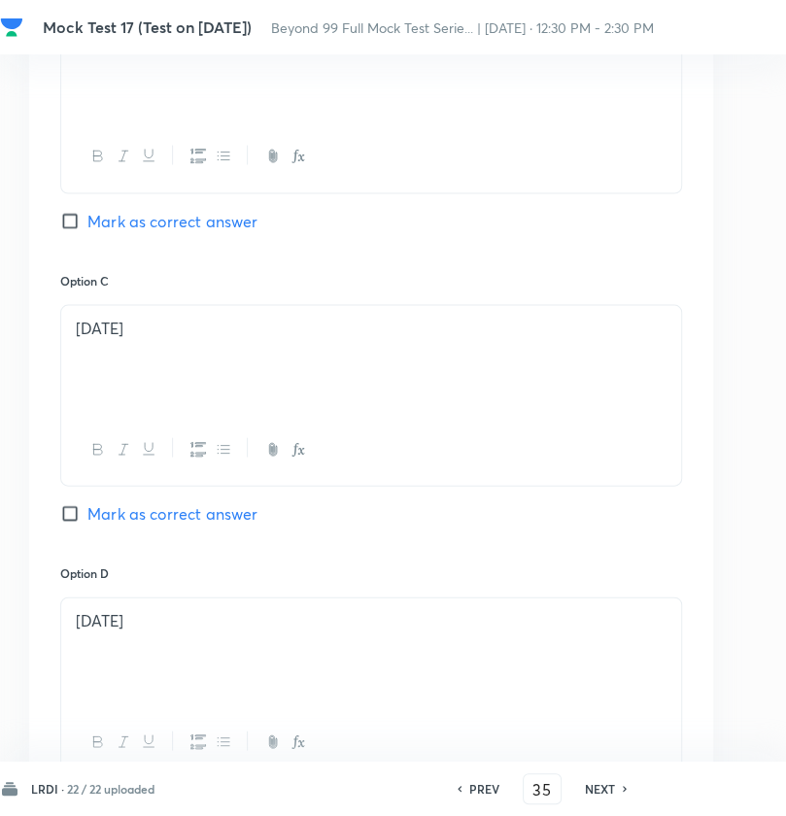
drag, startPoint x: 211, startPoint y: 318, endPoint x: 31, endPoint y: 332, distance: 180.3
click at [31, 332] on div "Option A November, 2024 Marked as correct Option B October, 2024 Mark as correc…" at bounding box center [371, 252] width 684 height 1195
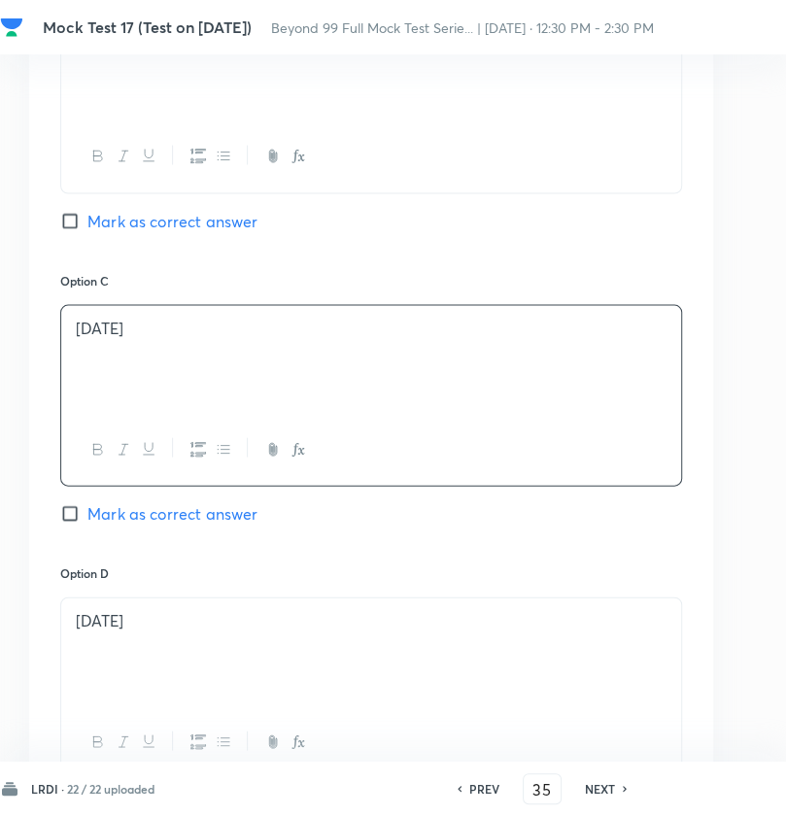
drag, startPoint x: 214, startPoint y: 628, endPoint x: 58, endPoint y: 615, distance: 156.0
click at [58, 615] on div "Option A November, 2024 Marked as correct Option B October, 2024 Mark as correc…" at bounding box center [371, 252] width 684 height 1195
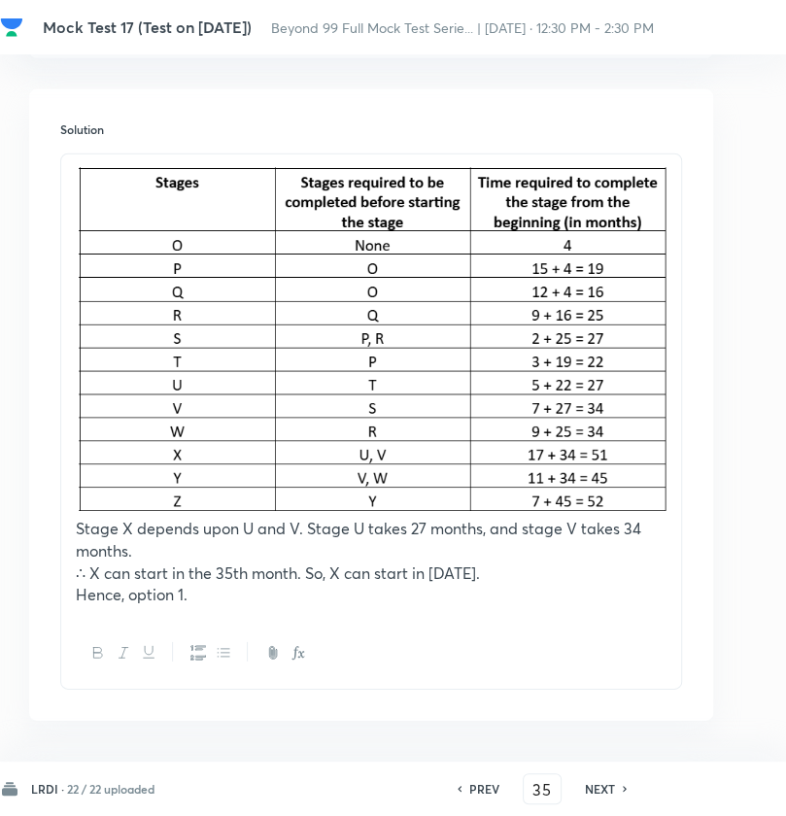
scroll to position [2847, 251]
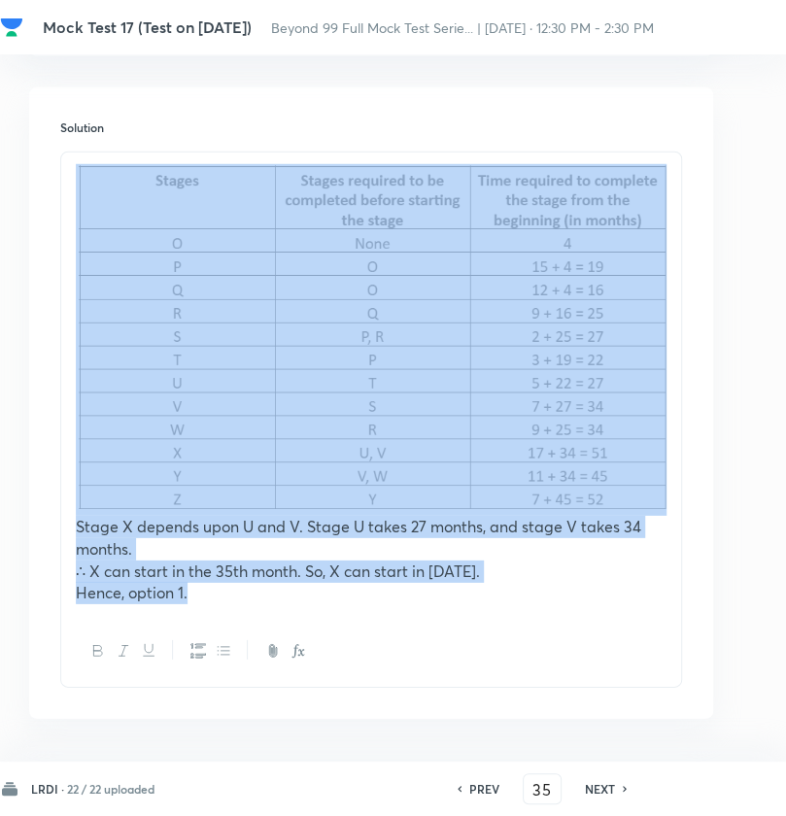
drag, startPoint x: 70, startPoint y: 166, endPoint x: 539, endPoint y: 587, distance: 630.2
click at [539, 587] on div "Stage X depends upon U and V. Stage U takes 27 months, and stage V takes 34 mon…" at bounding box center [371, 384] width 620 height 463
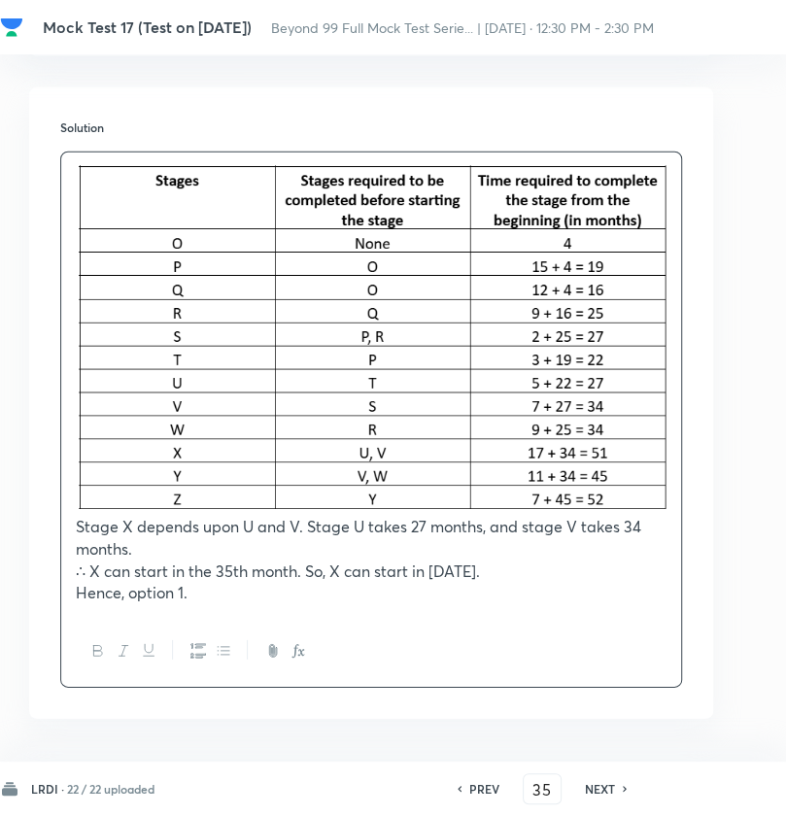
click at [588, 788] on h6 "NEXT" at bounding box center [600, 788] width 30 height 17
type input "36"
checkbox input "true"
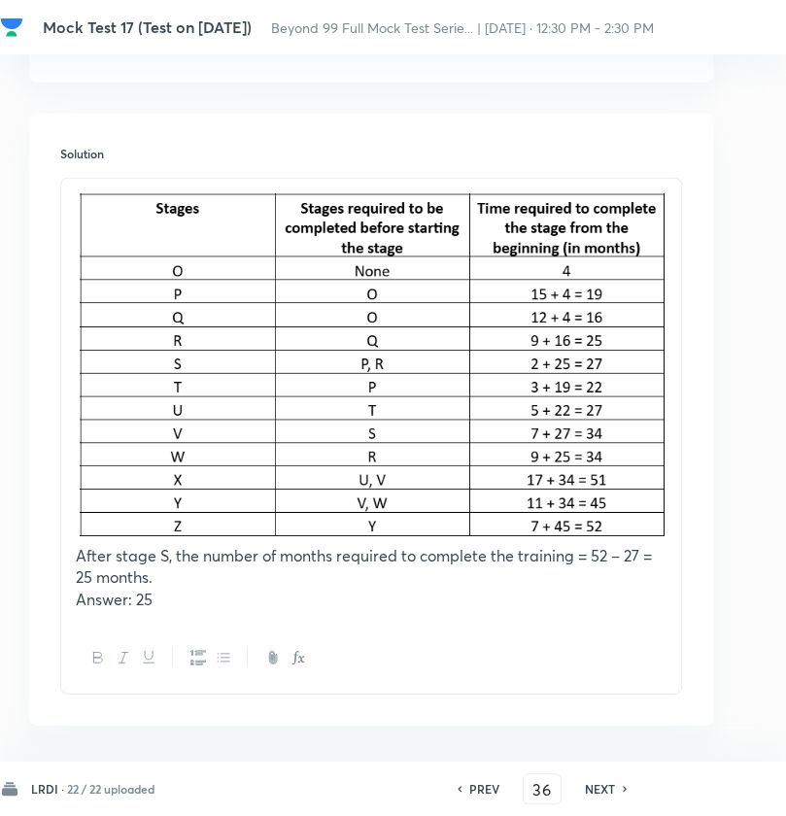
scroll to position [2819, 251]
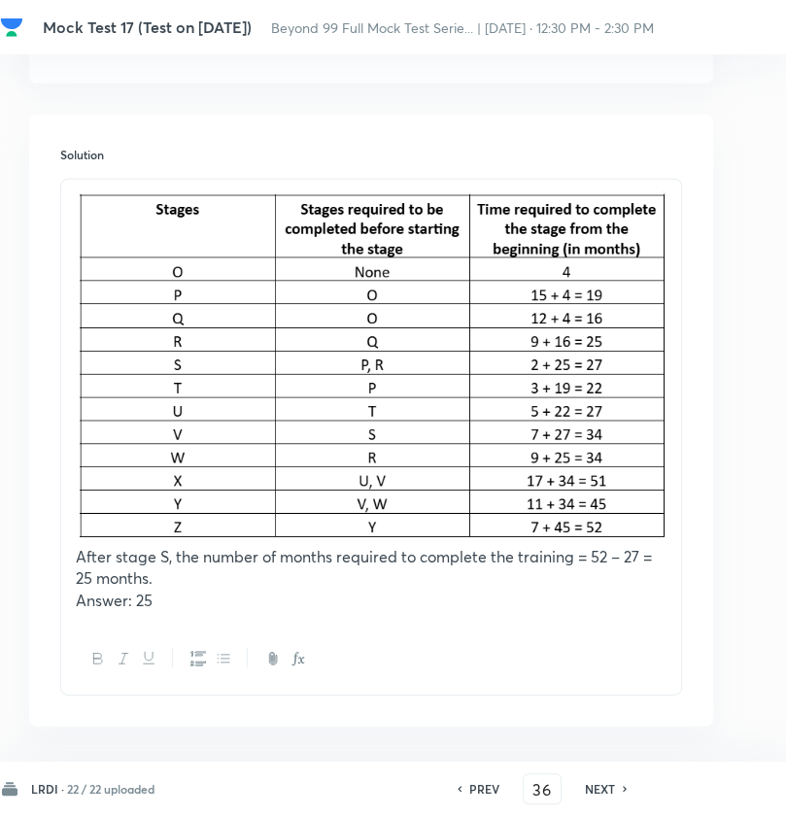
drag, startPoint x: 75, startPoint y: 193, endPoint x: 169, endPoint y: 605, distance: 422.6
click at [169, 605] on div "After stage S, the number of months required to complete the training = 52 – 27…" at bounding box center [371, 402] width 620 height 444
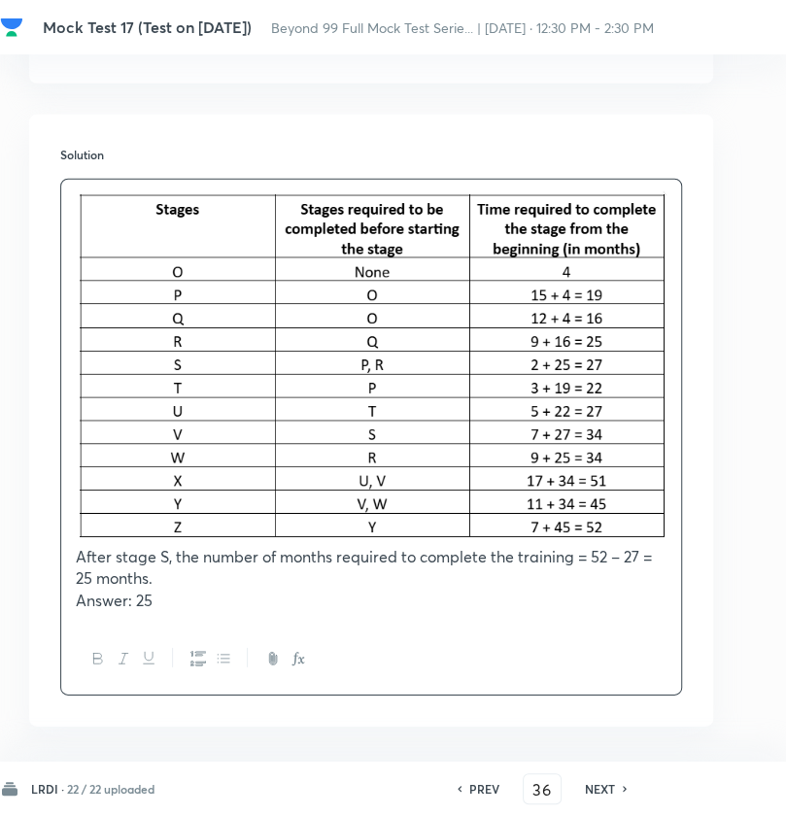
click at [169, 605] on p "Answer: 25" at bounding box center [371, 601] width 591 height 22
drag, startPoint x: 169, startPoint y: 605, endPoint x: 69, endPoint y: 247, distance: 372.2
drag, startPoint x: 69, startPoint y: 247, endPoint x: 389, endPoint y: 639, distance: 506.2
click at [389, 639] on div at bounding box center [371, 659] width 620 height 71
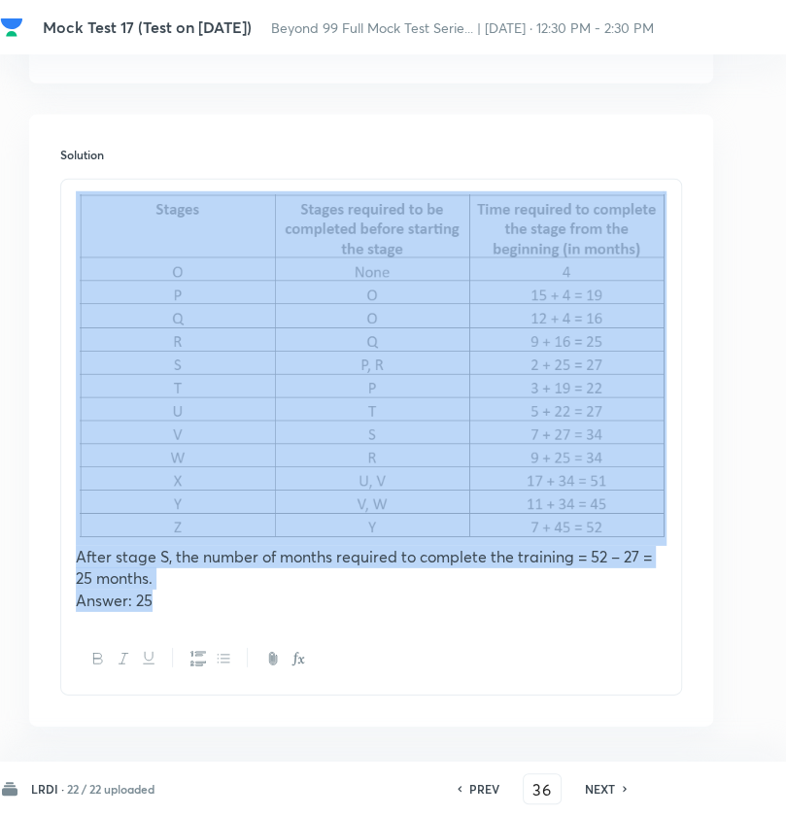
drag, startPoint x: 160, startPoint y: 597, endPoint x: 84, endPoint y: 336, distance: 272.4
click at [43, 333] on div "Solution After stage S, the number of months required to complete the training …" at bounding box center [371, 421] width 684 height 612
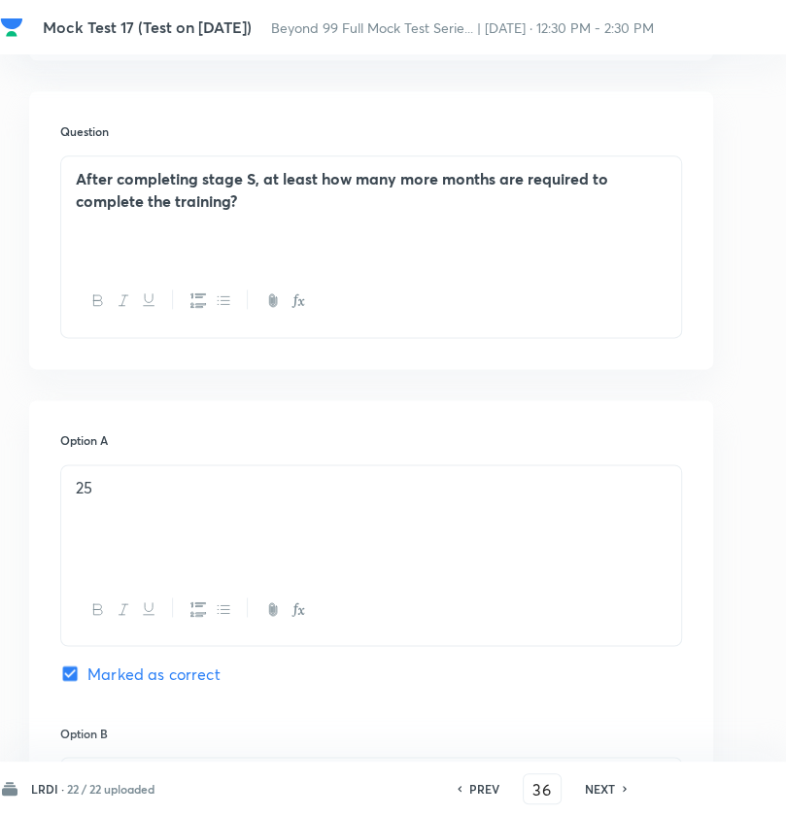
scroll to position [1308, 251]
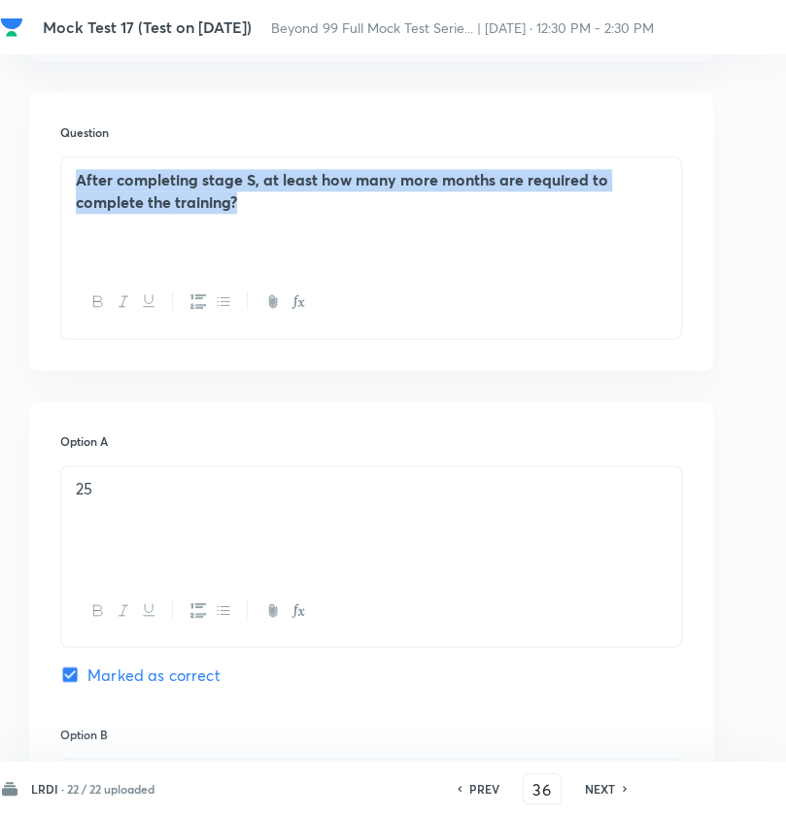
drag, startPoint x: 290, startPoint y: 195, endPoint x: 67, endPoint y: 166, distance: 225.3
click at [67, 166] on div "After completing stage S, at least how many more months are required to complet…" at bounding box center [371, 211] width 620 height 109
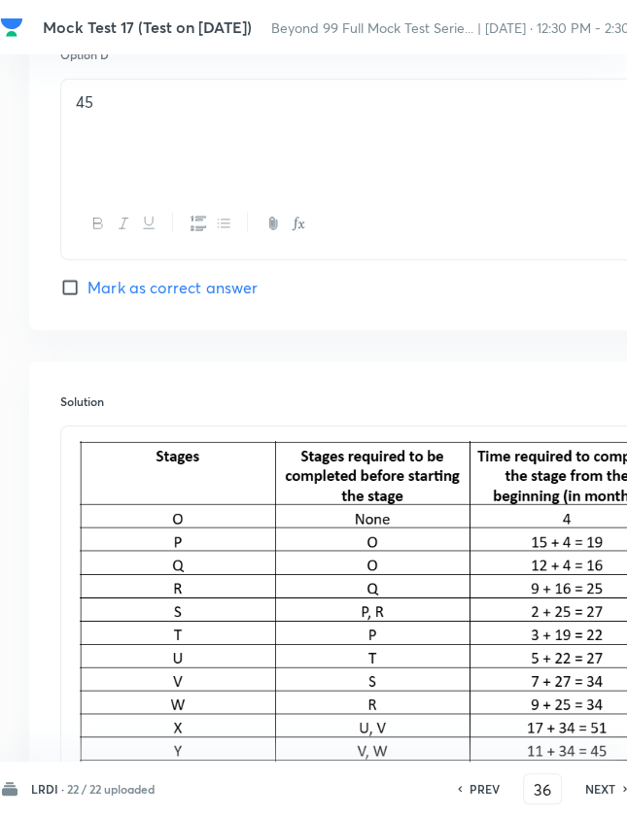
scroll to position [2897, 251]
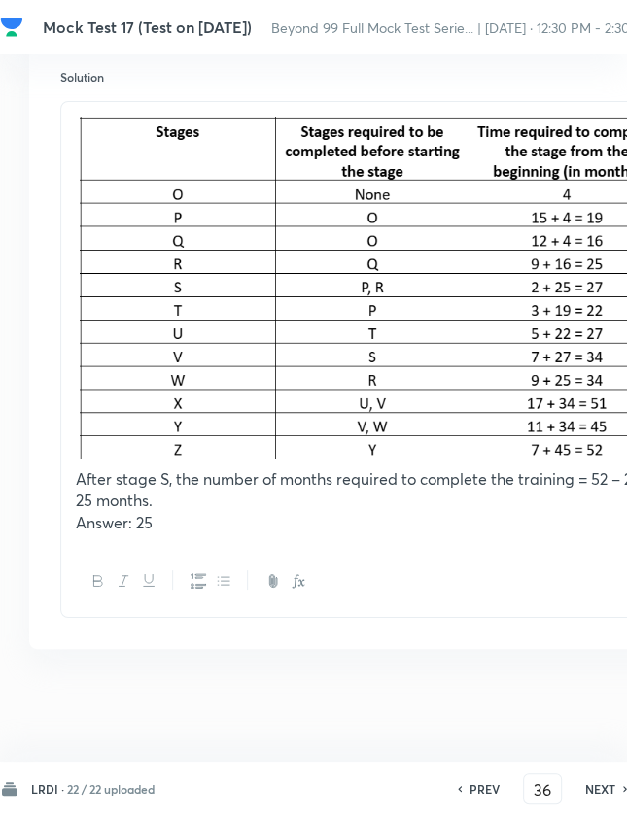
click at [606, 795] on h6 "NEXT" at bounding box center [600, 788] width 30 height 17
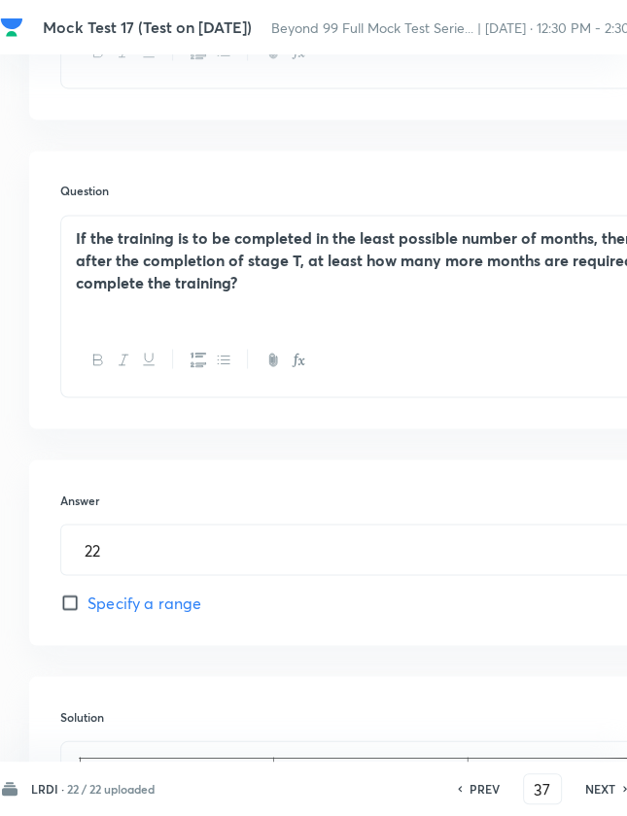
scroll to position [1913, 251]
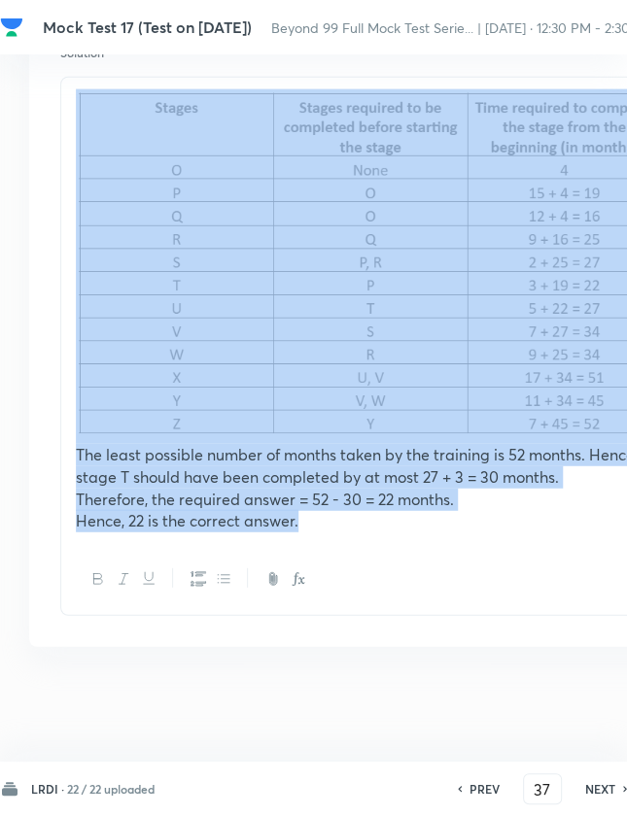
drag, startPoint x: 343, startPoint y: 521, endPoint x: 66, endPoint y: 222, distance: 407.0
click at [66, 222] on div "The least possible number of months taken by the training is 52 months. Hence, …" at bounding box center [371, 311] width 620 height 466
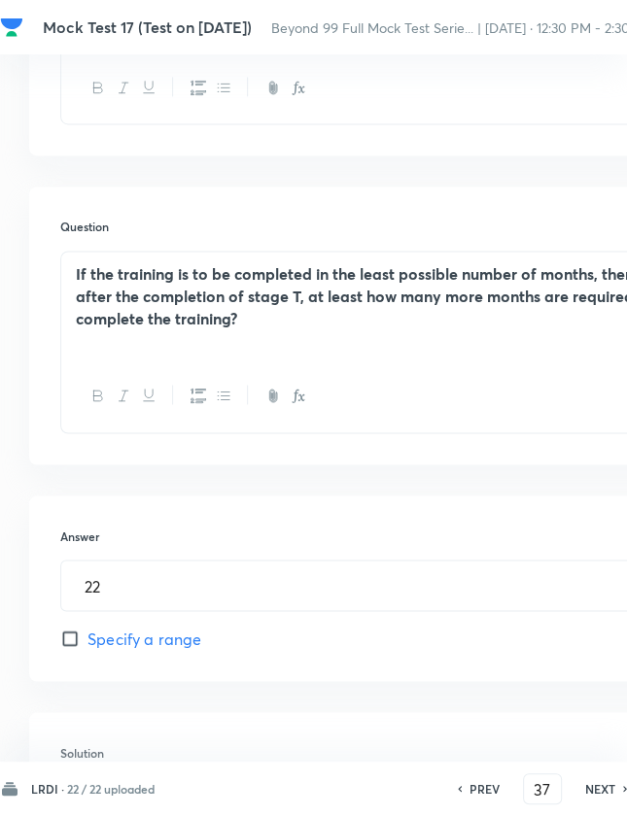
scroll to position [1181, 251]
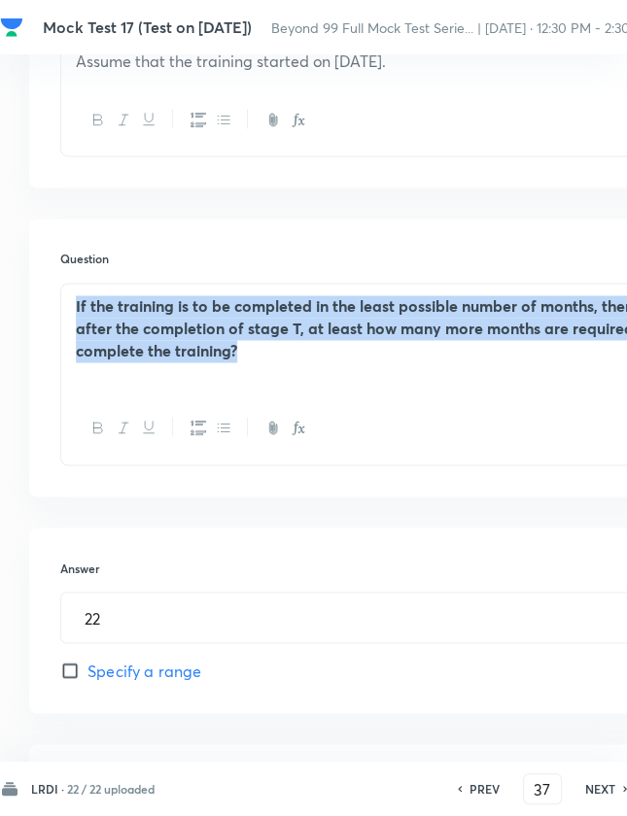
drag, startPoint x: 245, startPoint y: 356, endPoint x: 85, endPoint y: 303, distance: 168.7
click at [62, 295] on div "If the training is to be completed in the least possible number of months, then…" at bounding box center [371, 338] width 620 height 109
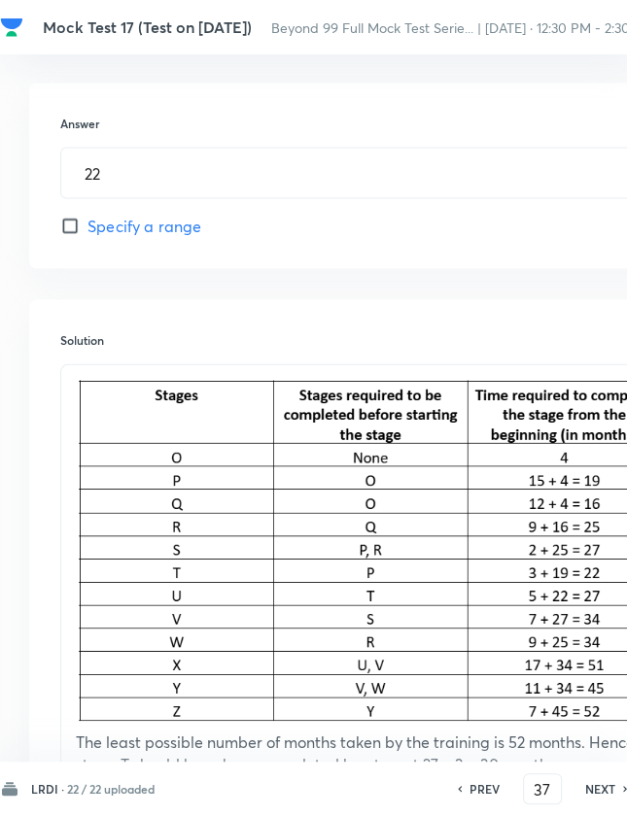
scroll to position [1626, 251]
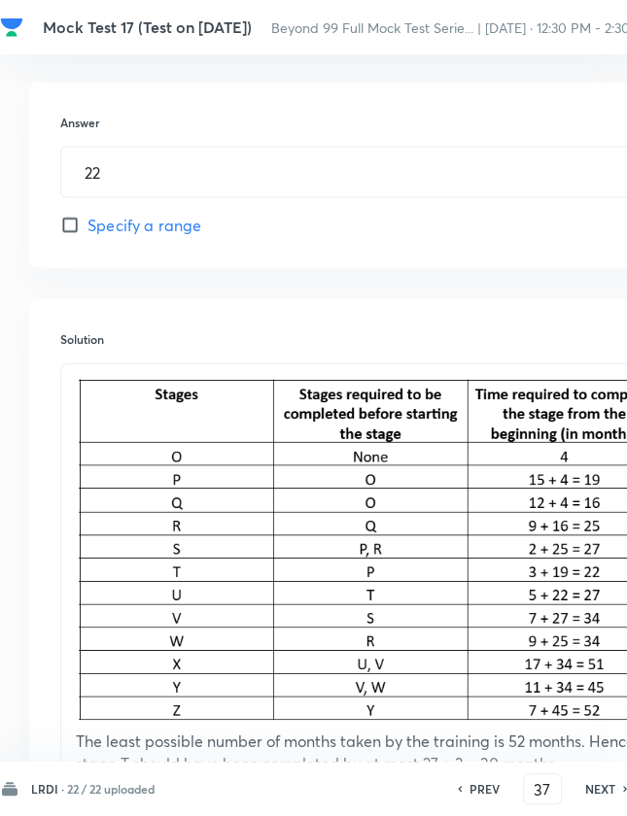
click at [596, 798] on div "PREV 37 ​ NEXT" at bounding box center [542, 788] width 251 height 31
click at [605, 785] on h6 "NEXT" at bounding box center [600, 788] width 30 height 17
type input "38"
type input "42"
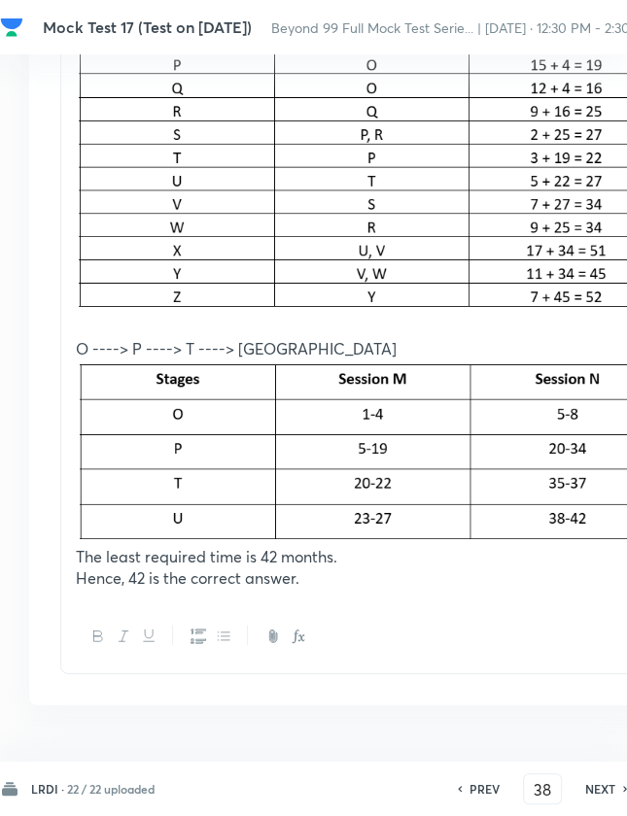
scroll to position [2157, 251]
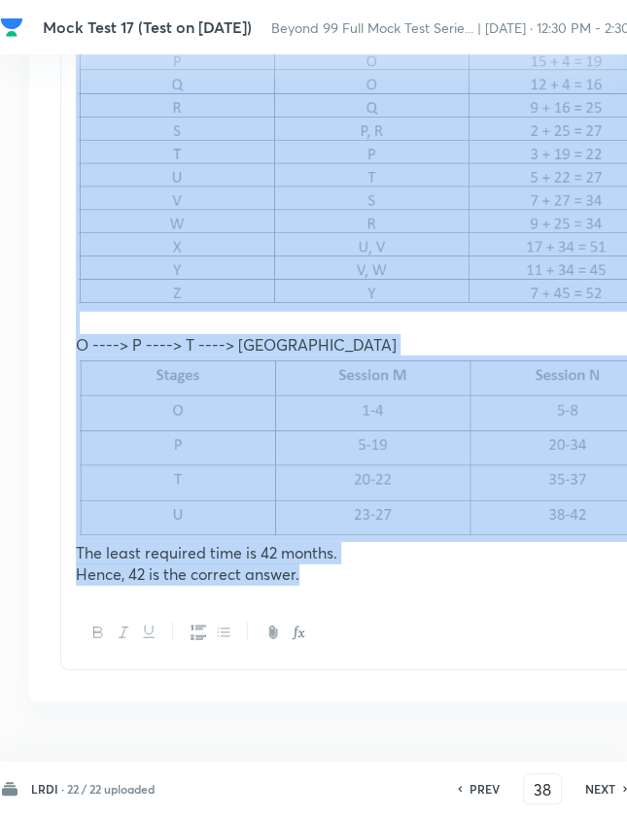
drag, startPoint x: 338, startPoint y: 574, endPoint x: 42, endPoint y: 116, distance: 546.0
click at [42, 116] on div "Solution O ----> P ----> T ----> U The least required time is 42 months. Hence,…" at bounding box center [371, 290] width 684 height 819
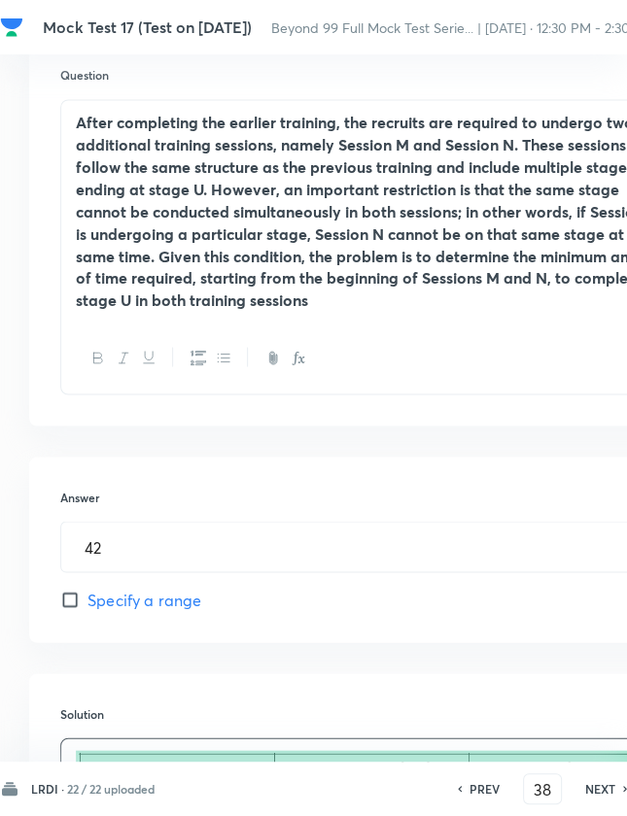
scroll to position [1361, 251]
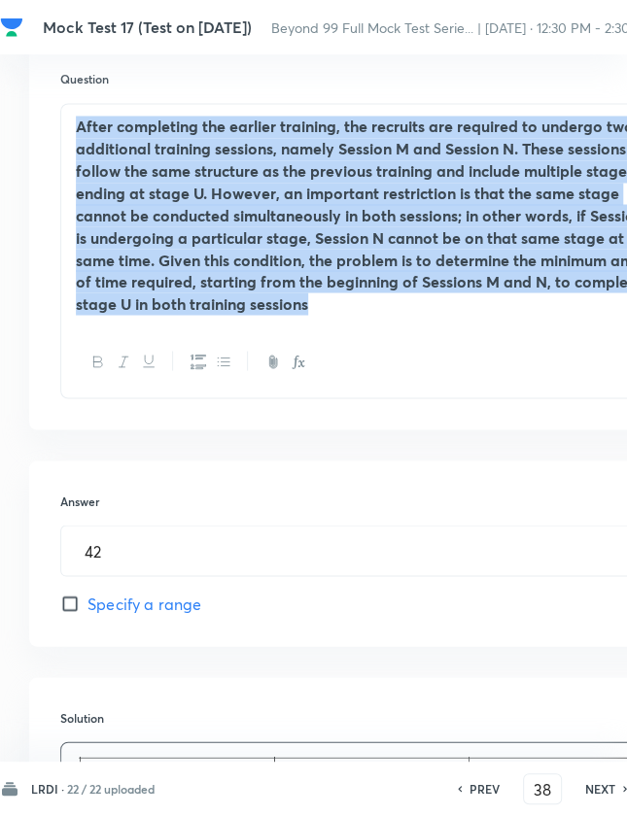
drag, startPoint x: 402, startPoint y: 306, endPoint x: 47, endPoint y: 106, distance: 408.0
click at [47, 106] on div "Question After completing the earlier training, the recruits are required to un…" at bounding box center [371, 234] width 684 height 391
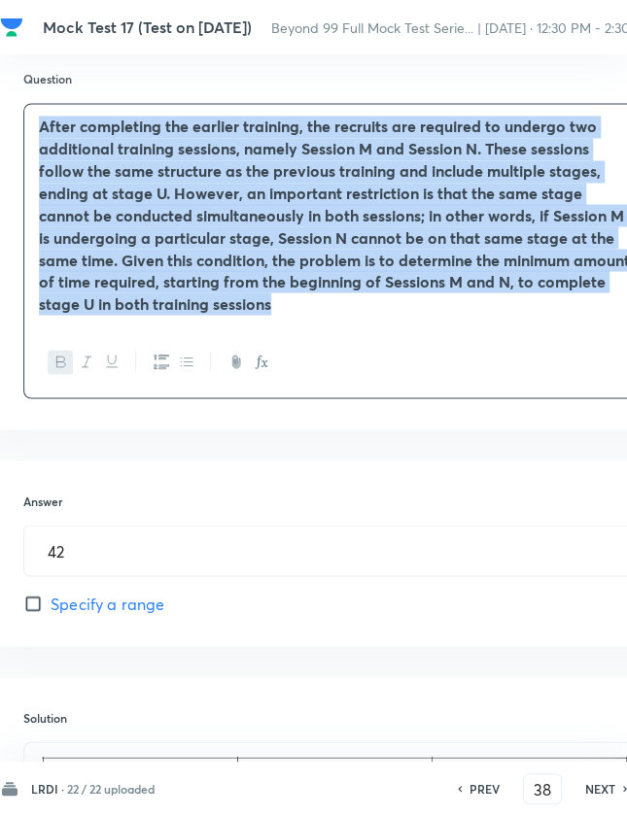
scroll to position [1361, 287]
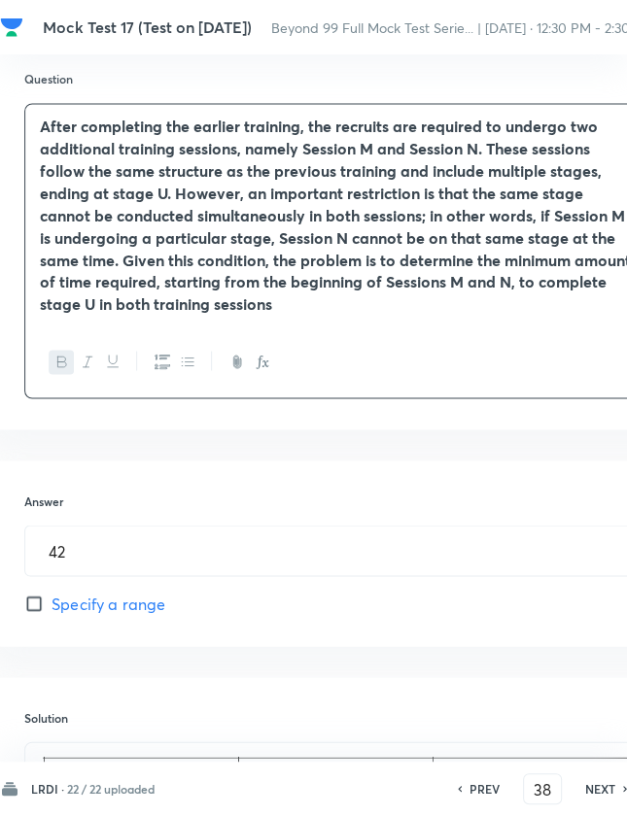
click at [610, 787] on h6 "NEXT" at bounding box center [600, 788] width 30 height 17
type input "39"
type input "285"
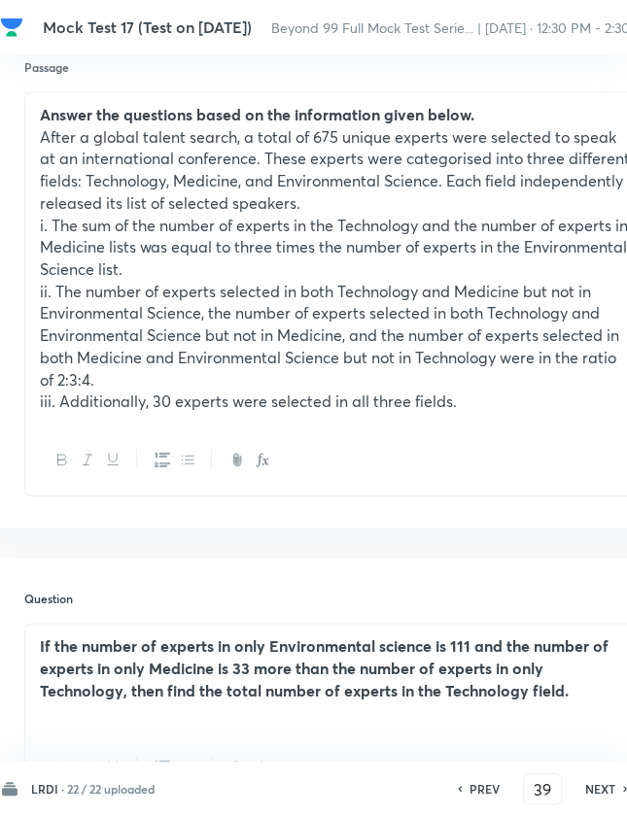
scroll to position [578, 287]
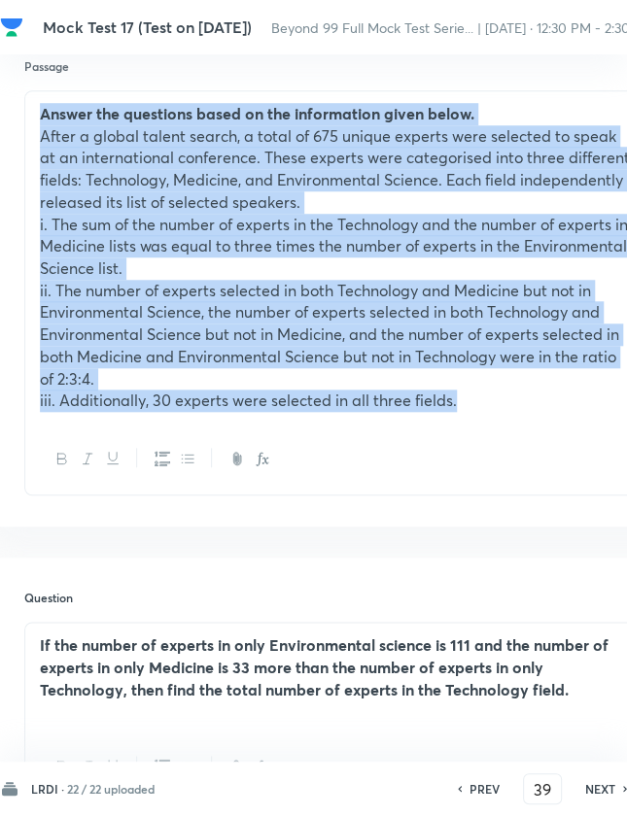
drag, startPoint x: 43, startPoint y: 113, endPoint x: 579, endPoint y: 442, distance: 629.3
click at [579, 442] on div "Answer the questions based on the information given below. After a global talen…" at bounding box center [335, 292] width 622 height 405
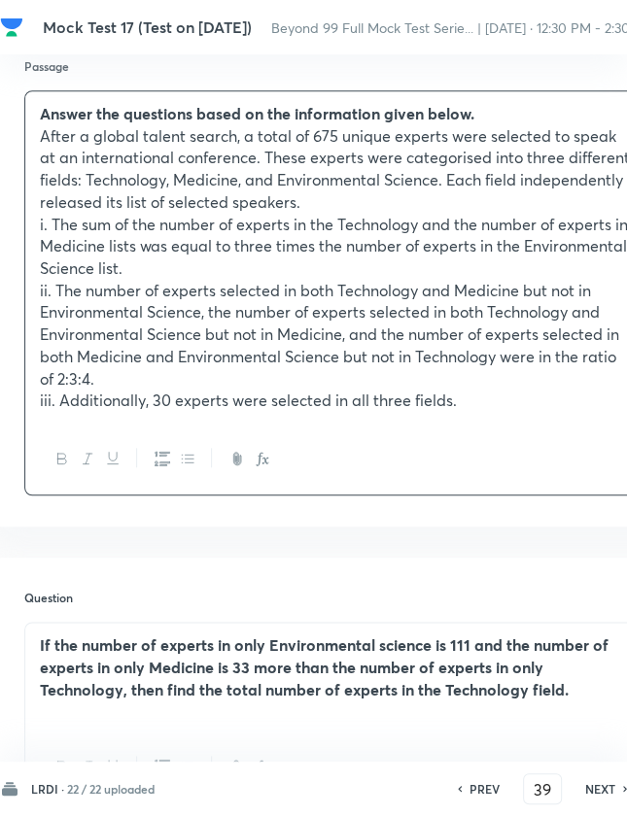
click at [78, 784] on h6 "22 / 22 uploaded" at bounding box center [110, 788] width 87 height 17
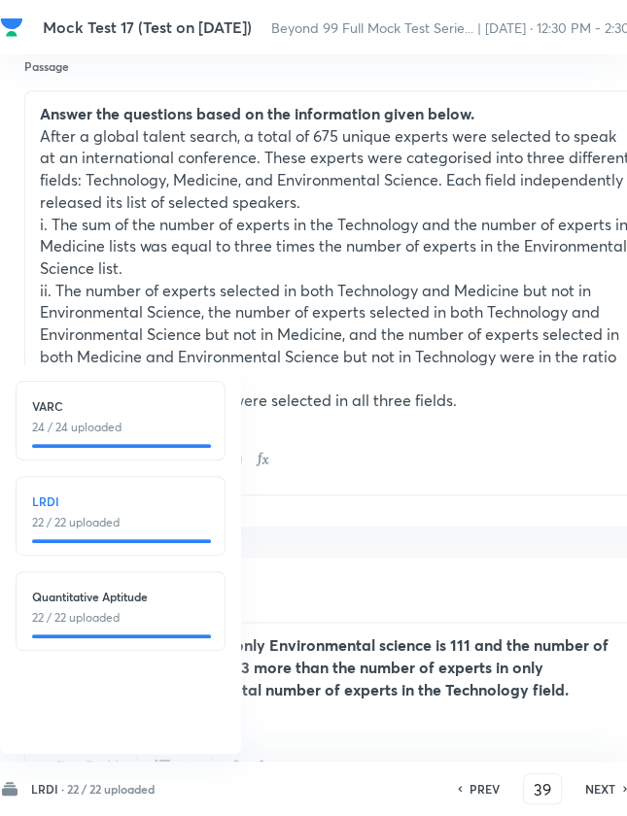
click at [78, 784] on h6 "22 / 22 uploaded" at bounding box center [110, 788] width 87 height 17
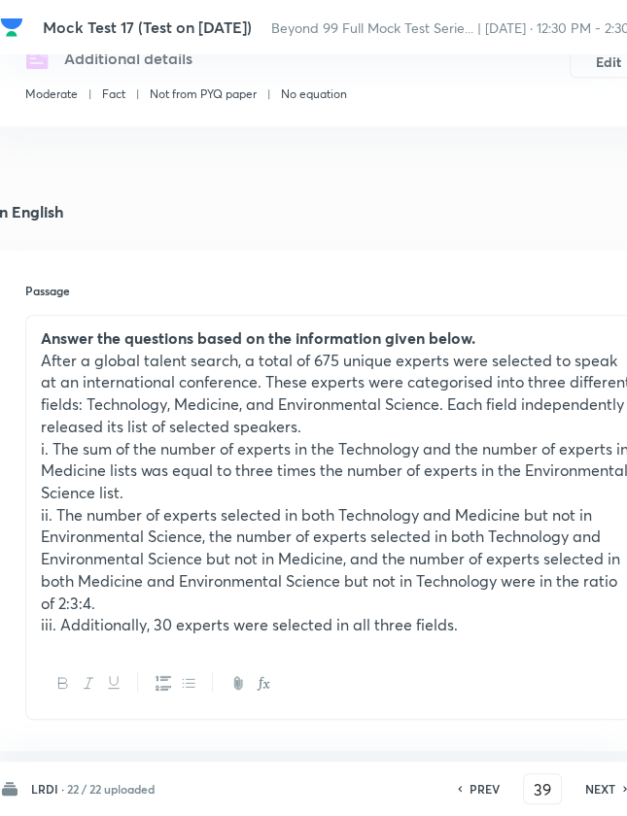
scroll to position [389, 286]
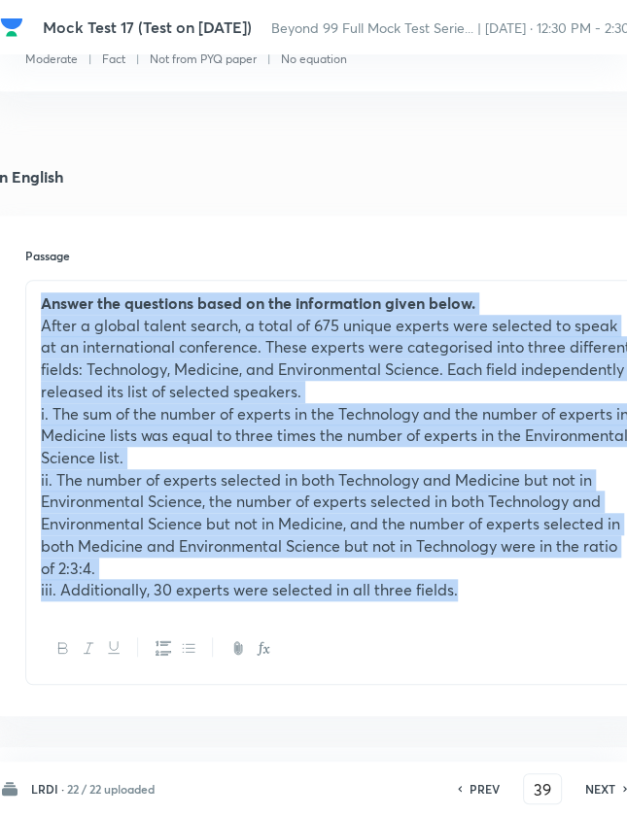
drag, startPoint x: 35, startPoint y: 298, endPoint x: 541, endPoint y: 607, distance: 593.0
click at [546, 632] on div "Answer the questions based on the information given below. After a global talen…" at bounding box center [336, 482] width 622 height 405
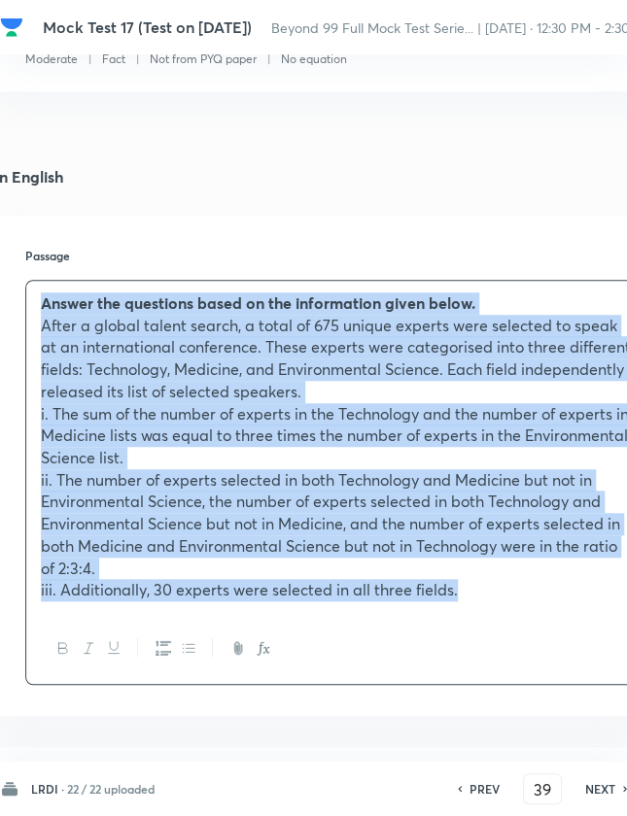
drag, startPoint x: 101, startPoint y: 341, endPoint x: 95, endPoint y: 350, distance: 10.5
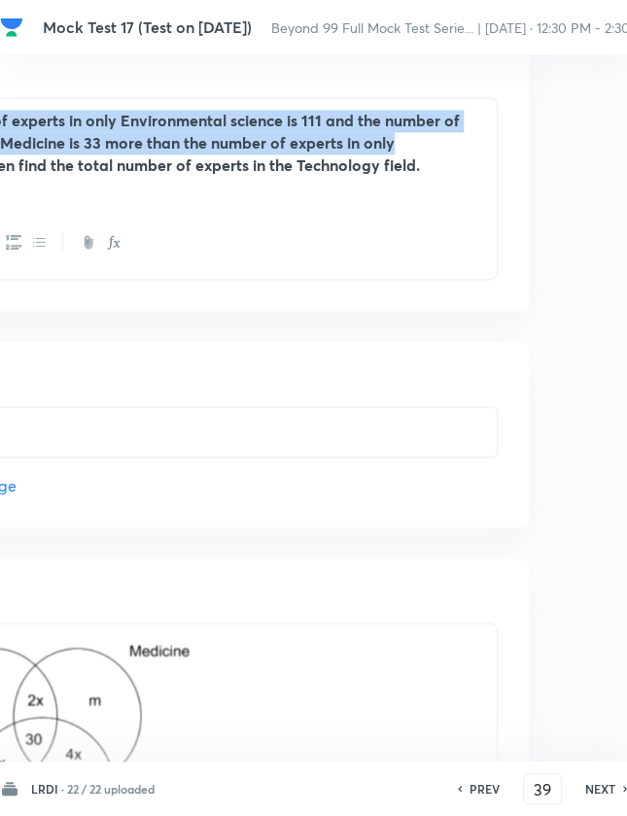
scroll to position [1103, 477]
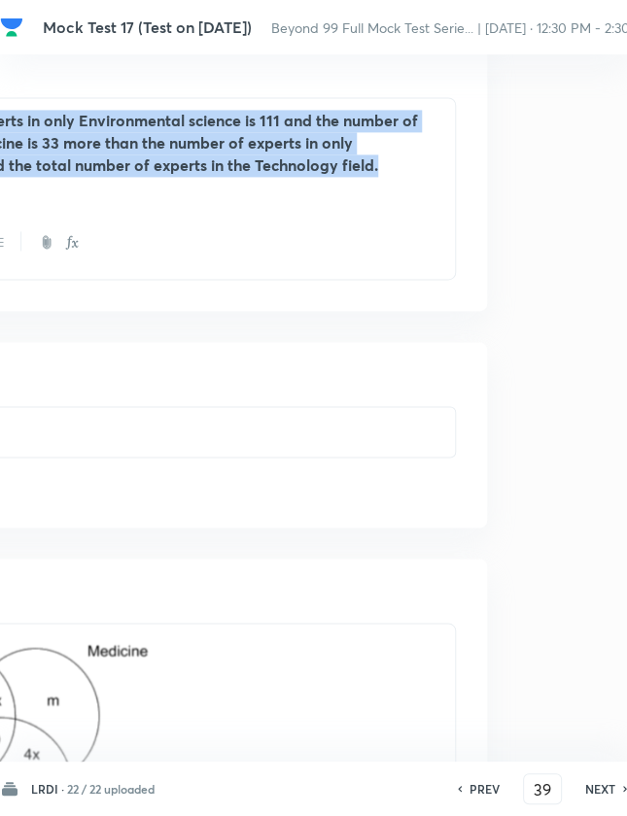
drag, startPoint x: 39, startPoint y: 118, endPoint x: 629, endPoint y: 174, distance: 592.4
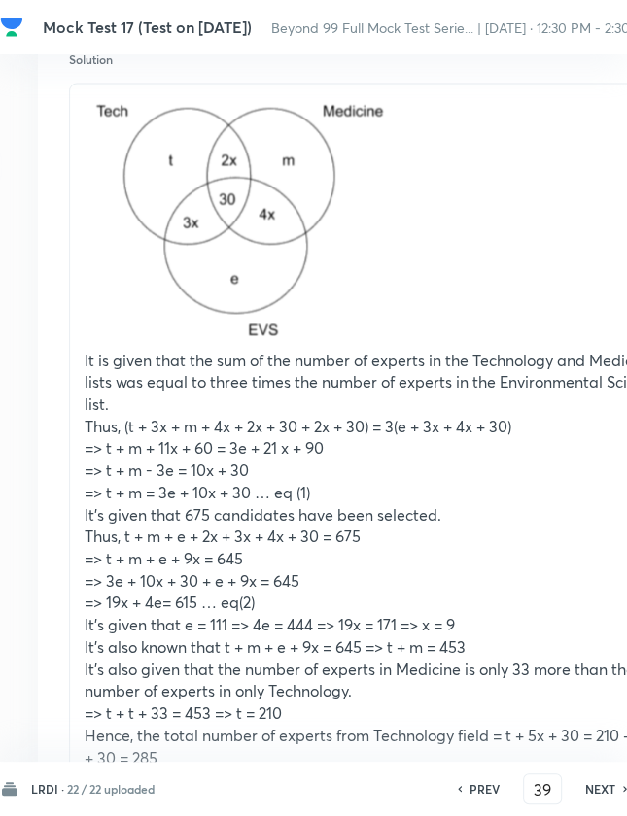
scroll to position [1642, 245]
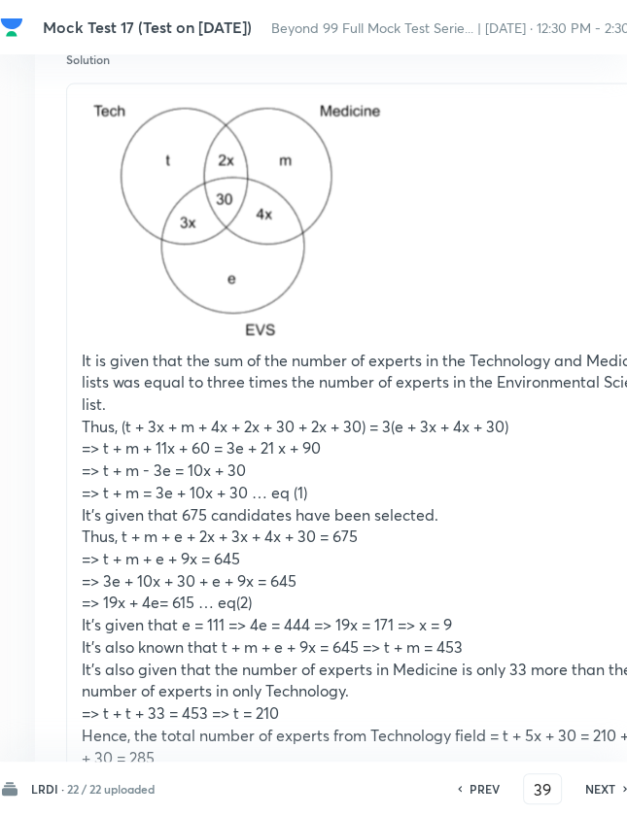
drag, startPoint x: 83, startPoint y: 110, endPoint x: 367, endPoint y: 632, distance: 595.2
click at [383, 648] on div "It is given that the sum of the number of experts in the Technology and Medicin…" at bounding box center [377, 433] width 620 height 696
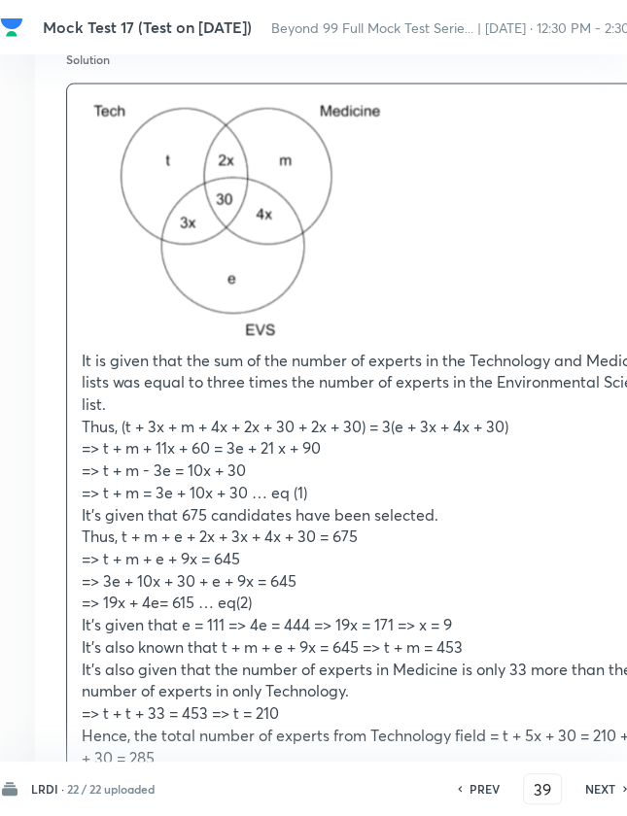
scroll to position [1836, 245]
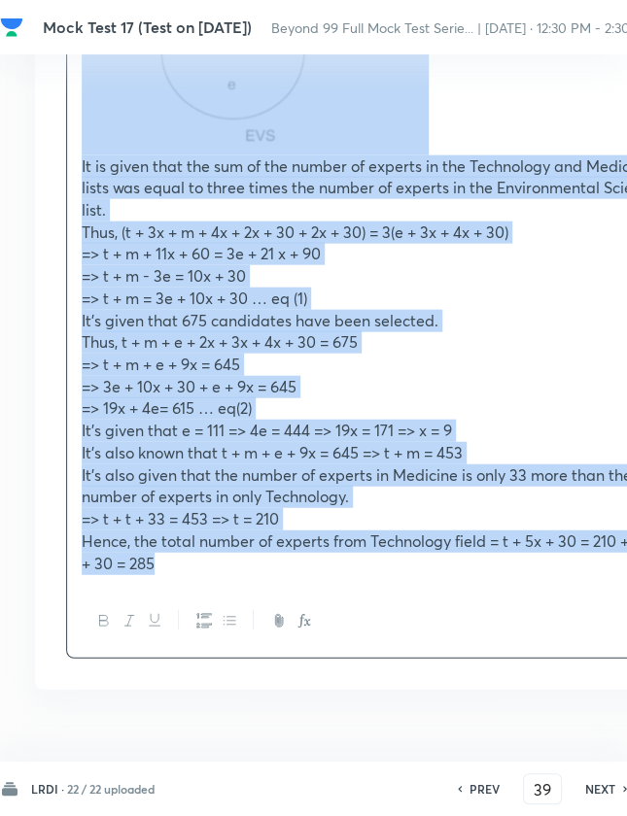
drag, startPoint x: 245, startPoint y: 566, endPoint x: 75, endPoint y: 100, distance: 496.3
click at [74, 111] on div "It is given that the sum of the number of experts in the Technology and Medicin…" at bounding box center [377, 238] width 620 height 696
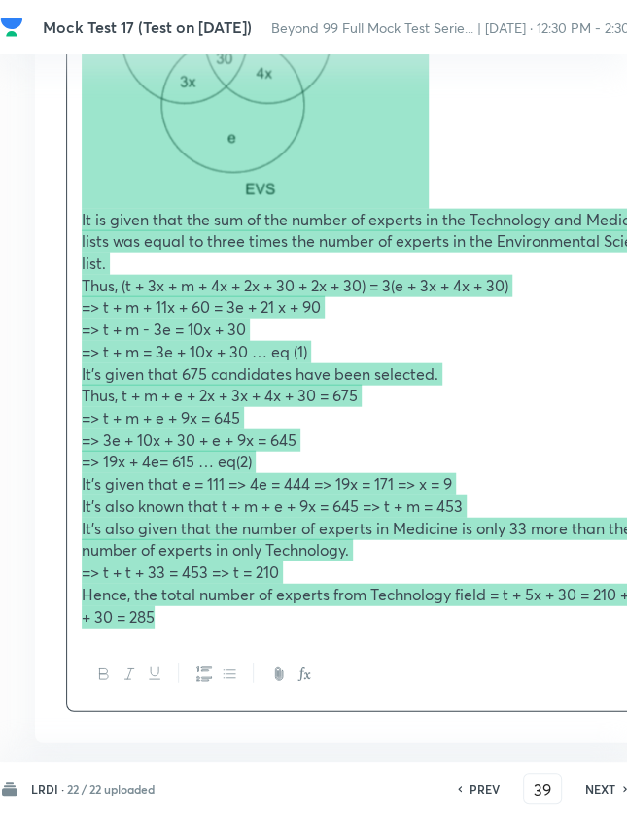
scroll to position [1878, 245]
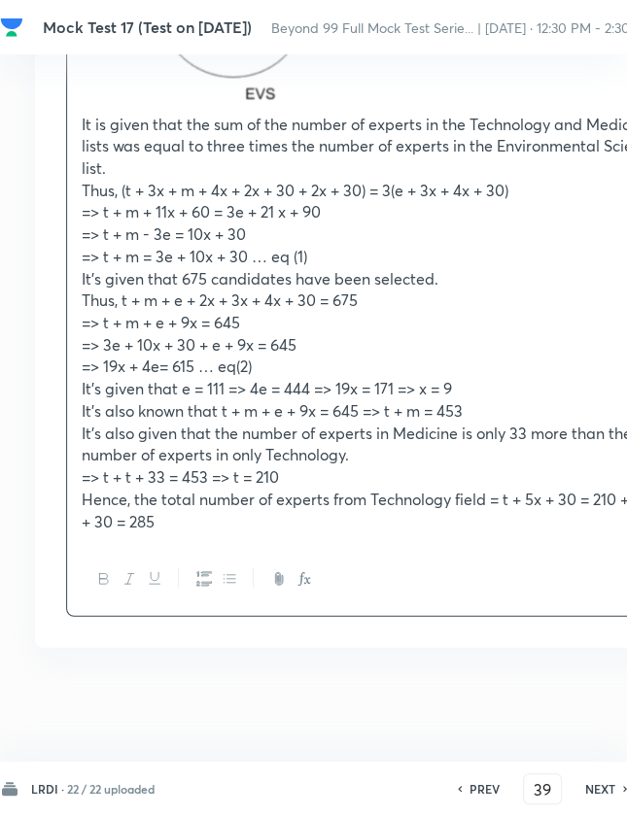
click at [595, 788] on h6 "NEXT" at bounding box center [600, 788] width 30 height 17
type input "40"
type input "572"
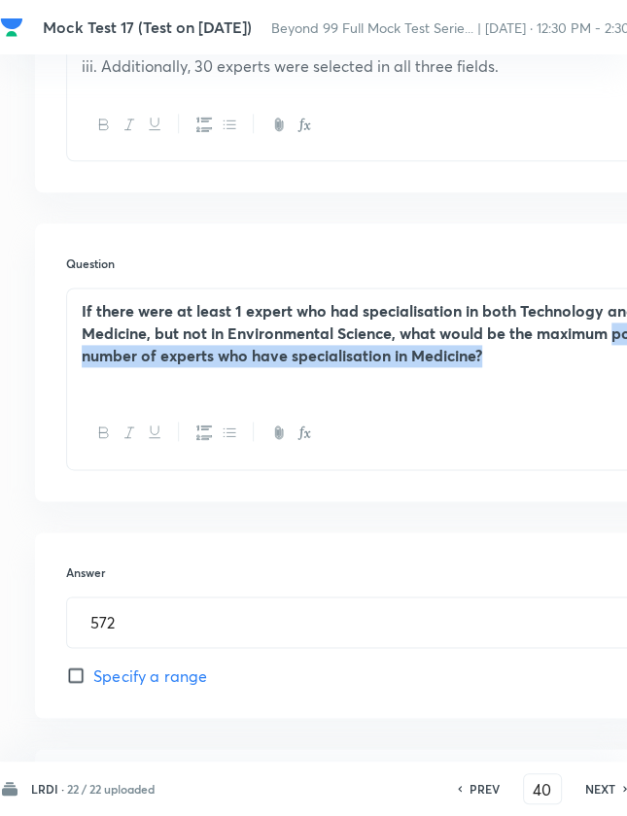
scroll to position [912, 0]
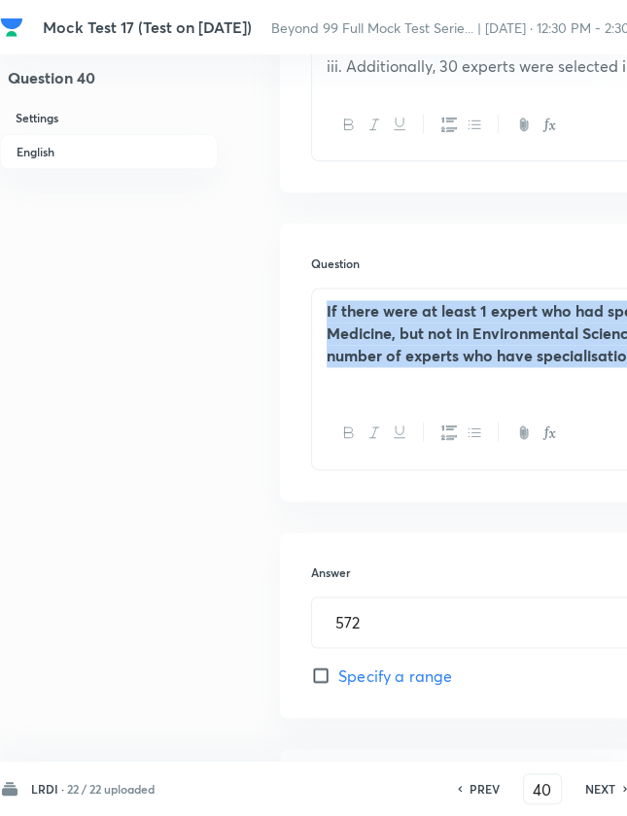
drag, startPoint x: 604, startPoint y: 353, endPoint x: 136, endPoint y: 279, distance: 474.1
click at [136, 279] on div "Question 40 Settings English Settings Type Integer With passage + 3 marks - 0 m…" at bounding box center [552, 330] width 1104 height 2299
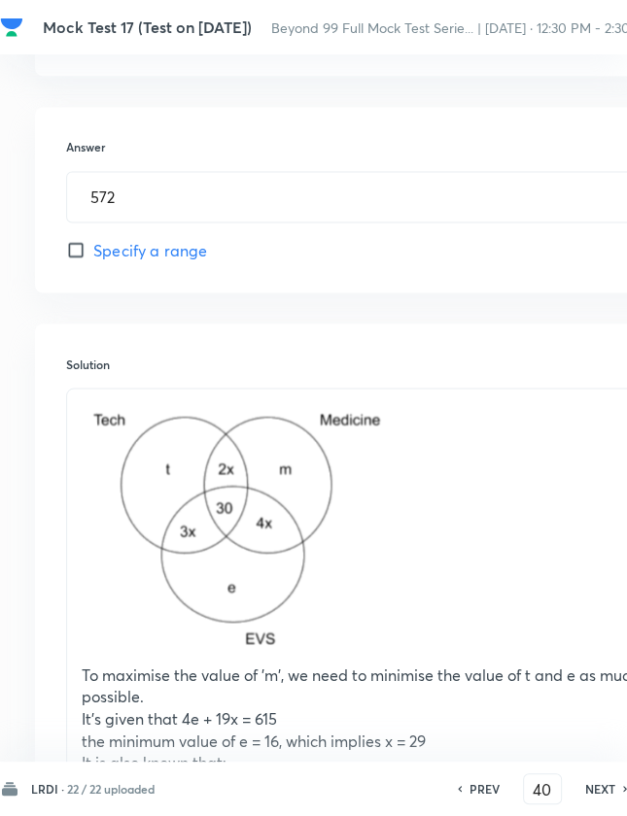
click at [272, 361] on h6 "Solution" at bounding box center [377, 363] width 622 height 17
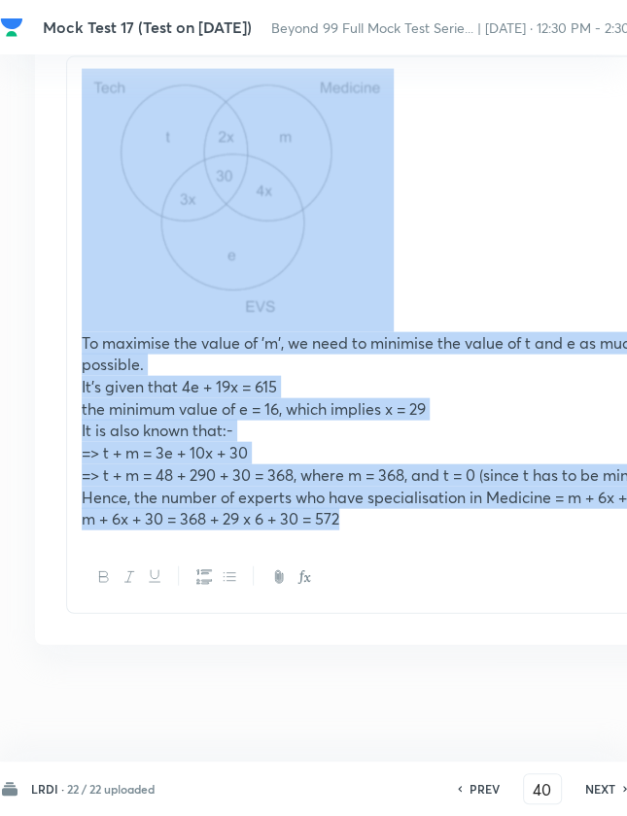
drag, startPoint x: 378, startPoint y: 531, endPoint x: 66, endPoint y: 124, distance: 512.8
click at [67, 124] on div "To maximise the value of 'm', we need to minimise the value of t and e as much …" at bounding box center [377, 299] width 620 height 485
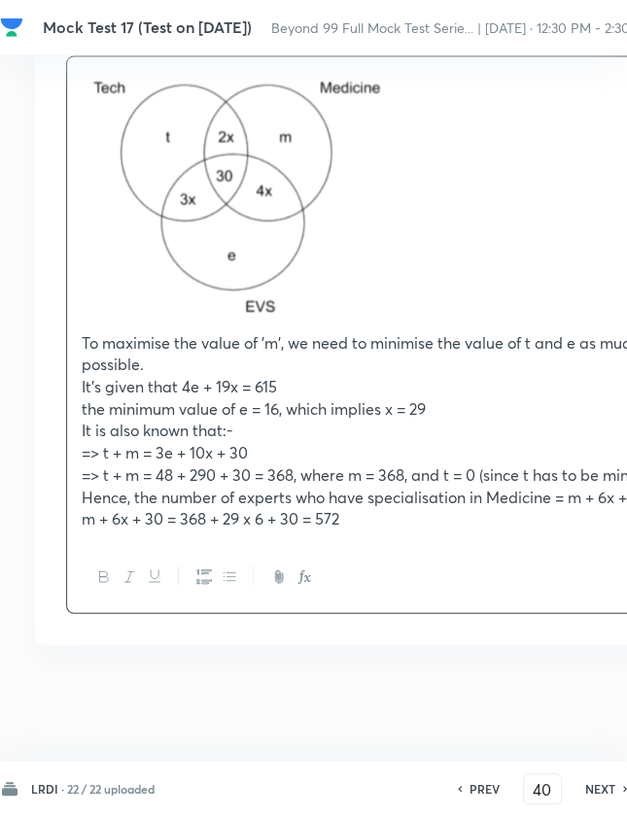
click at [593, 786] on h6 "NEXT" at bounding box center [600, 788] width 30 height 17
type input "41"
type input "249"
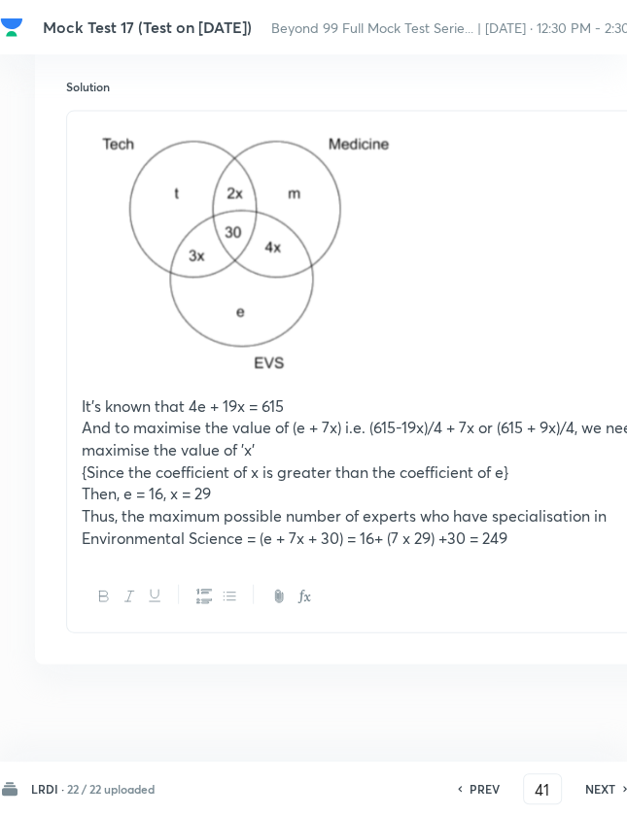
scroll to position [1616, 245]
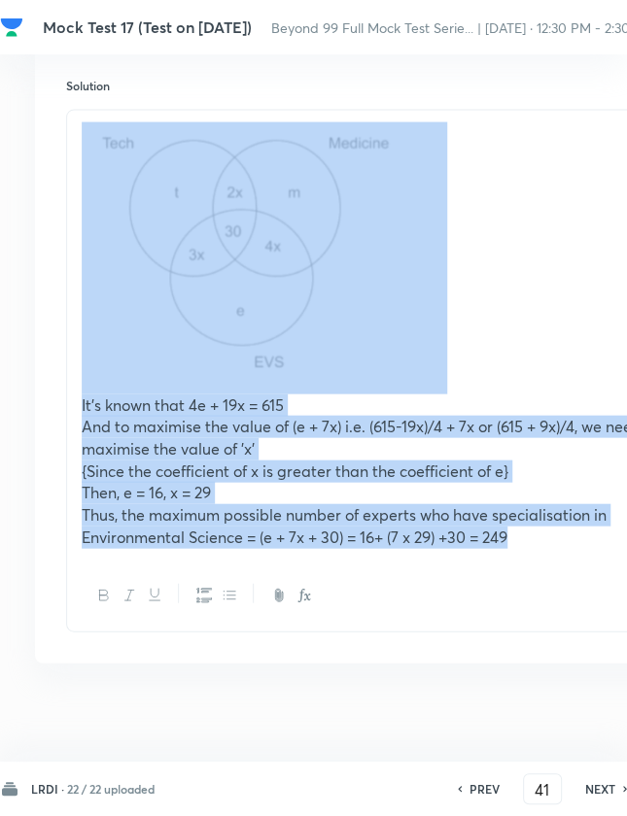
drag, startPoint x: 539, startPoint y: 528, endPoint x: 109, endPoint y: 179, distance: 554.0
click at [109, 179] on div "It's known that 4e + 19x = 615 And to maximise the value of (e + 7x) i.e. (615-…" at bounding box center [377, 336] width 620 height 450
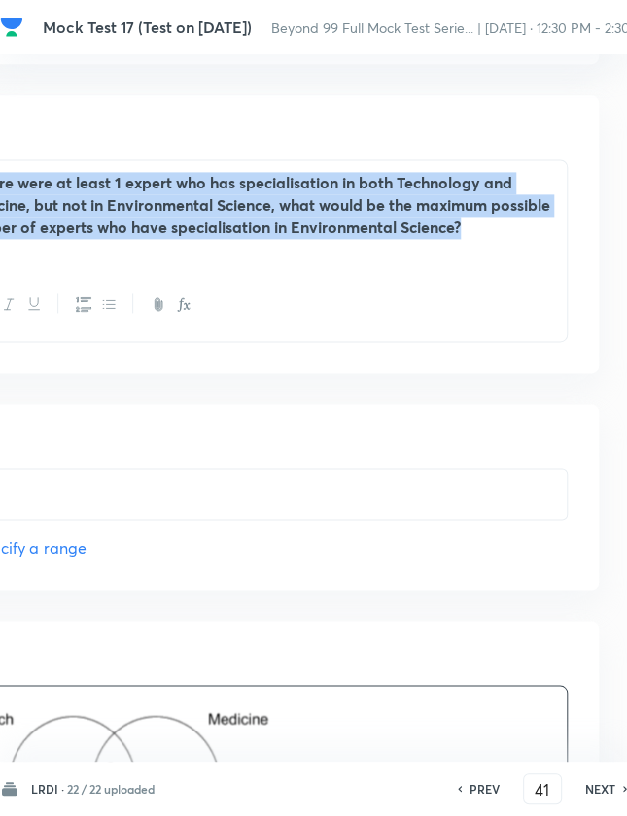
scroll to position [1040, 477]
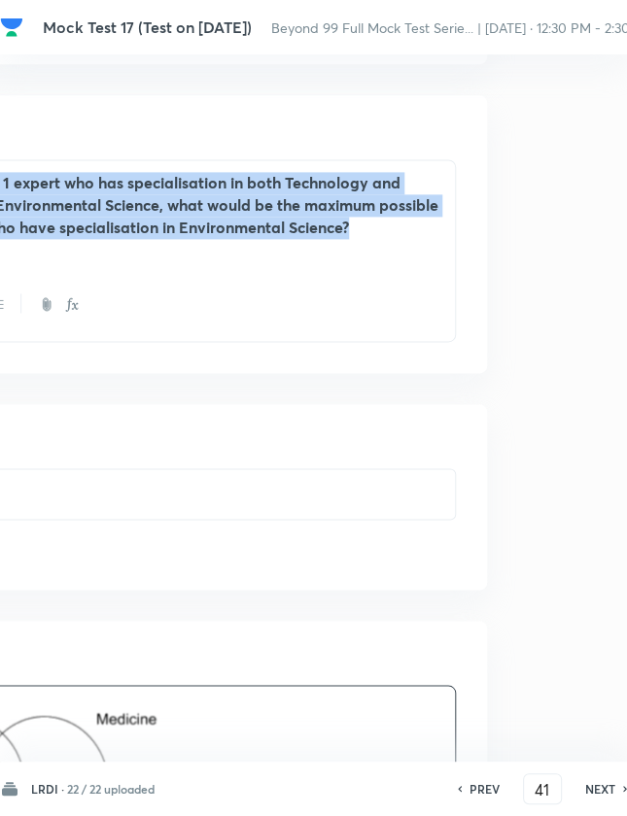
drag, startPoint x: 80, startPoint y: 178, endPoint x: 634, endPoint y: 252, distance: 559.6
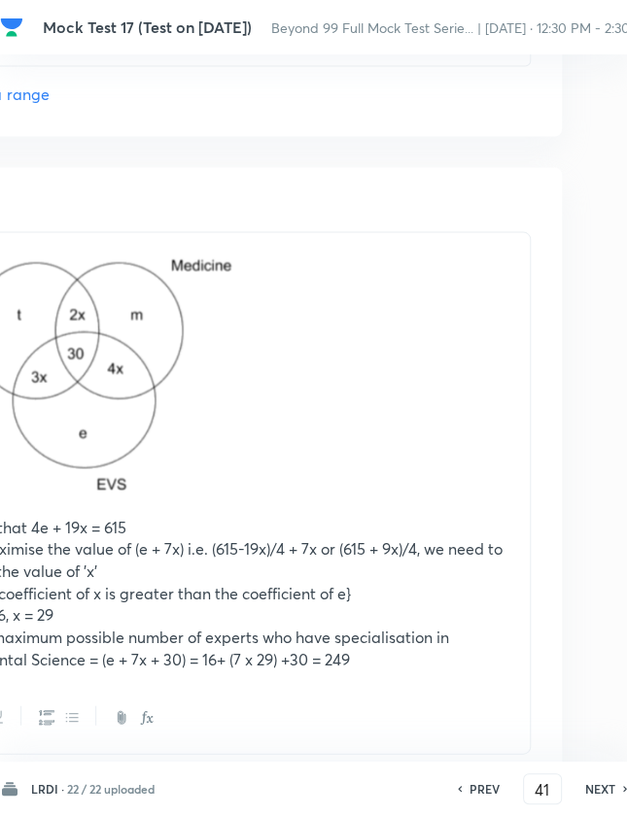
scroll to position [1496, 399]
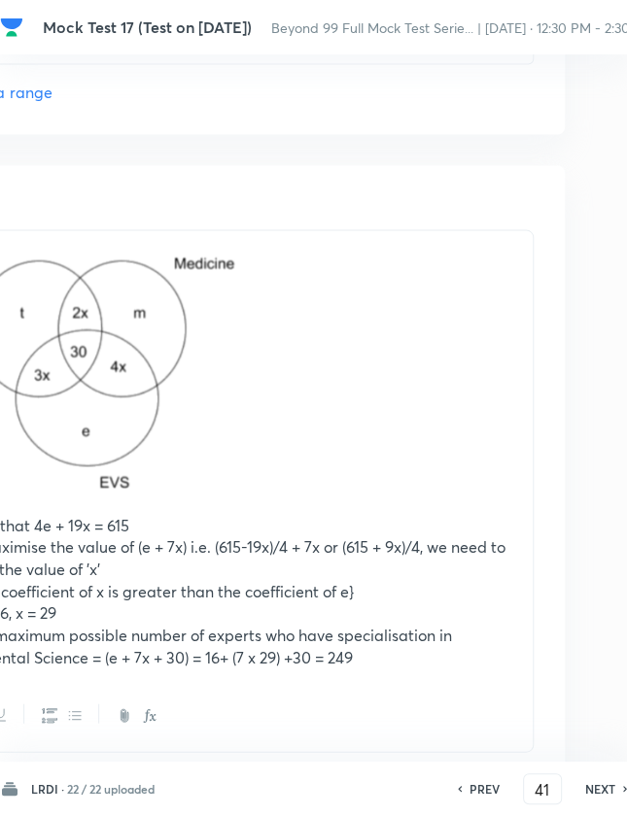
click at [592, 794] on h6 "NEXT" at bounding box center [600, 788] width 30 height 17
type input "42"
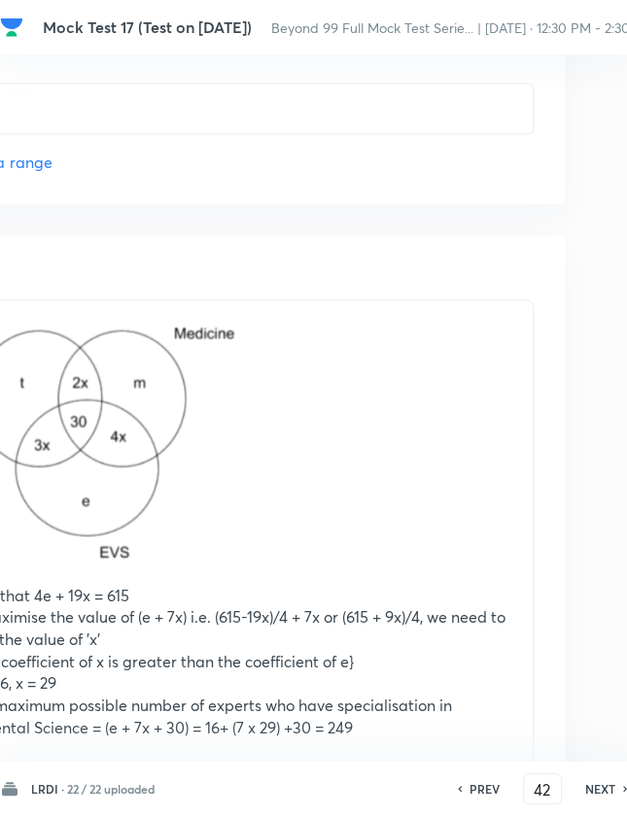
type input "64"
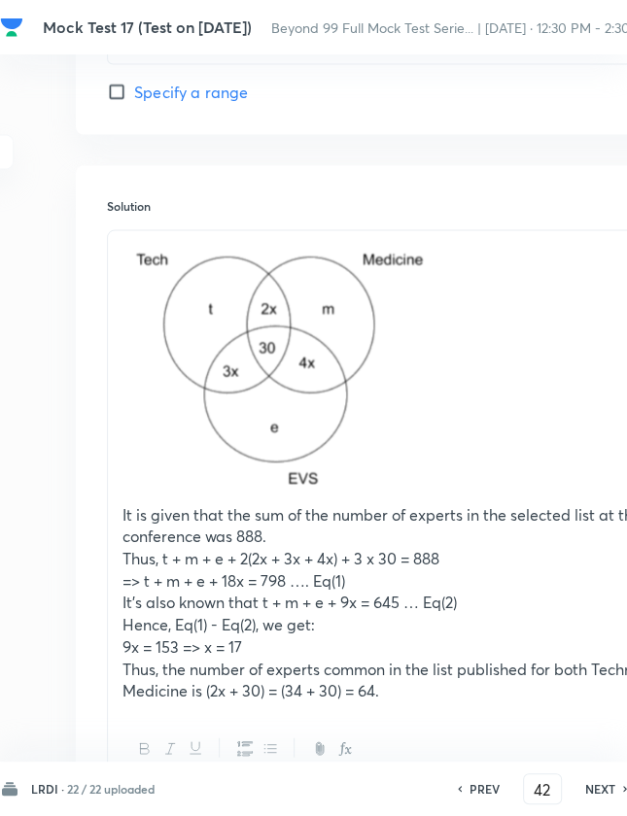
scroll to position [1496, 199]
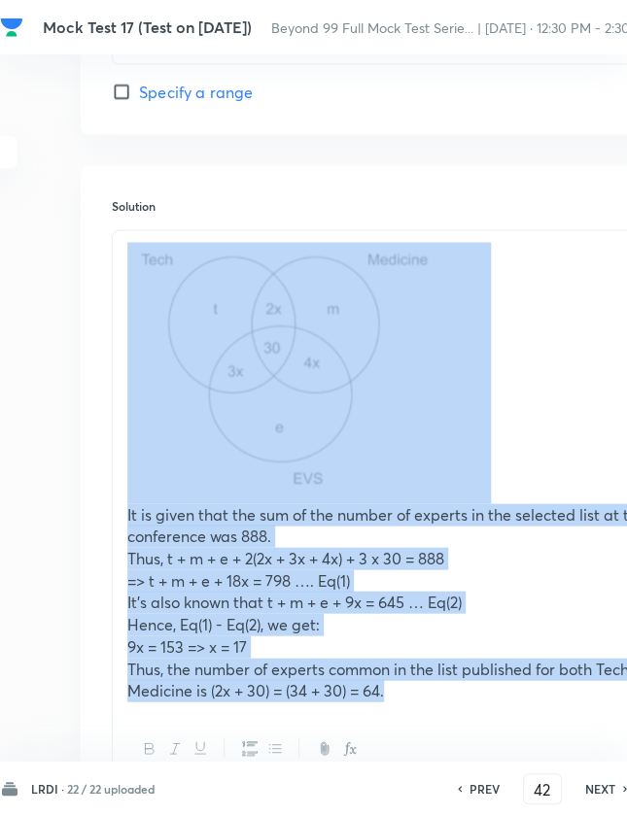
drag, startPoint x: 400, startPoint y: 694, endPoint x: 129, endPoint y: 336, distance: 448.6
click at [129, 336] on div "It is given that the sum of the number of experts in the selected list at the c…" at bounding box center [423, 471] width 620 height 483
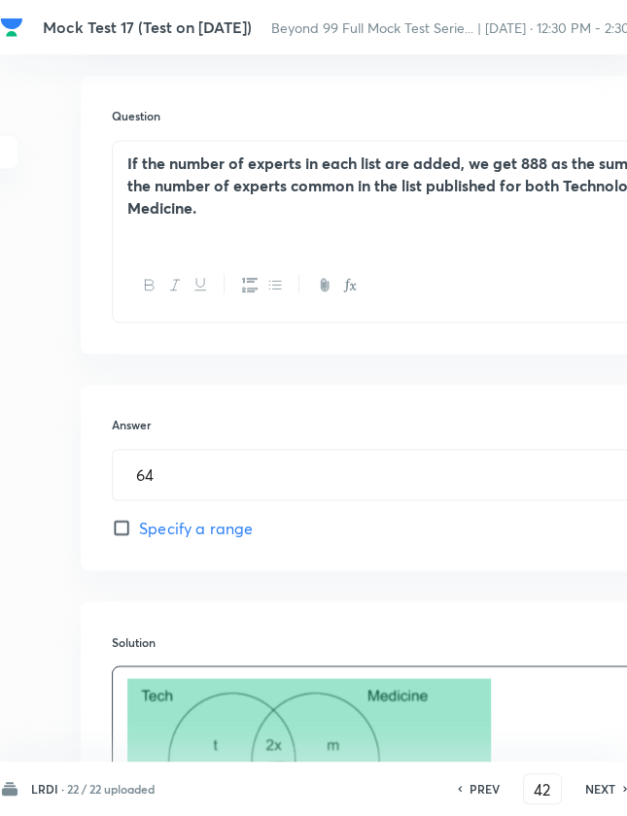
scroll to position [1057, 199]
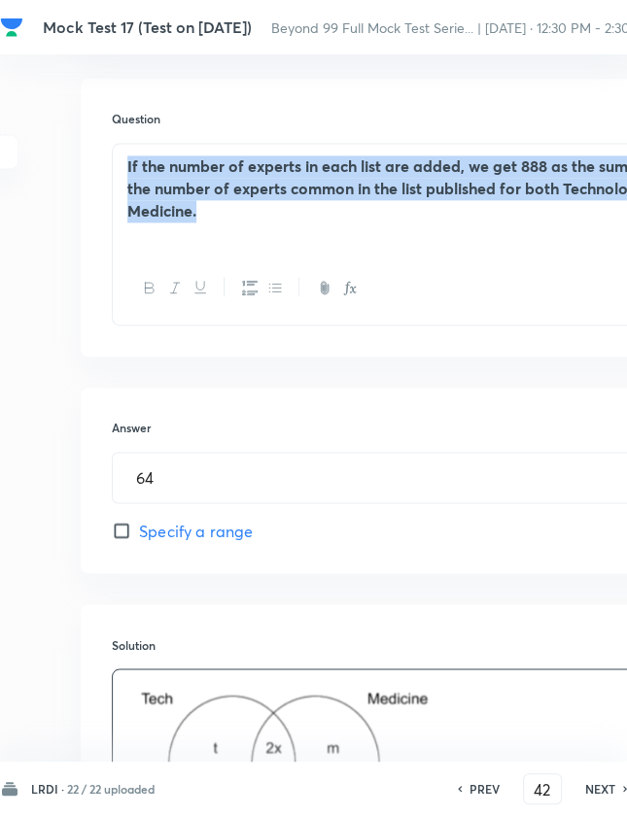
drag, startPoint x: 254, startPoint y: 209, endPoint x: 89, endPoint y: 157, distance: 172.1
click at [89, 157] on div "Question If the number of experts in each list are added, we get 888 as the sum…" at bounding box center [423, 217] width 684 height 277
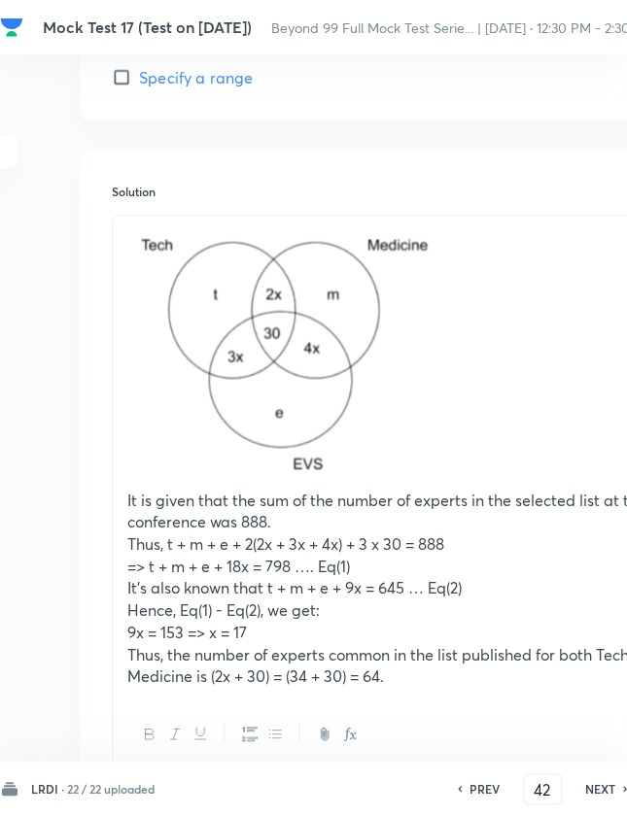
scroll to position [1512, 199]
click at [594, 788] on h6 "NEXT" at bounding box center [600, 788] width 30 height 17
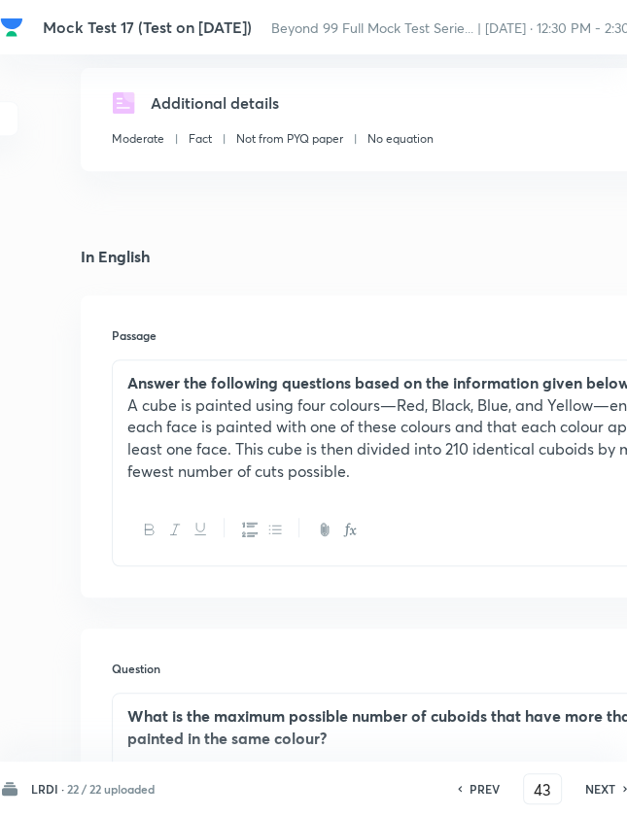
scroll to position [302, 199]
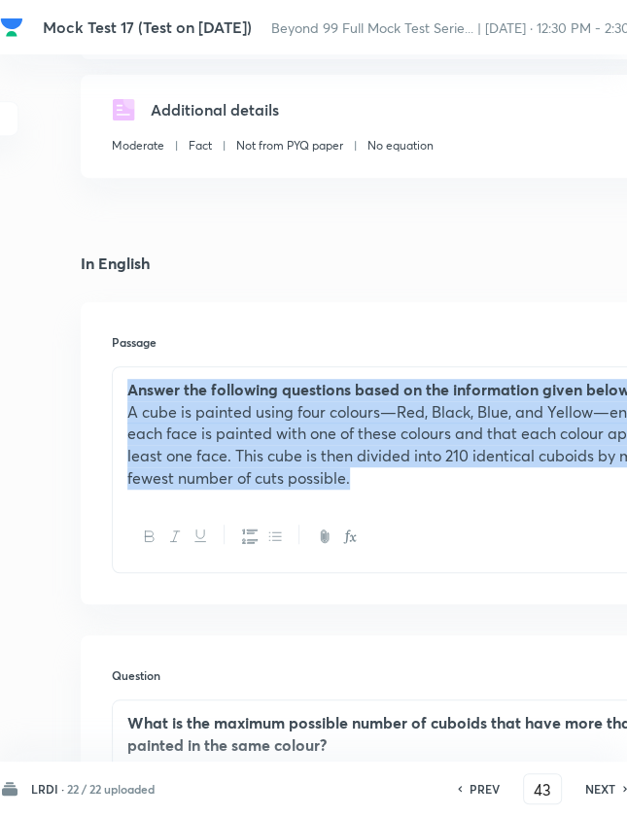
drag, startPoint x: 382, startPoint y: 480, endPoint x: 83, endPoint y: 361, distance: 321.8
click at [83, 361] on div "Passage Answer the following questions based on the information given below. A …" at bounding box center [423, 453] width 684 height 302
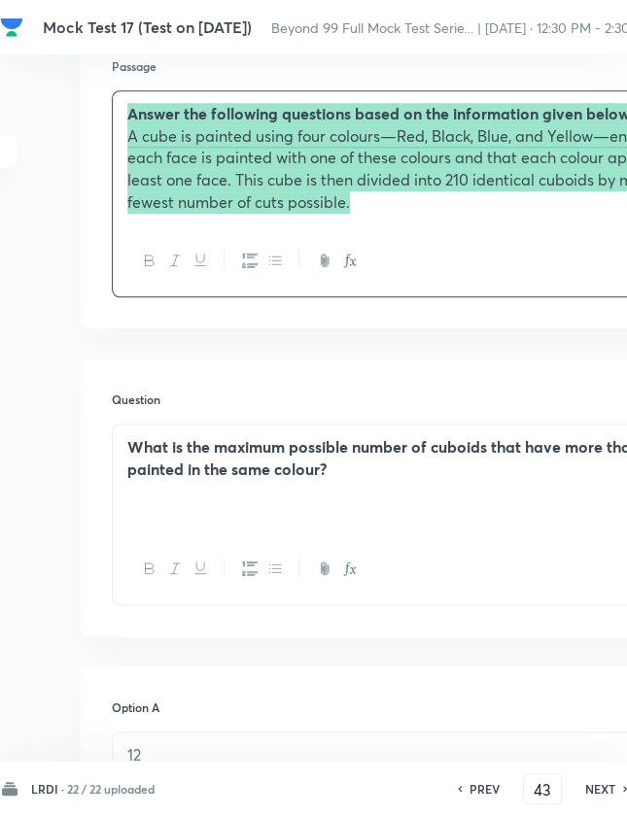
scroll to position [579, 199]
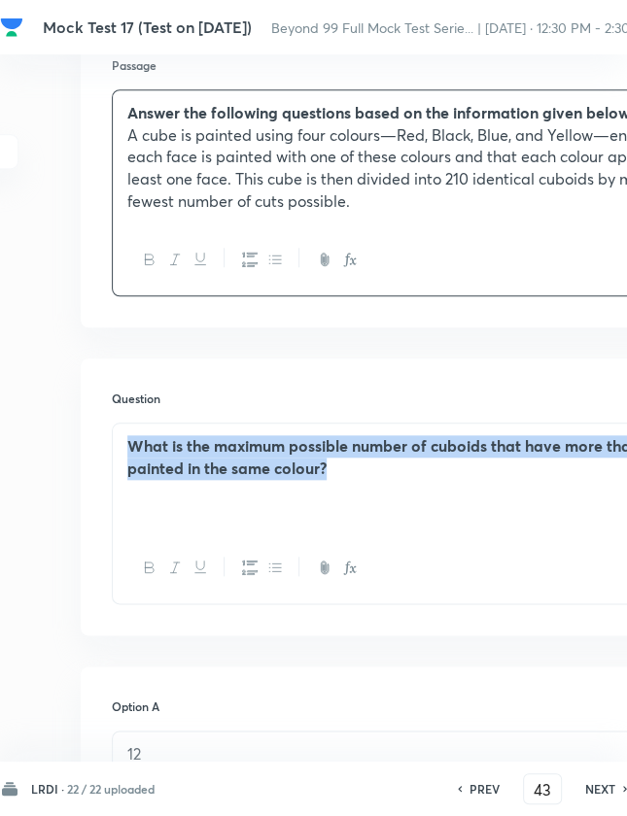
drag, startPoint x: 337, startPoint y: 483, endPoint x: 113, endPoint y: 438, distance: 228.8
click at [113, 438] on div "What is the maximum possible number of cuboids that have more than one face pai…" at bounding box center [423, 478] width 620 height 109
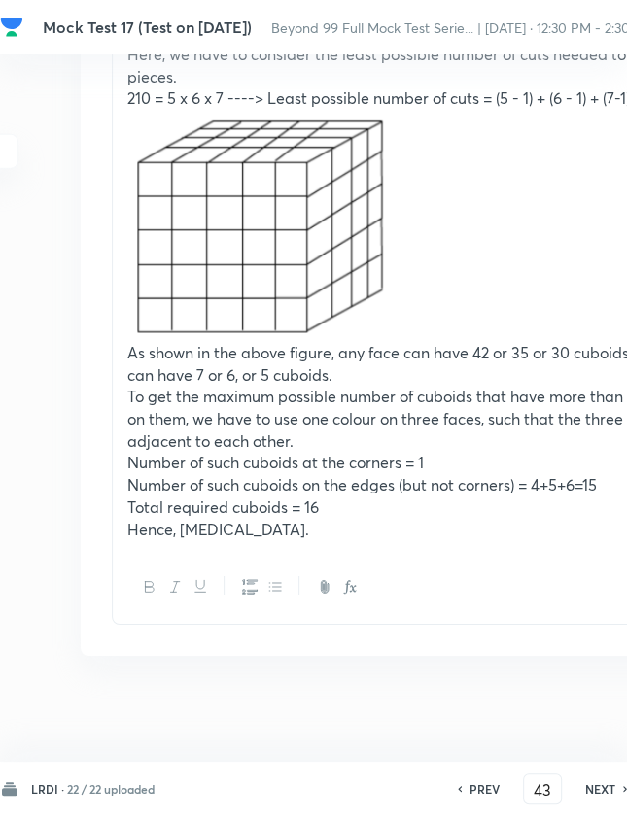
scroll to position [2506, 199]
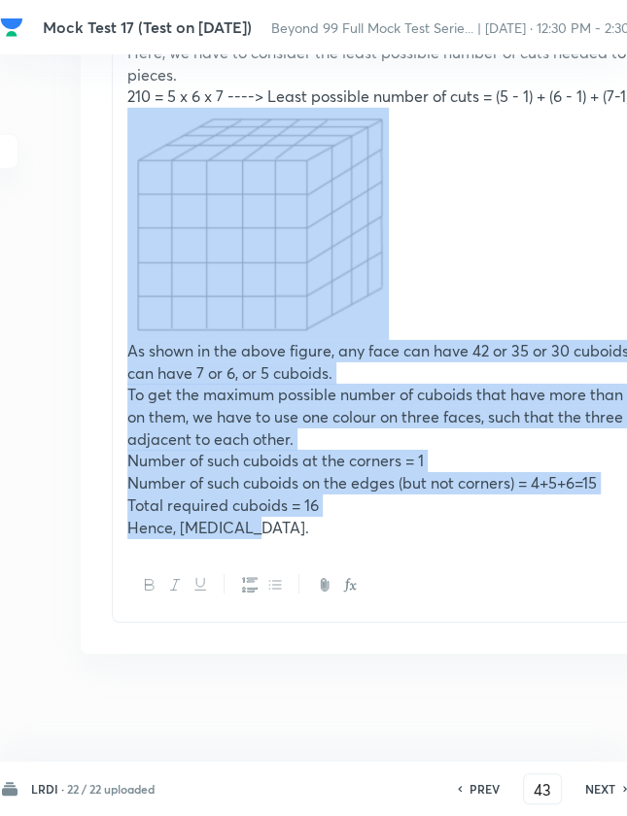
drag, startPoint x: 290, startPoint y: 519, endPoint x: 91, endPoint y: 126, distance: 439.7
click at [90, 129] on div "Solution Here, we have to consider the least possible number of cuts needed to …" at bounding box center [423, 309] width 684 height 689
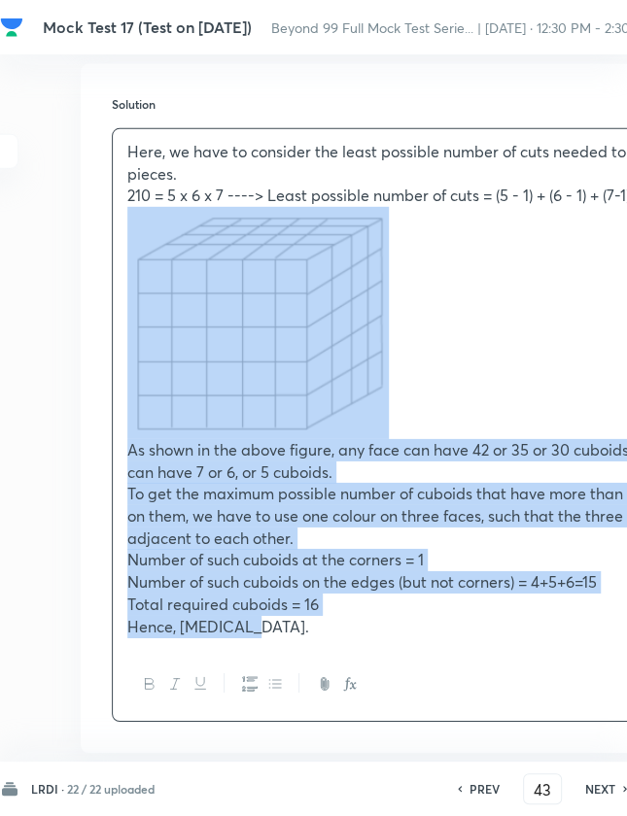
scroll to position [2405, 199]
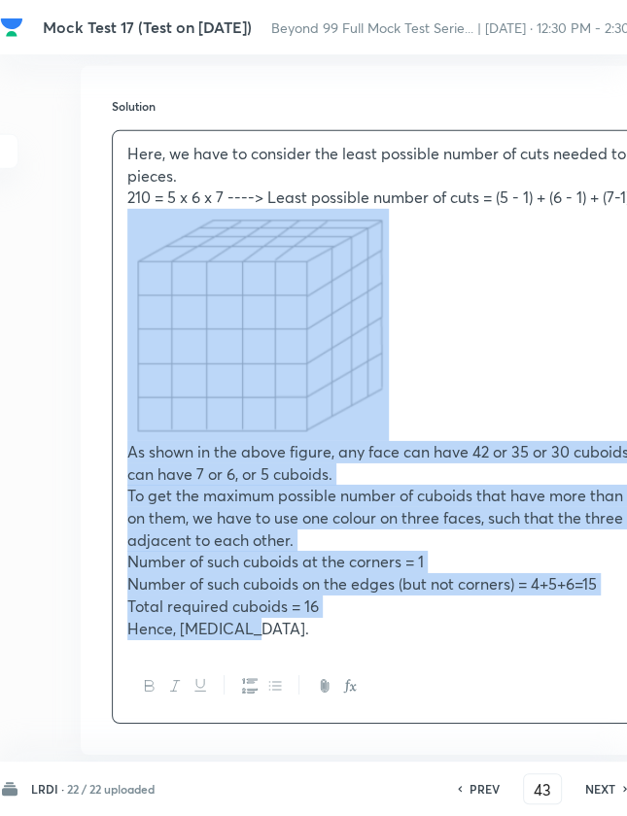
click at [261, 629] on p "Hence, option 2." at bounding box center [422, 629] width 591 height 22
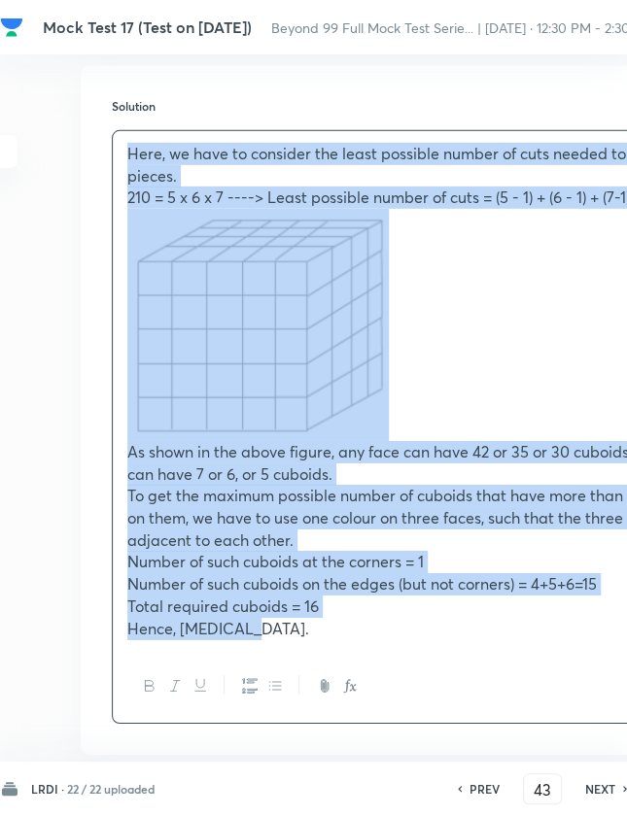
drag, startPoint x: 261, startPoint y: 629, endPoint x: 119, endPoint y: 150, distance: 499.8
click at [119, 150] on div "Here, we have to consider the least possible number of cuts needed to get 210 p…" at bounding box center [423, 391] width 620 height 520
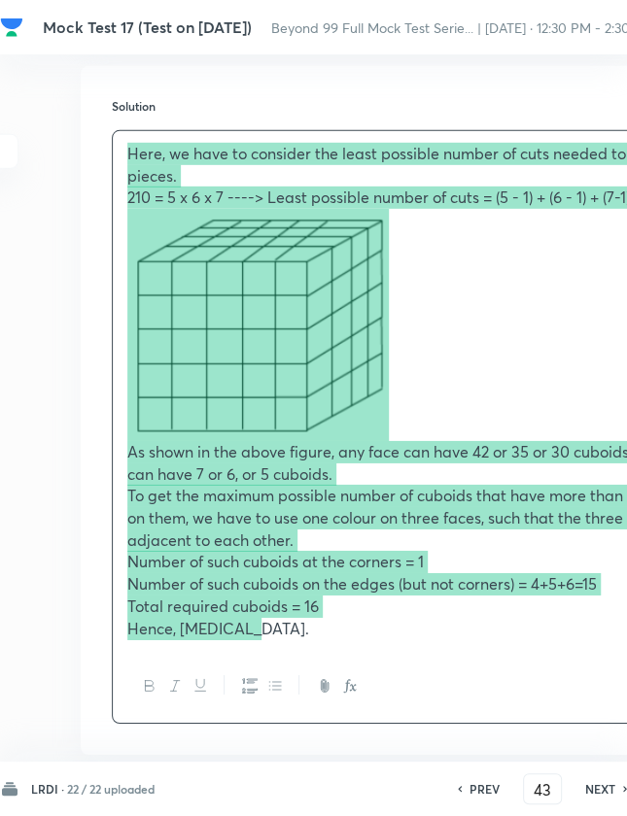
scroll to position [2510, 199]
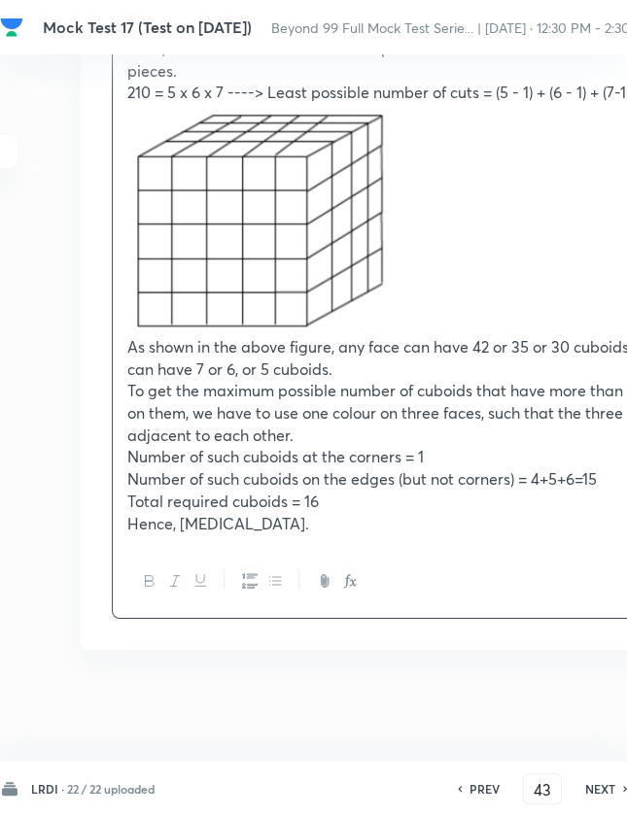
click at [595, 790] on h6 "NEXT" at bounding box center [600, 788] width 30 height 17
type input "44"
checkbox input "false"
checkbox input "true"
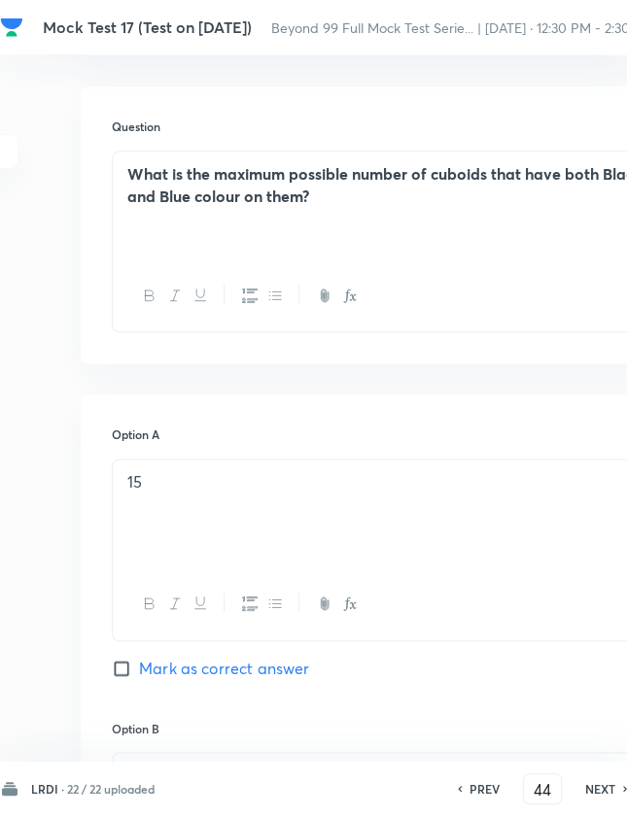
scroll to position [850, 199]
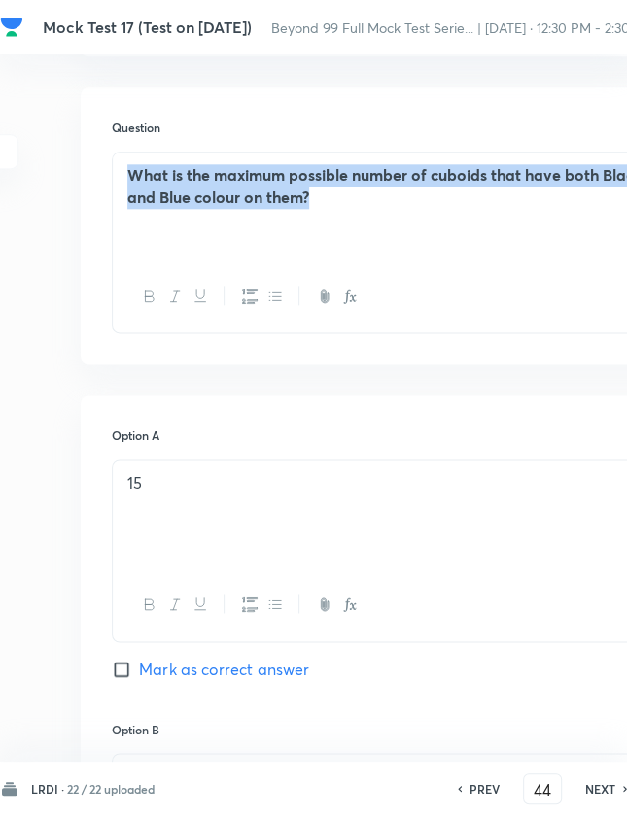
drag, startPoint x: 350, startPoint y: 193, endPoint x: 99, endPoint y: 154, distance: 253.6
click at [99, 154] on div "Question What is the maximum possible number of cuboids that have both Black co…" at bounding box center [423, 225] width 684 height 277
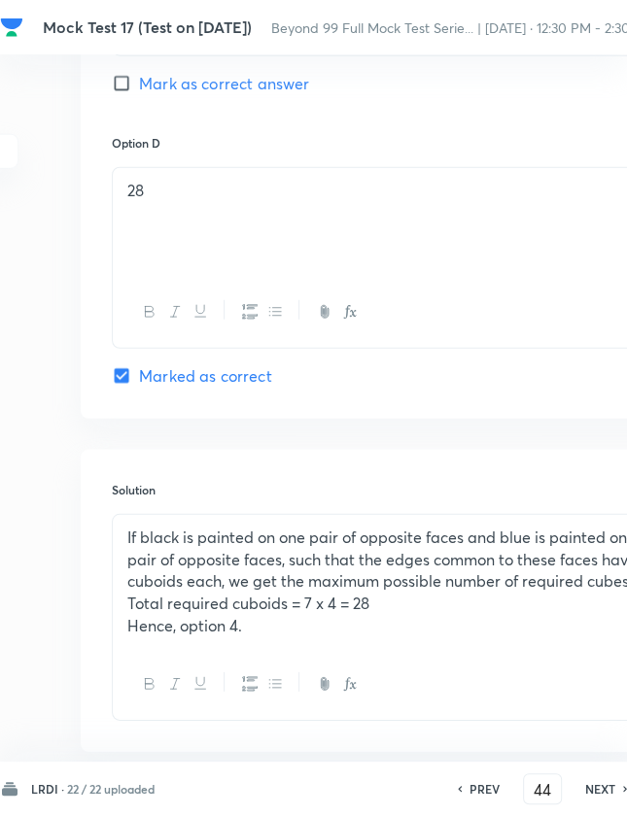
scroll to position [2124, 199]
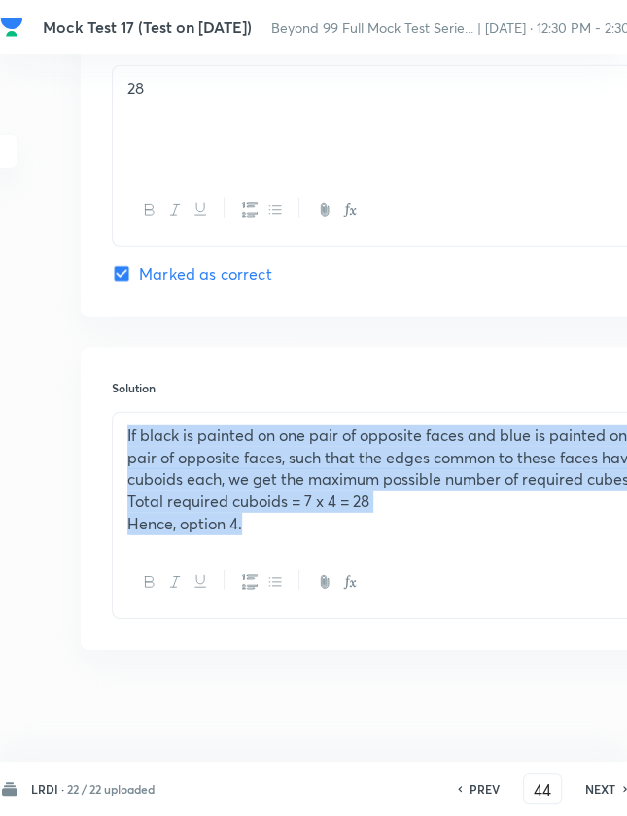
drag, startPoint x: 155, startPoint y: 495, endPoint x: 58, endPoint y: 423, distance: 121.4
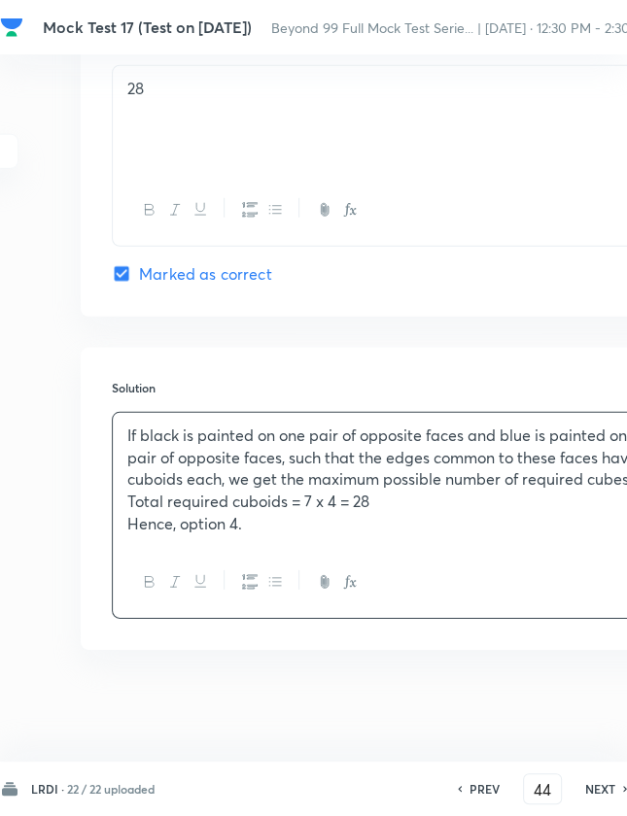
click at [606, 789] on h6 "NEXT" at bounding box center [600, 788] width 30 height 17
type input "45"
checkbox input "false"
checkbox input "true"
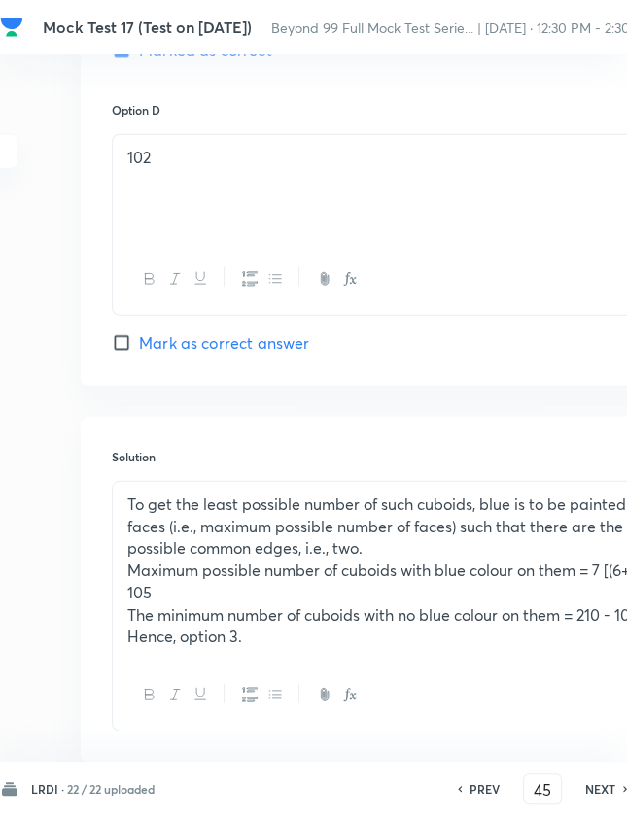
scroll to position [2054, 199]
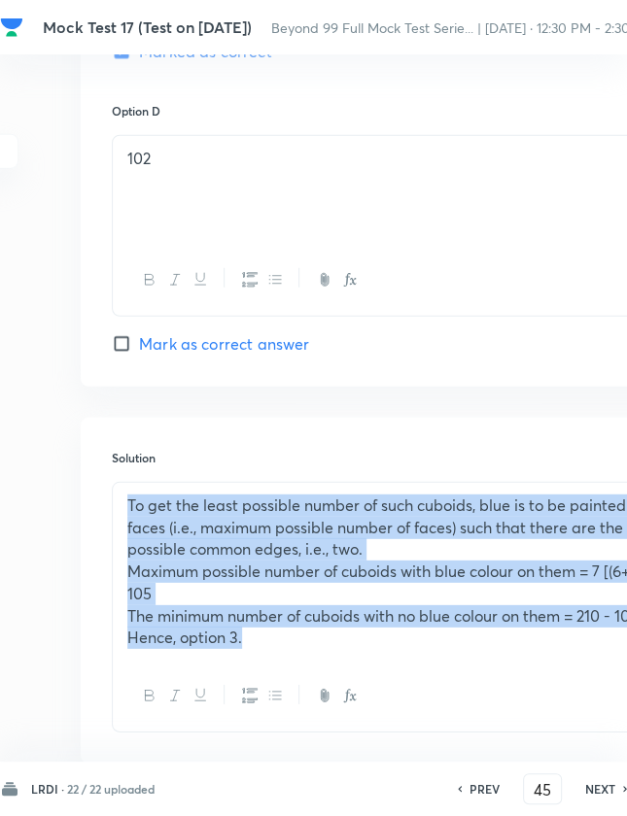
drag, startPoint x: 272, startPoint y: 633, endPoint x: 49, endPoint y: 493, distance: 264.1
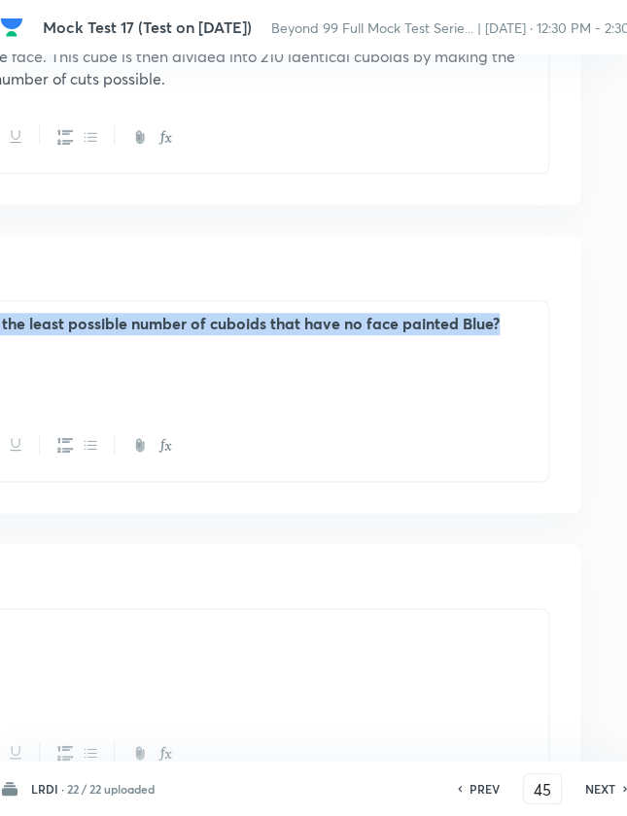
scroll to position [701, 477]
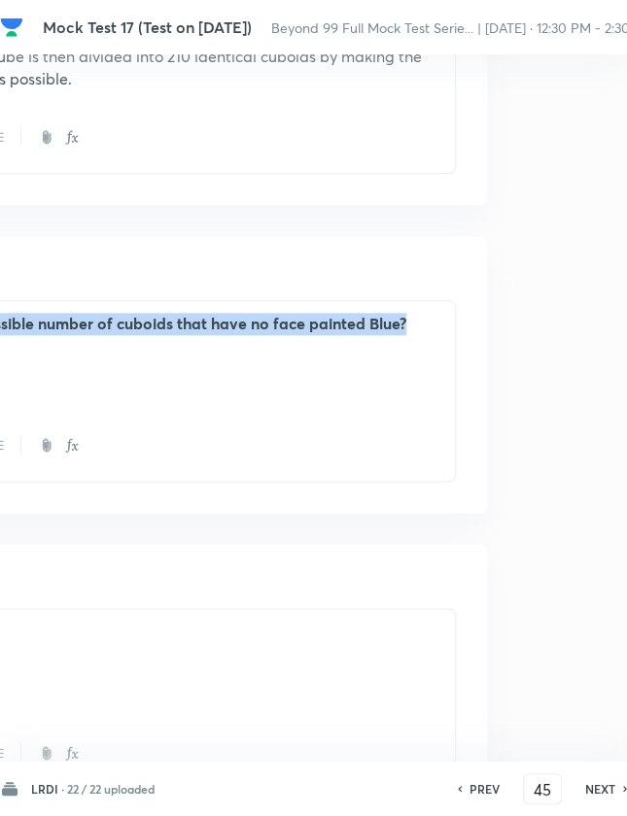
drag, startPoint x: 95, startPoint y: 318, endPoint x: 525, endPoint y: 336, distance: 429.8
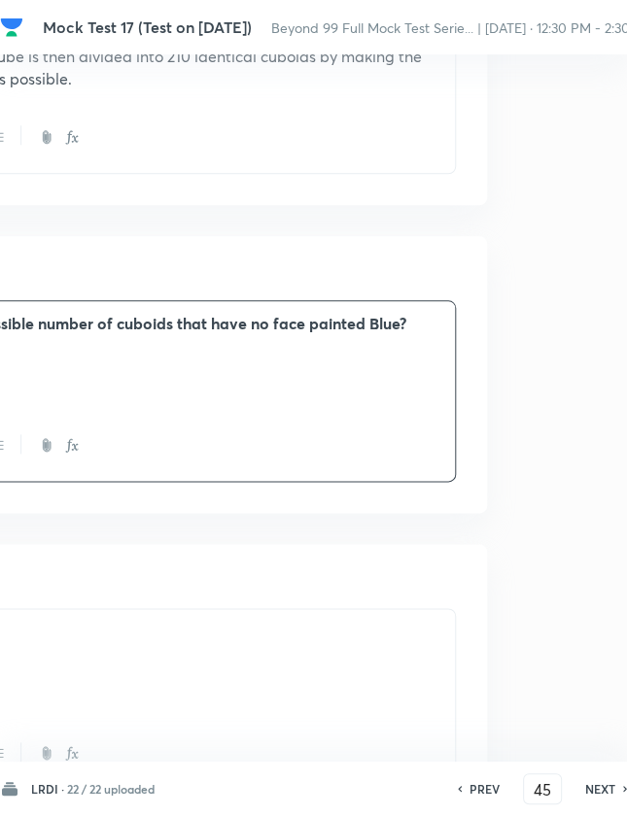
click at [601, 790] on h6 "NEXT" at bounding box center [600, 788] width 30 height 17
type input "46"
checkbox input "false"
checkbox input "true"
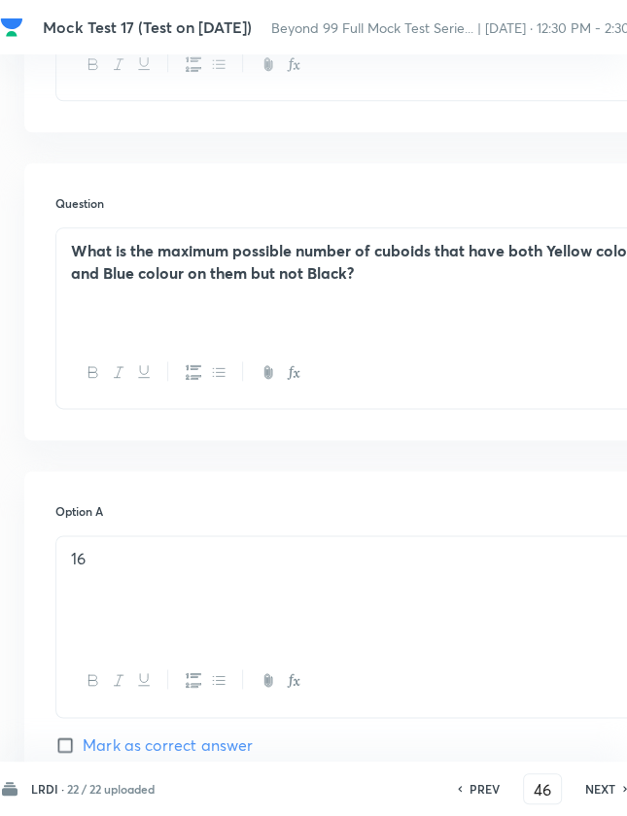
scroll to position [774, 267]
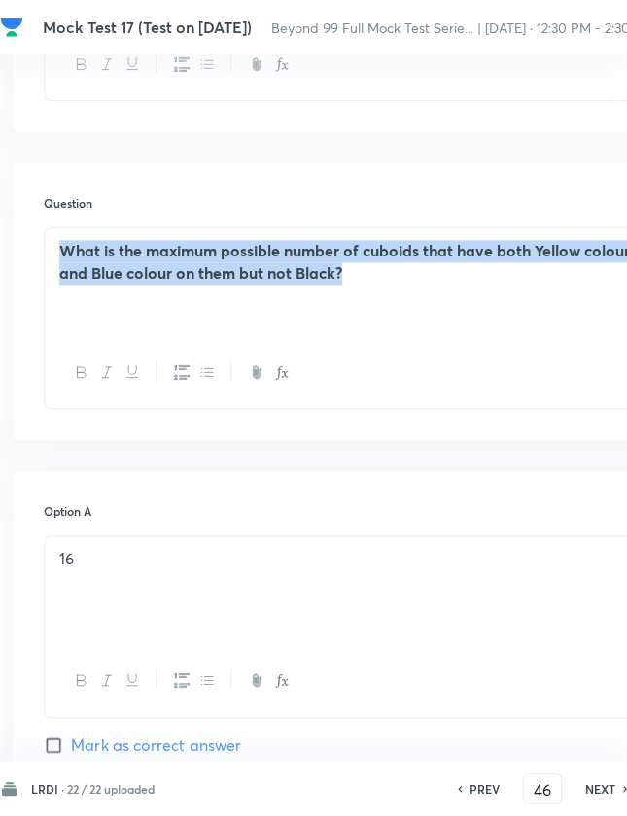
drag, startPoint x: 361, startPoint y: 285, endPoint x: 52, endPoint y: 234, distance: 313.0
click at [48, 233] on div "What is the maximum possible number of cuboids that have both Yellow colour and…" at bounding box center [355, 282] width 620 height 109
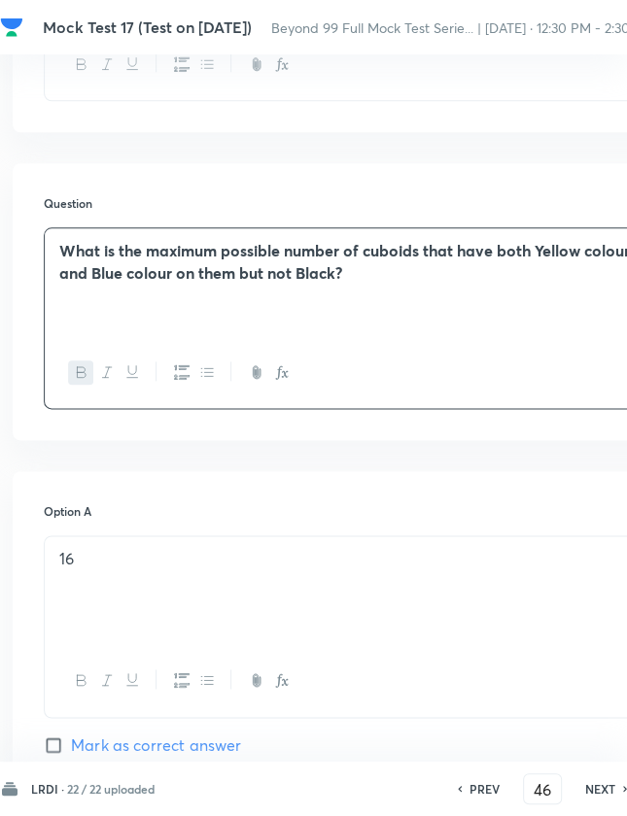
click at [478, 790] on h6 "PREV" at bounding box center [484, 788] width 30 height 17
type input "45"
checkbox input "false"
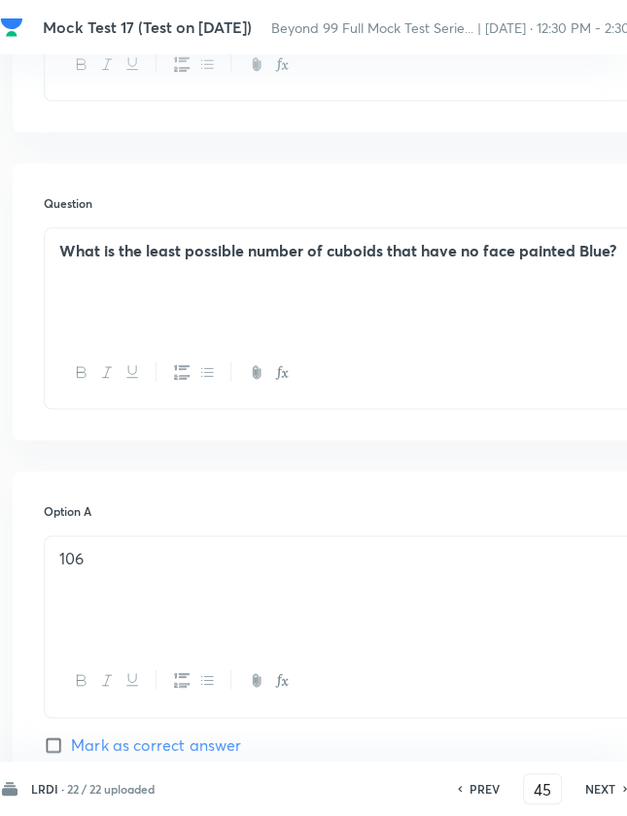
checkbox input "true"
click at [599, 792] on h6 "NEXT" at bounding box center [600, 788] width 30 height 17
type input "46"
checkbox input "false"
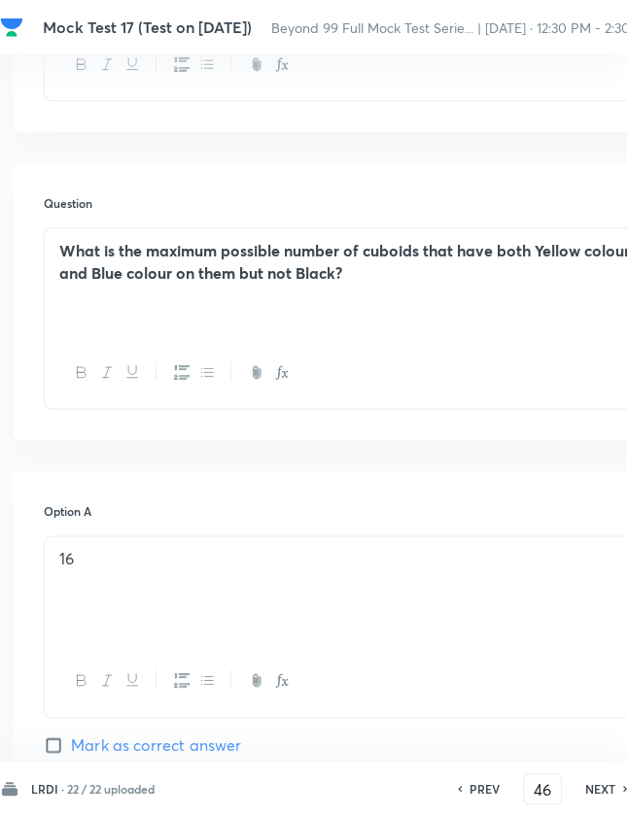
checkbox input "true"
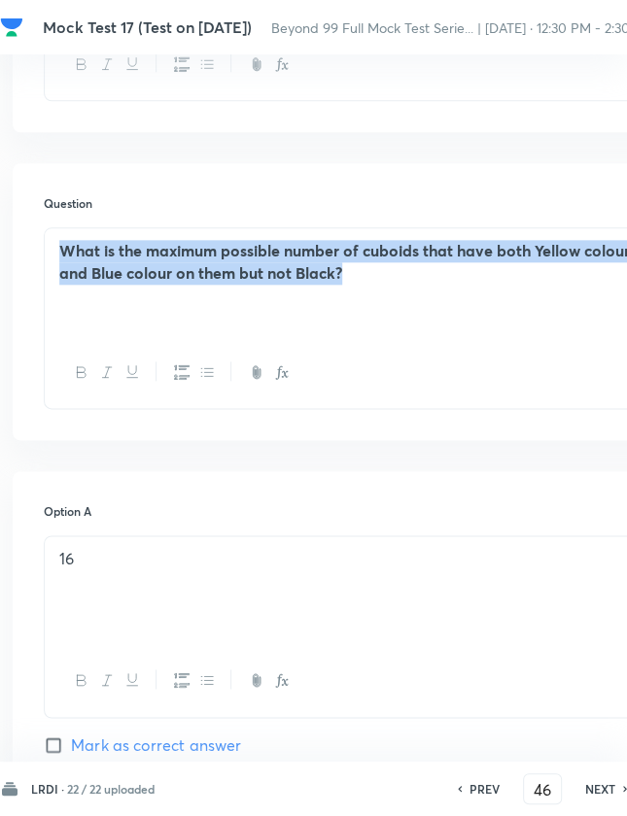
scroll to position [774, 71]
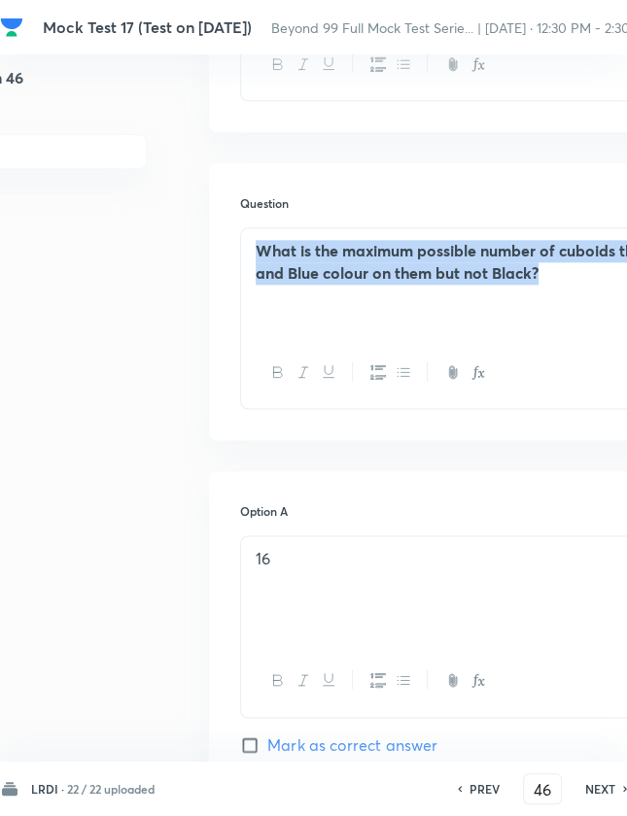
drag, startPoint x: 377, startPoint y: 271, endPoint x: -20, endPoint y: 209, distance: 402.2
click at [0, 209] on html "Mock Test 17 (Test on 31.08.2025) Beyond 99 Full Mock Test Serie... | Aug 31, 2…" at bounding box center [242, 698] width 627 height 2945
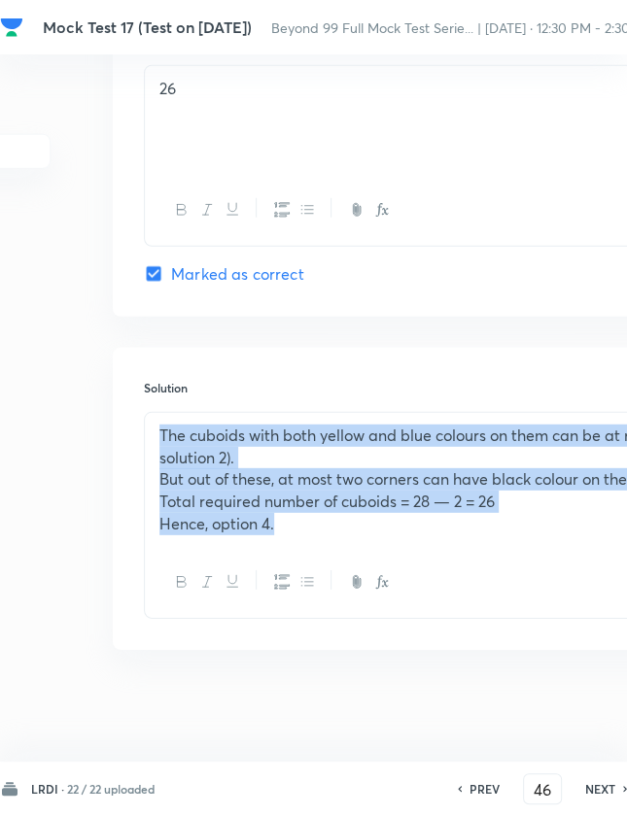
scroll to position [2124, 23]
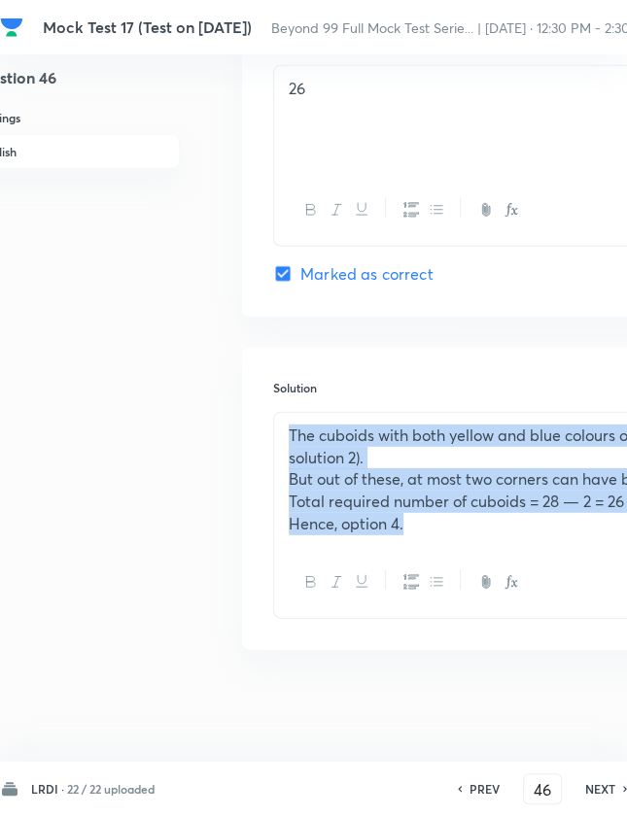
drag, startPoint x: 244, startPoint y: 520, endPoint x: -3, endPoint y: 422, distance: 265.6
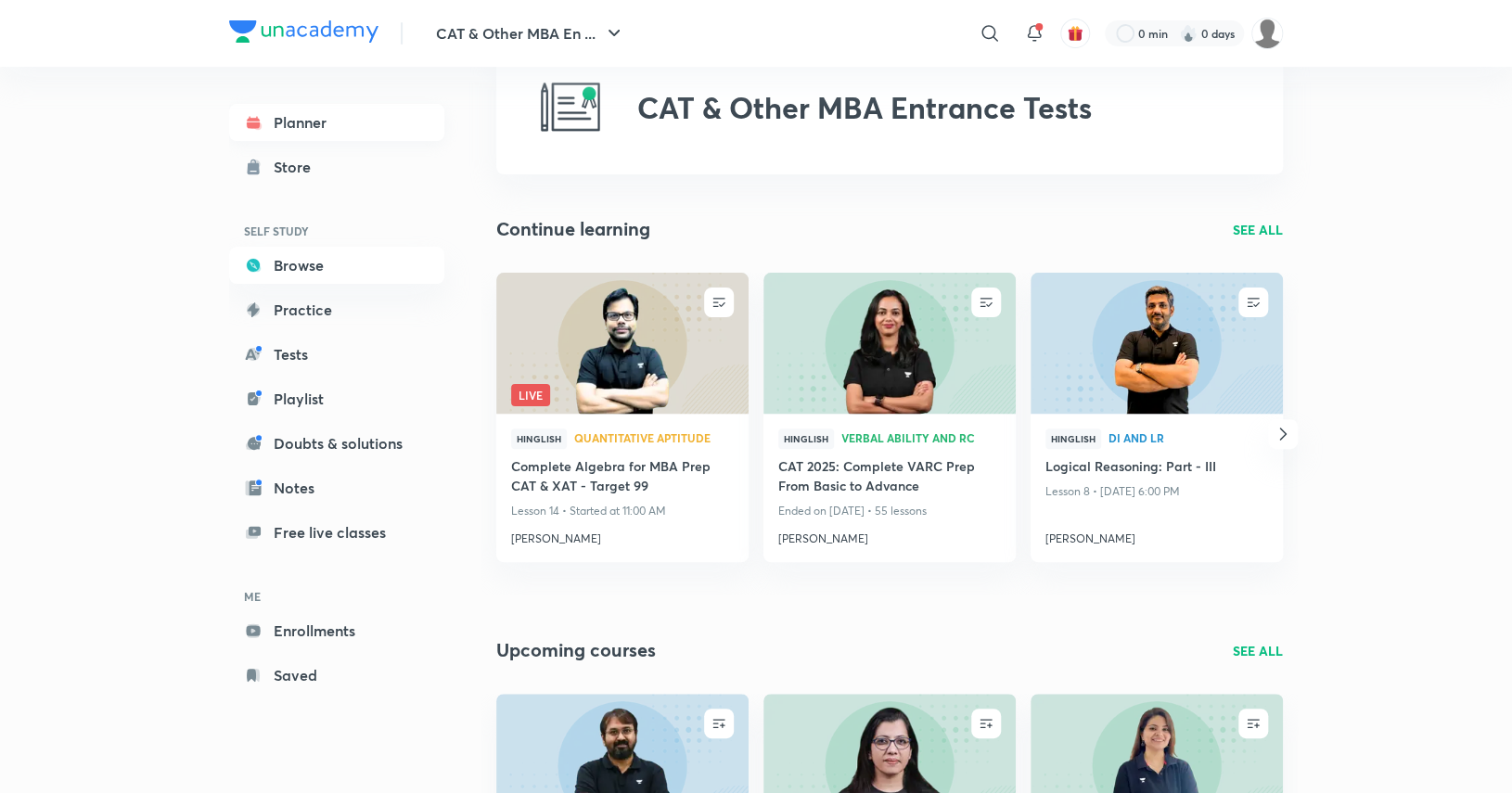
click at [334, 122] on link "Planner" at bounding box center [336, 122] width 215 height 37
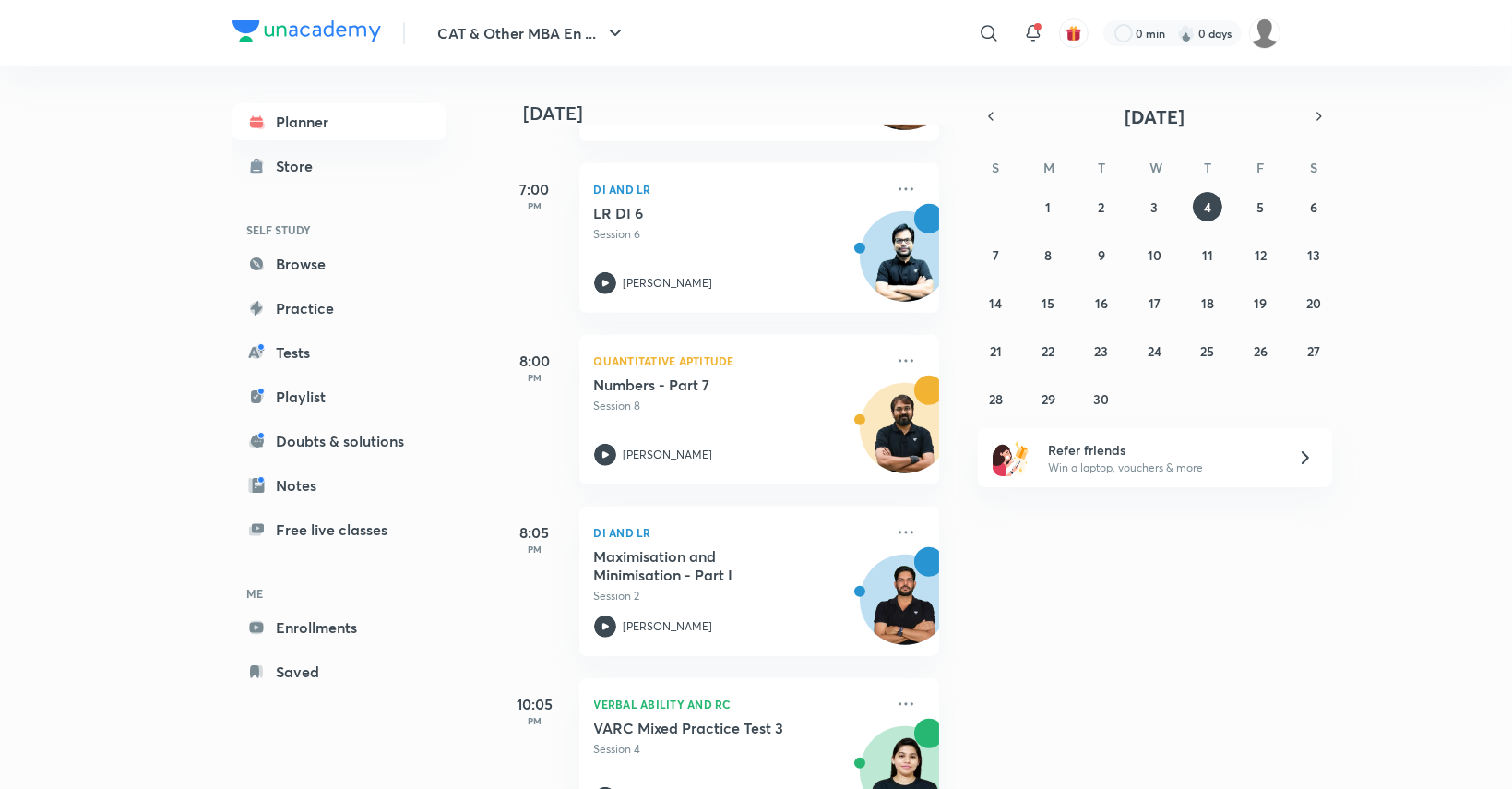
scroll to position [992, 0]
